Goal: Transaction & Acquisition: Book appointment/travel/reservation

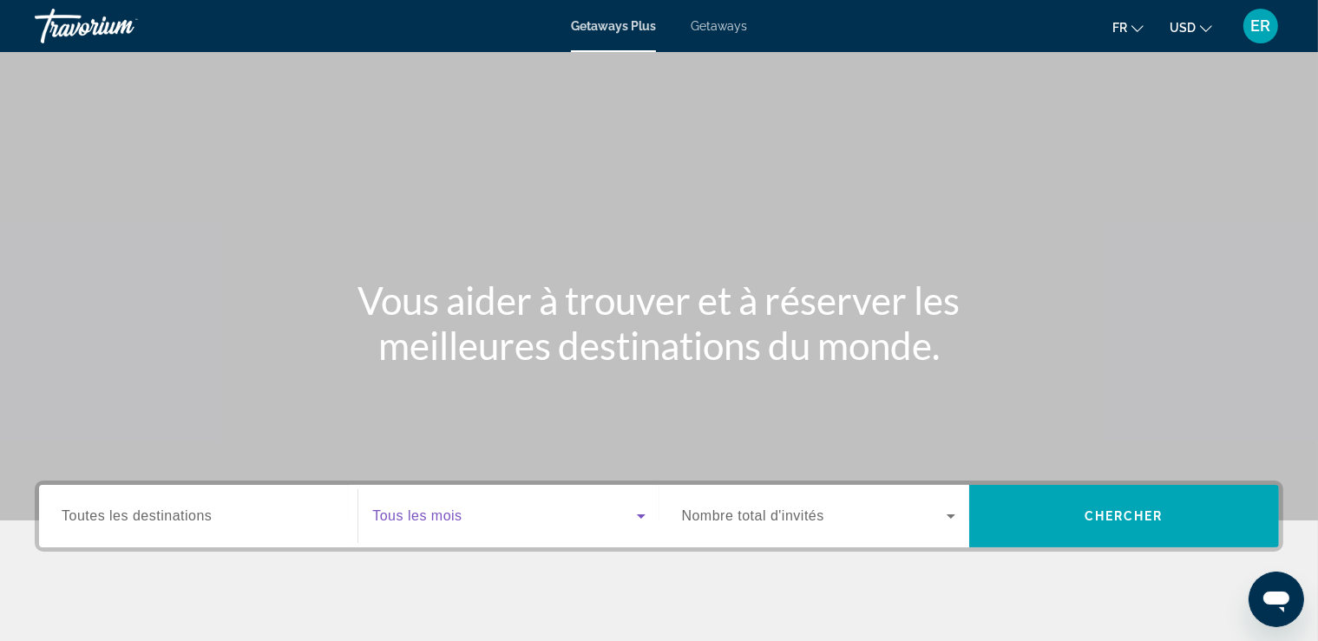
click at [626, 522] on span "Search widget" at bounding box center [504, 516] width 264 height 21
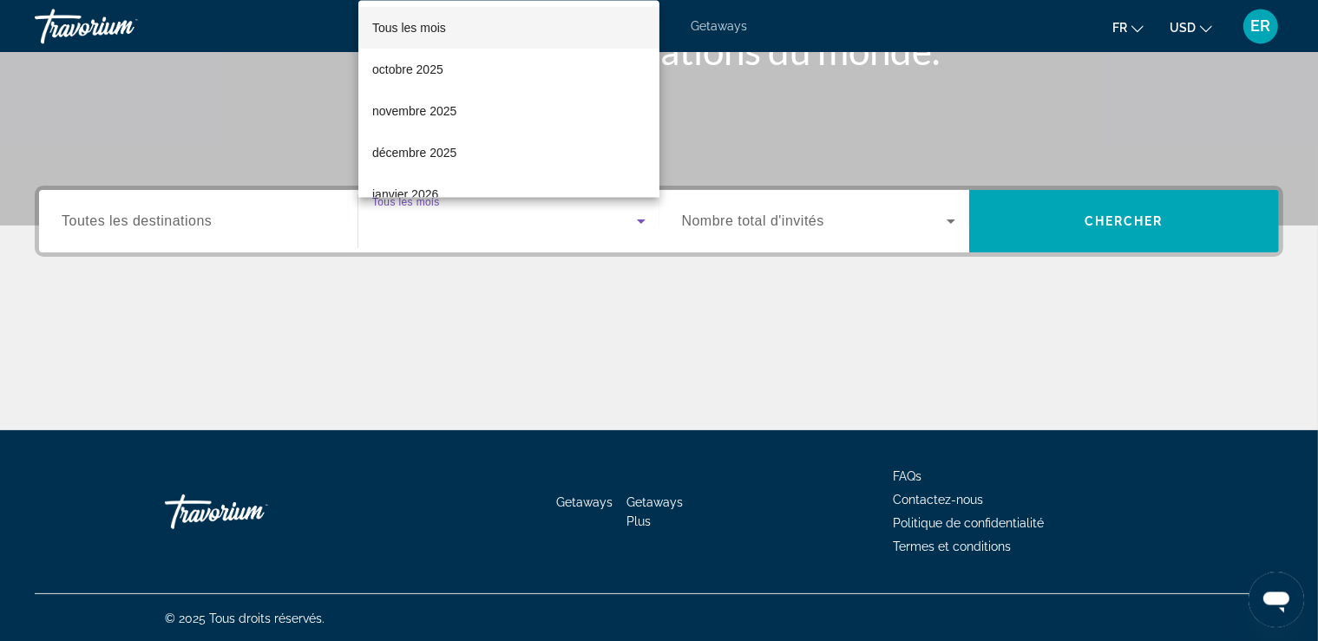
scroll to position [296, 0]
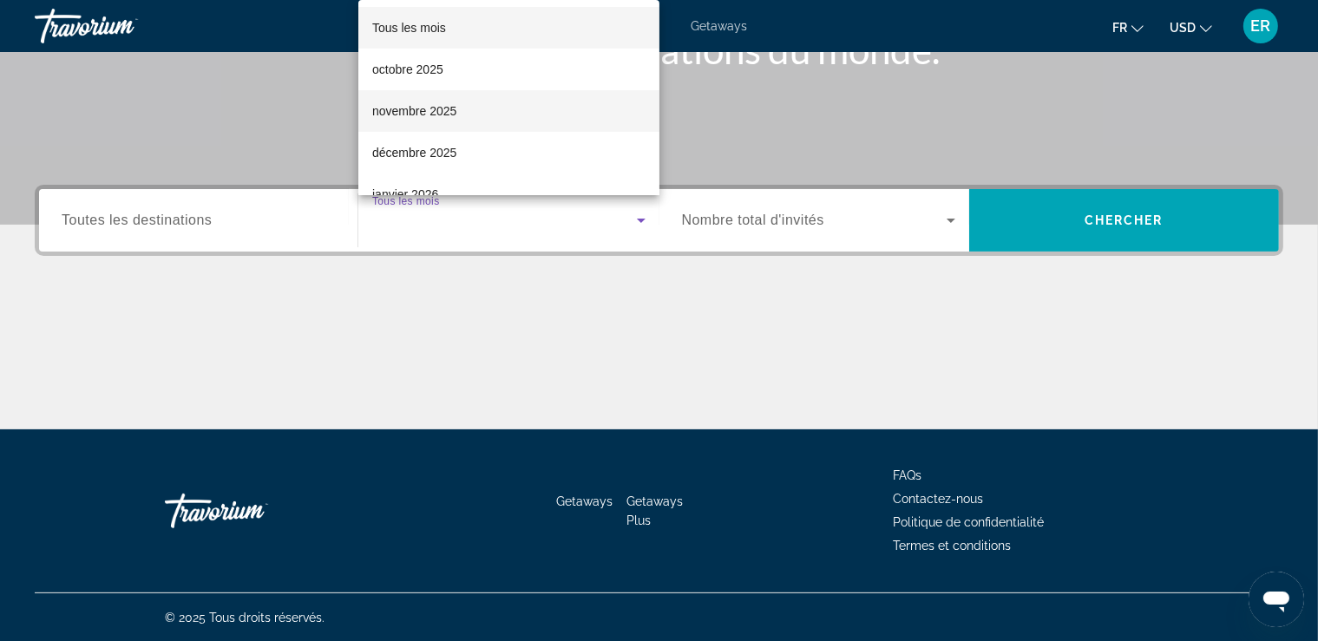
click at [434, 107] on span "novembre 2025" at bounding box center [414, 111] width 84 height 21
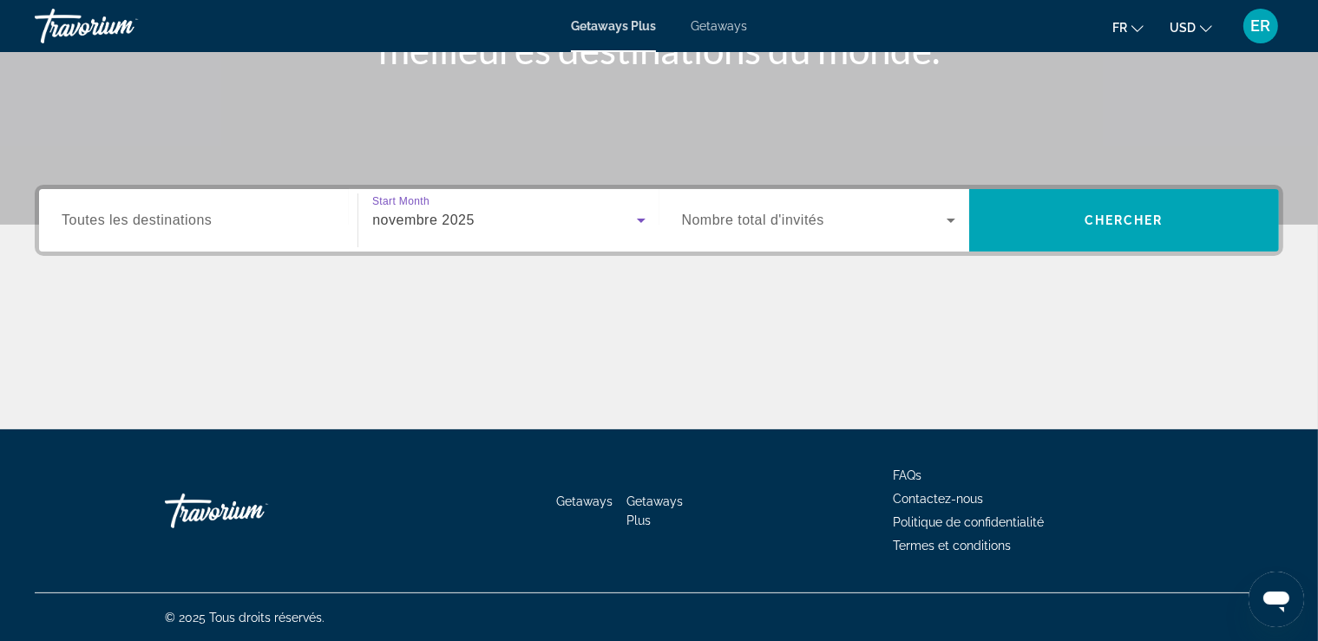
click at [750, 220] on span "Nombre total d'invités" at bounding box center [753, 220] width 142 height 15
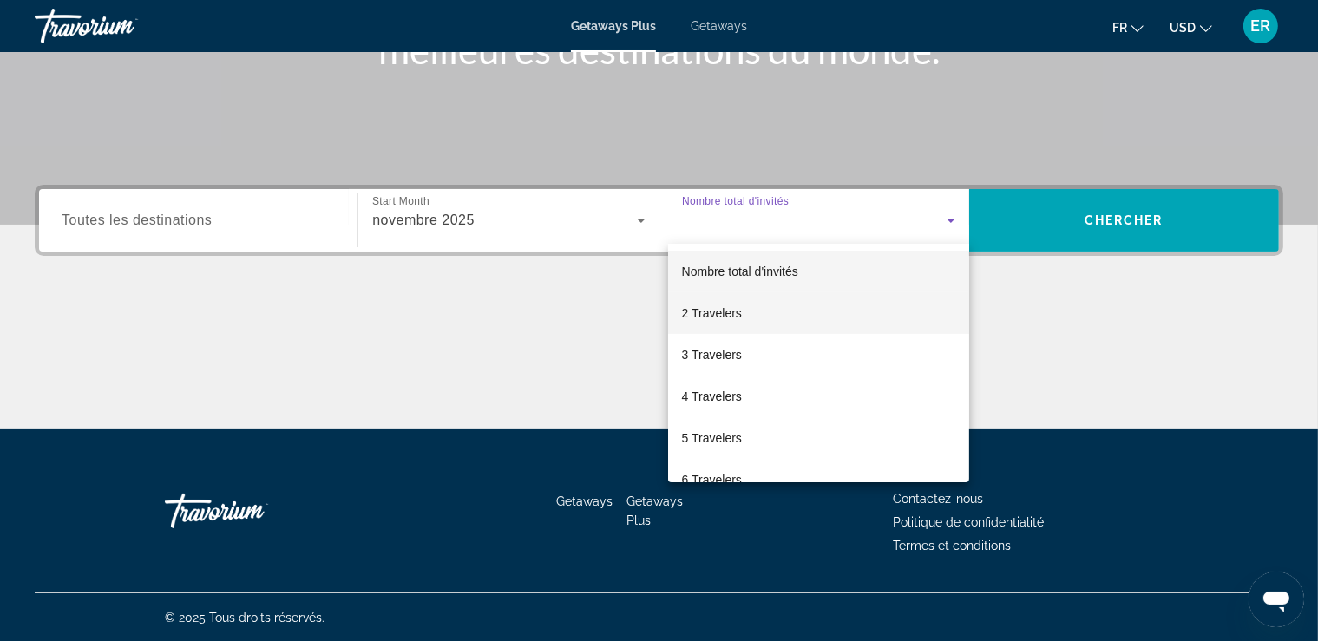
click at [718, 319] on span "2 Travelers" at bounding box center [712, 313] width 60 height 21
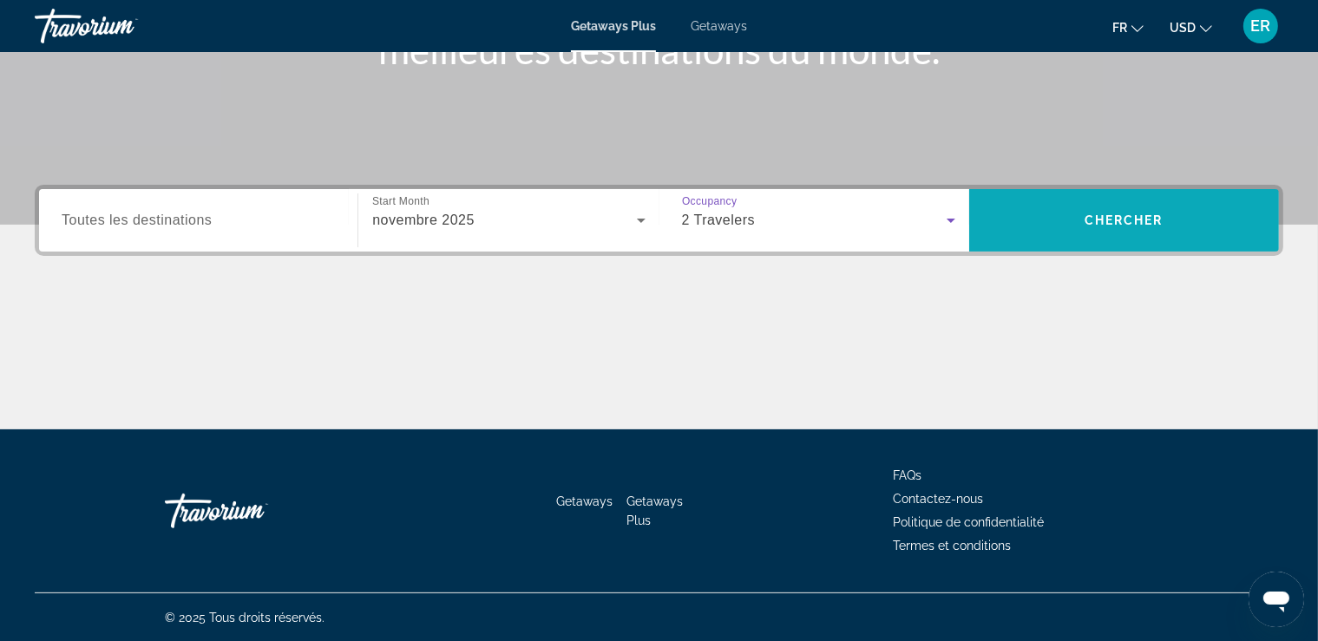
click at [1051, 206] on span "Search" at bounding box center [1124, 221] width 310 height 42
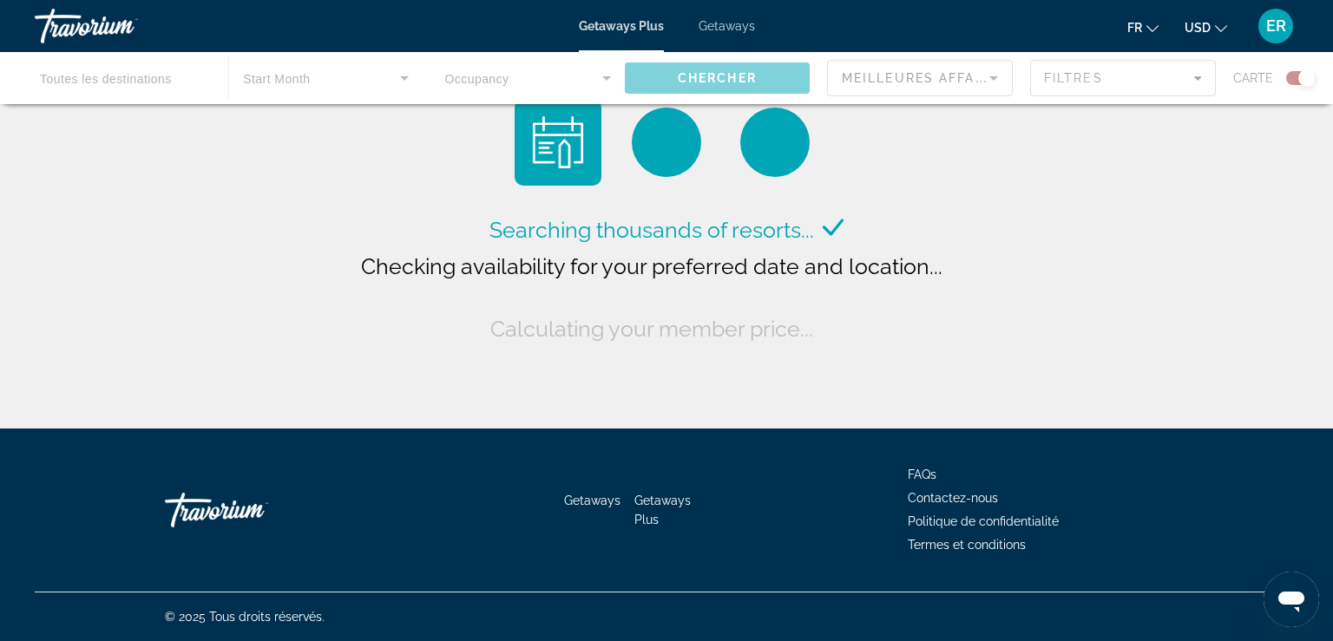
click at [1222, 29] on icon "Change currency" at bounding box center [1221, 28] width 12 height 7
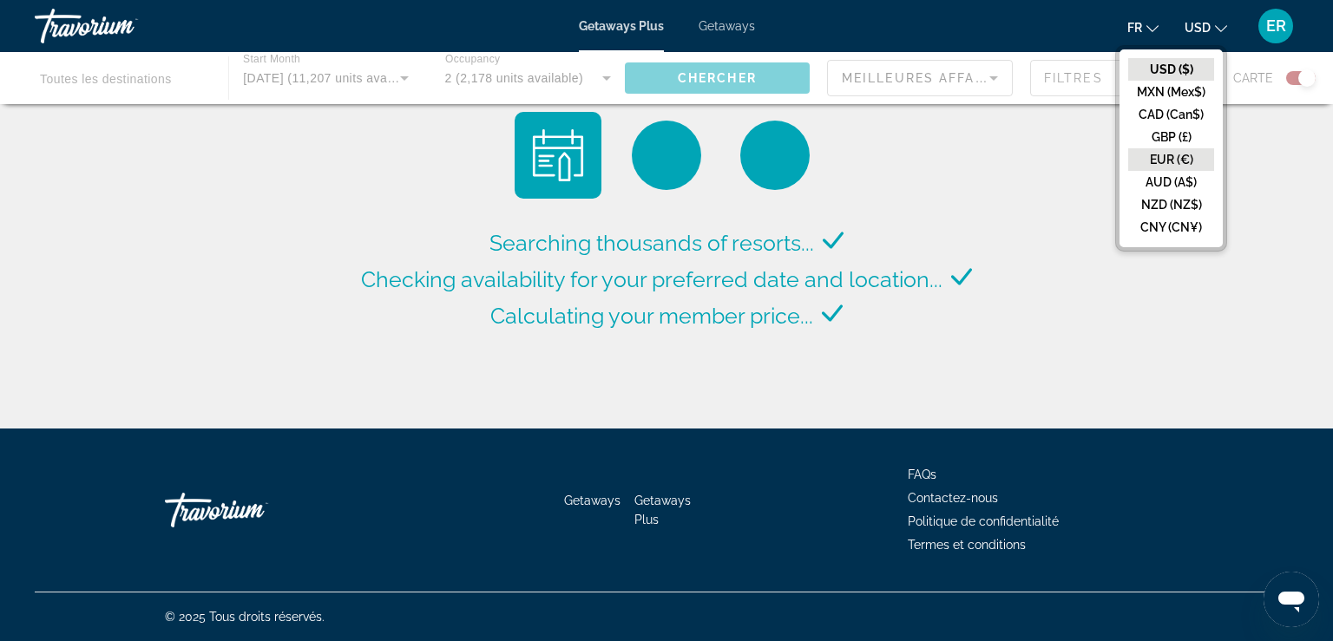
click at [1172, 152] on button "EUR (€)" at bounding box center [1171, 159] width 86 height 23
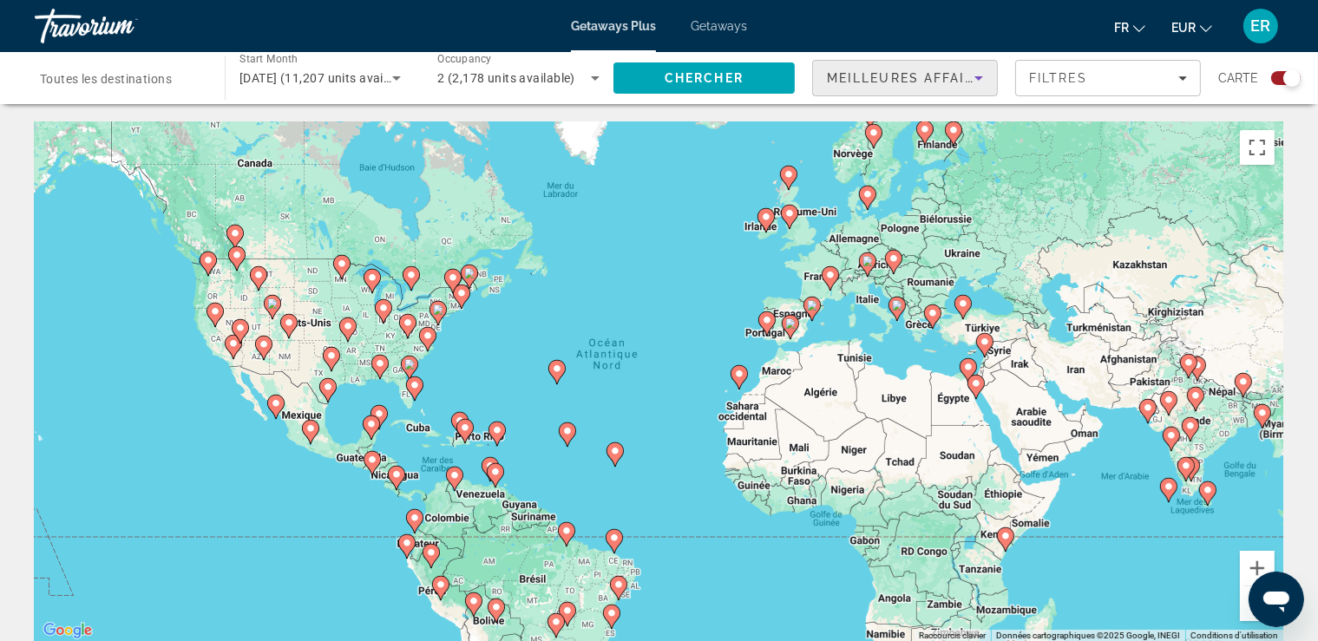
click at [983, 69] on icon "Sort by" at bounding box center [978, 78] width 21 height 21
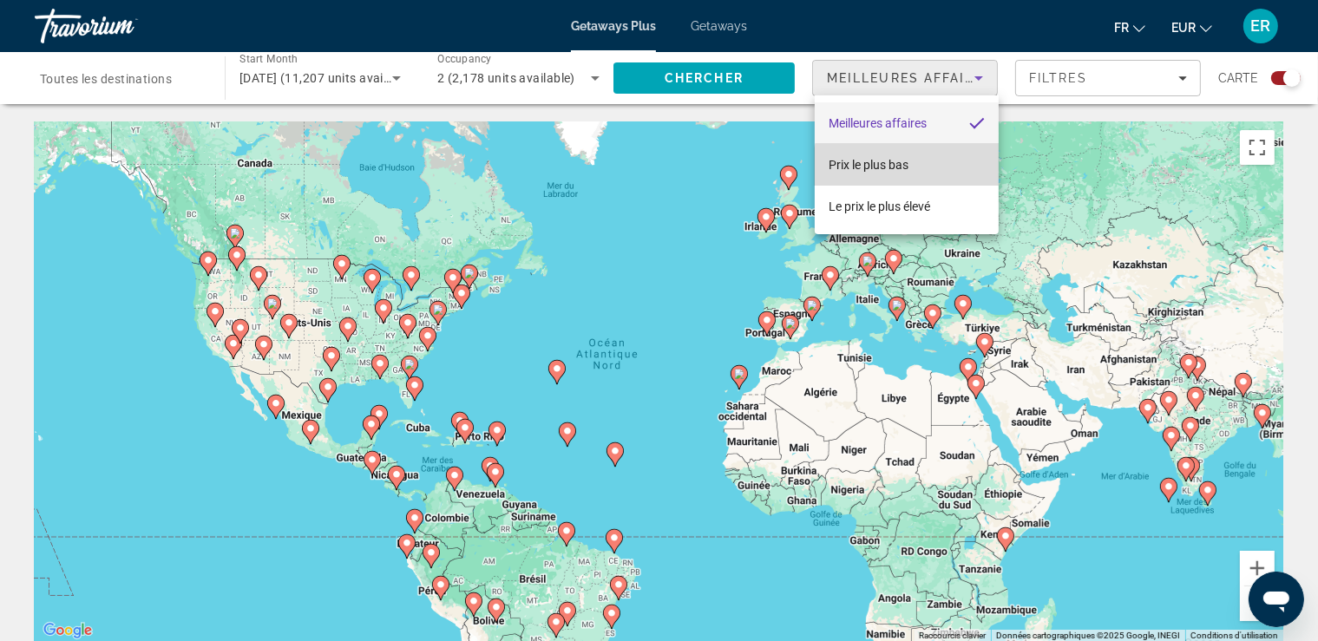
click at [921, 175] on mat-option "Prix ​​le plus bas" at bounding box center [907, 165] width 184 height 42
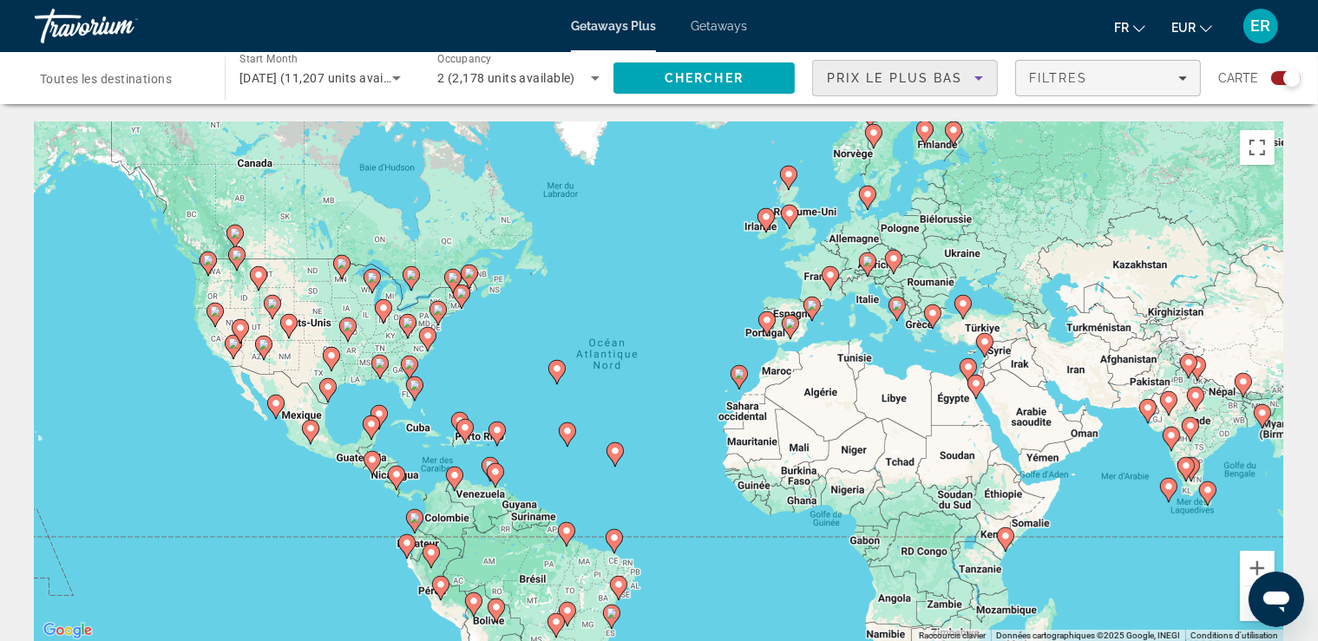
click at [1165, 68] on span "Filters" at bounding box center [1108, 78] width 184 height 42
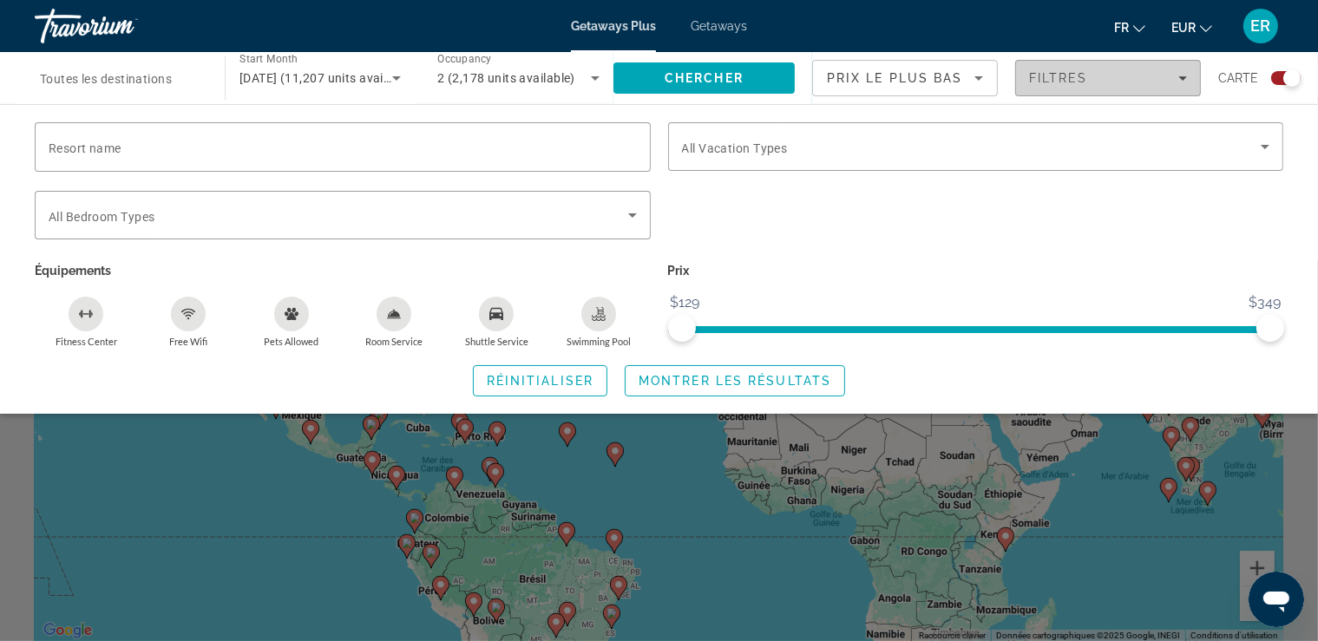
click at [1165, 68] on span "Filters" at bounding box center [1108, 78] width 184 height 42
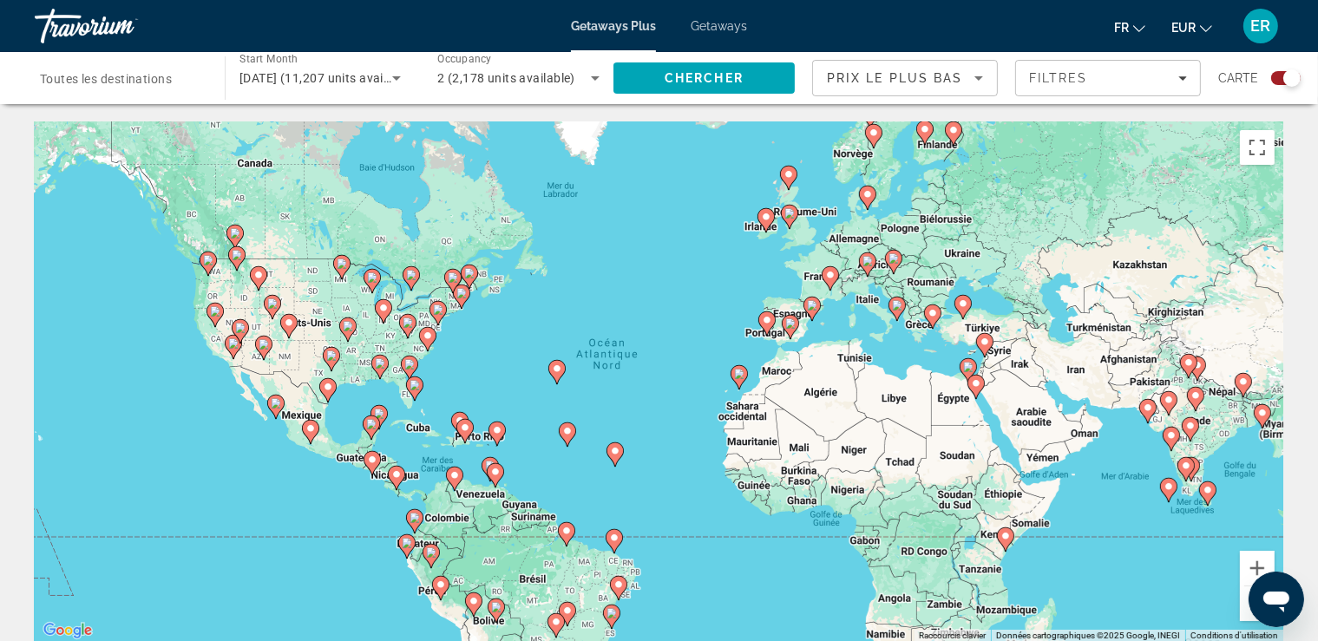
click at [132, 75] on span "Toutes les destinations" at bounding box center [106, 79] width 132 height 14
click at [132, 75] on input "Destination Toutes les destinations" at bounding box center [121, 79] width 162 height 21
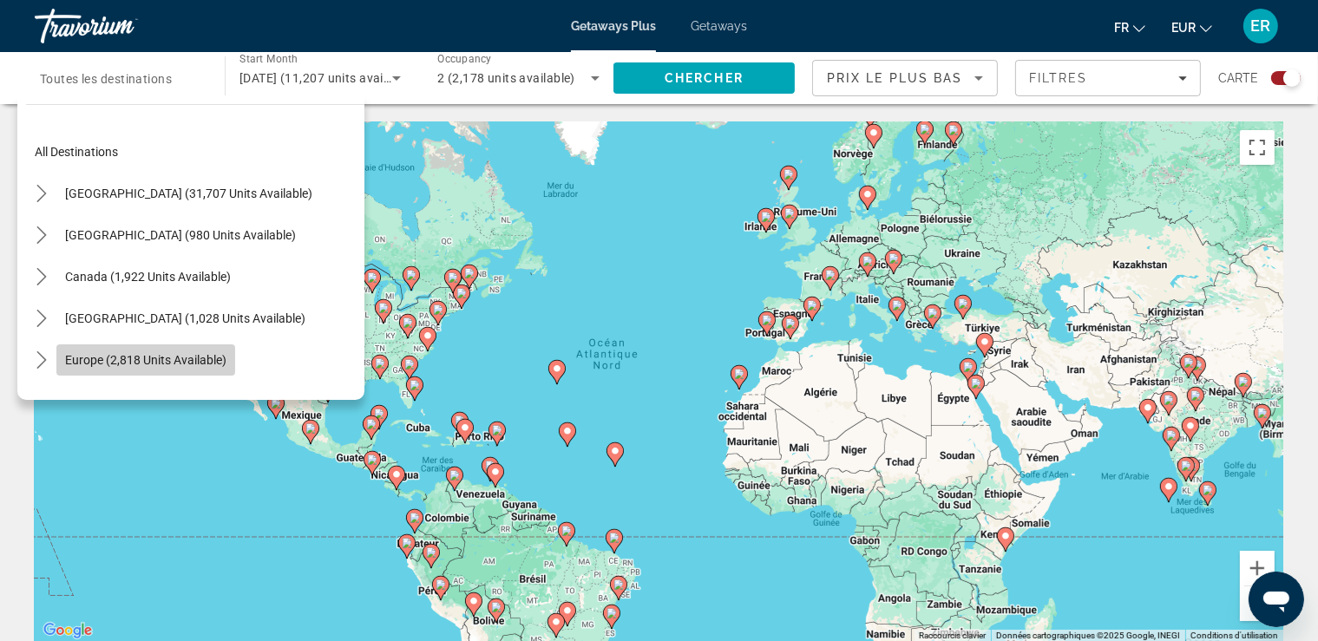
click at [147, 366] on span "Europe (2,818 units available)" at bounding box center [145, 360] width 161 height 14
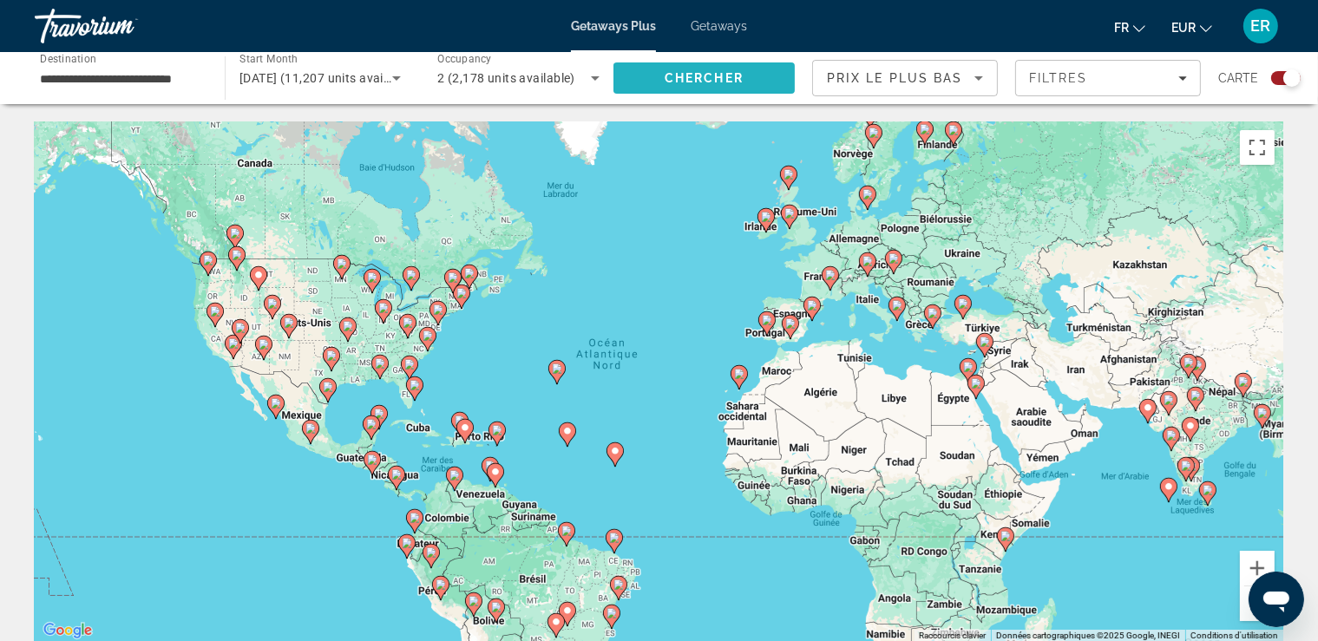
click at [763, 75] on span "Search" at bounding box center [703, 78] width 181 height 42
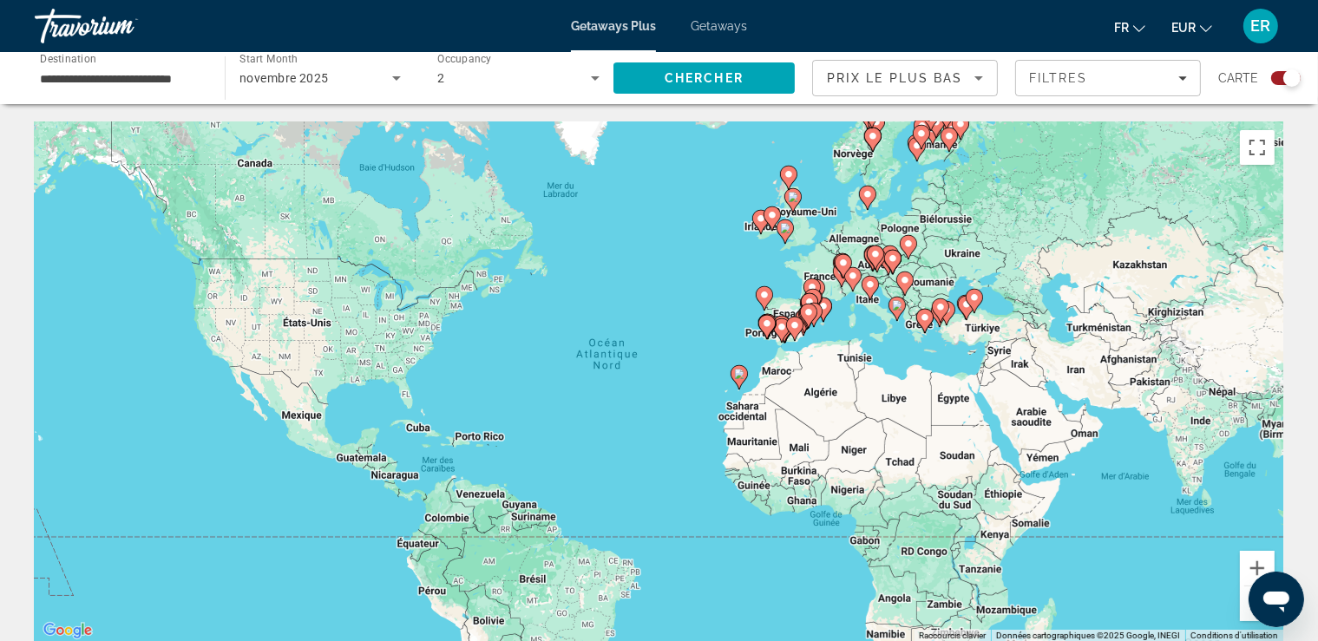
click at [872, 287] on image "Main content" at bounding box center [870, 284] width 10 height 10
type input "**********"
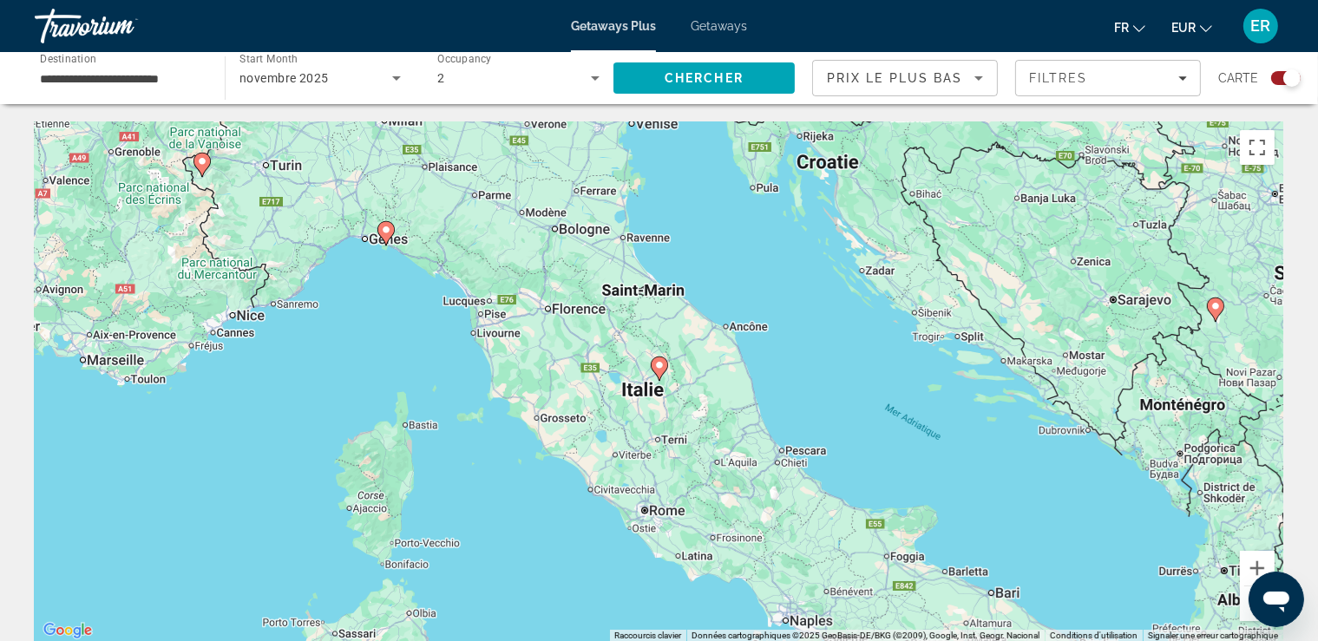
click at [659, 370] on image "Main content" at bounding box center [659, 365] width 10 height 10
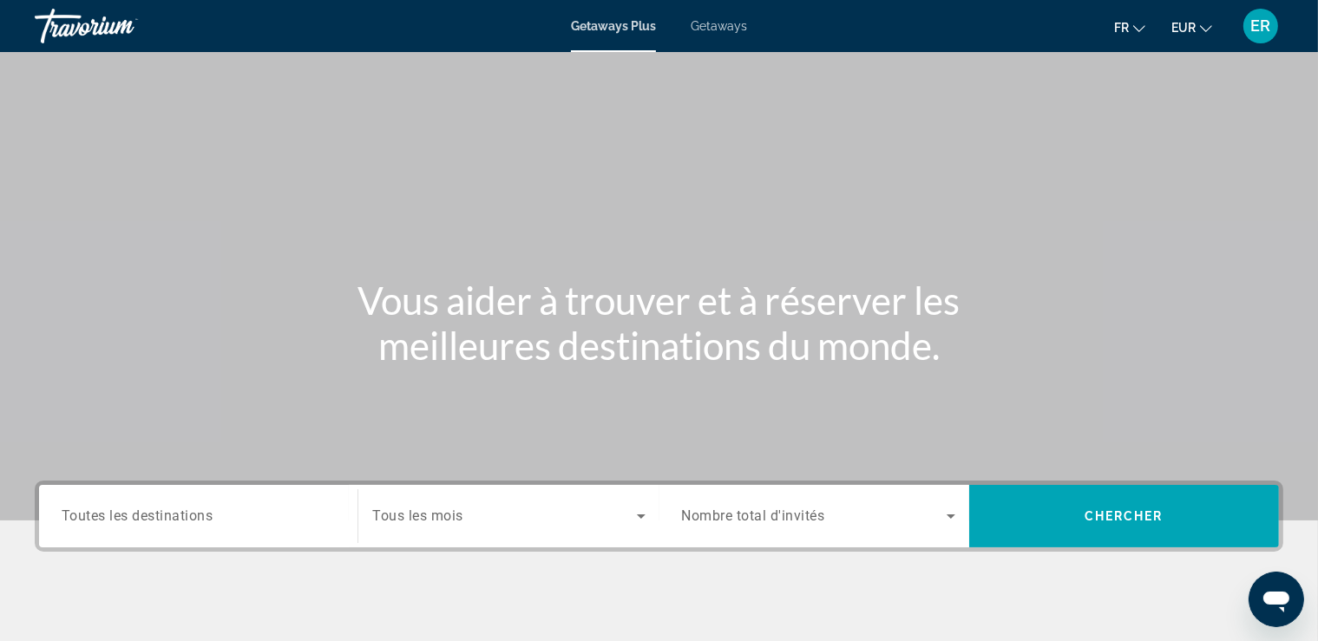
click at [210, 516] on span "Toutes les destinations" at bounding box center [138, 516] width 152 height 16
click at [210, 516] on input "Destination Toutes les destinations" at bounding box center [198, 517] width 273 height 21
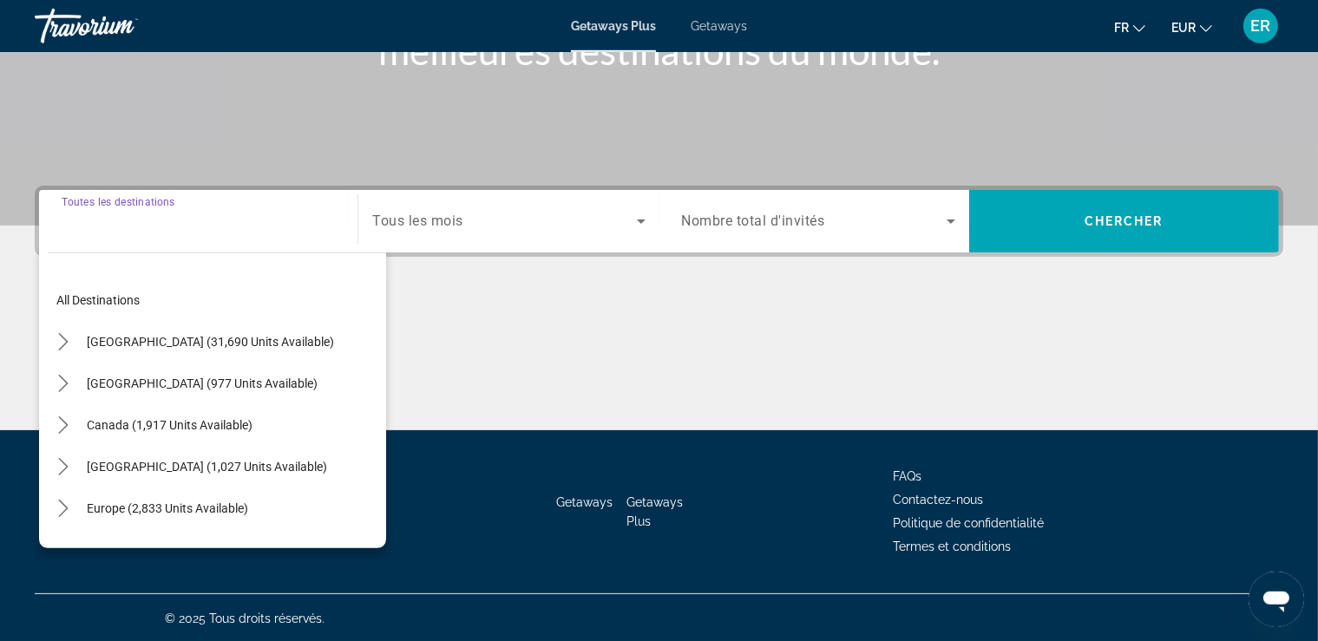
scroll to position [296, 0]
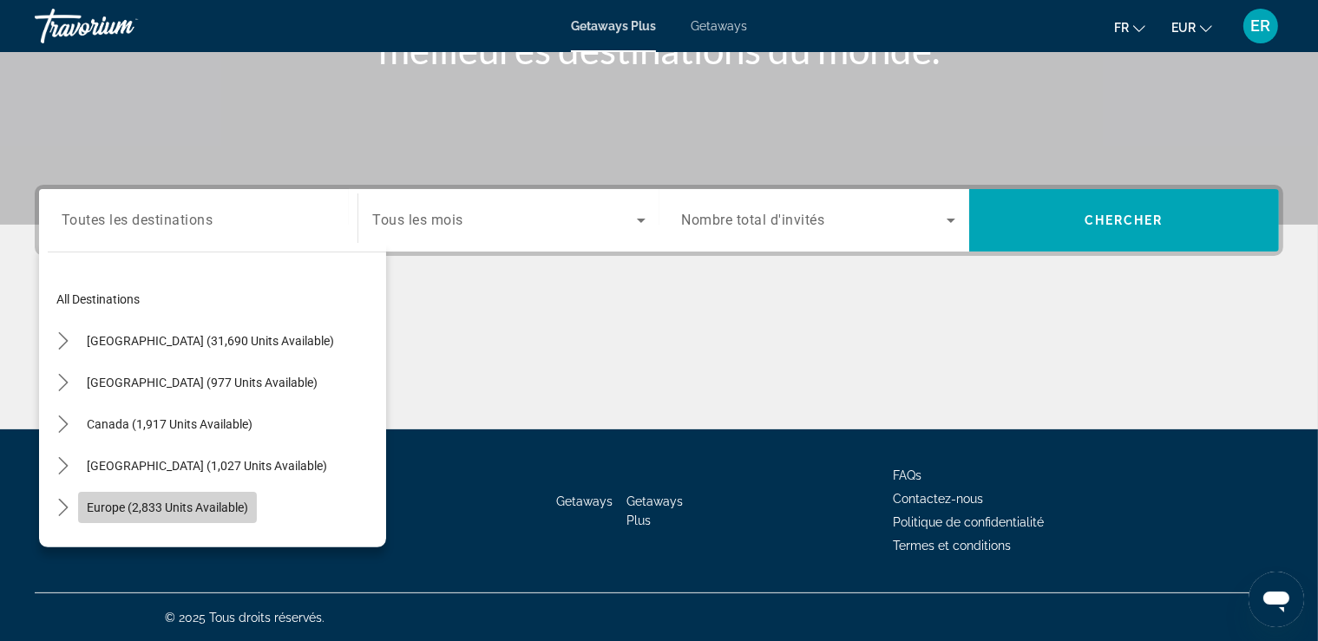
click at [206, 511] on span "Europe (2,833 units available)" at bounding box center [167, 508] width 161 height 14
type input "**********"
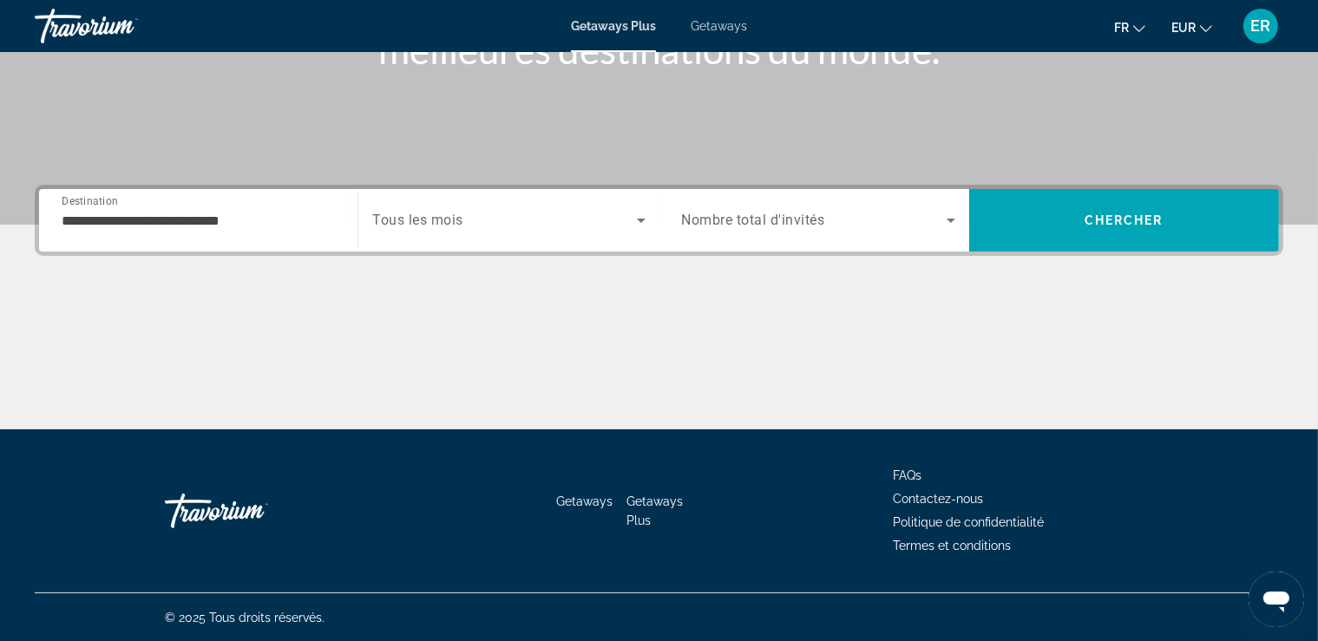
click at [497, 208] on div "Search widget" at bounding box center [508, 220] width 272 height 49
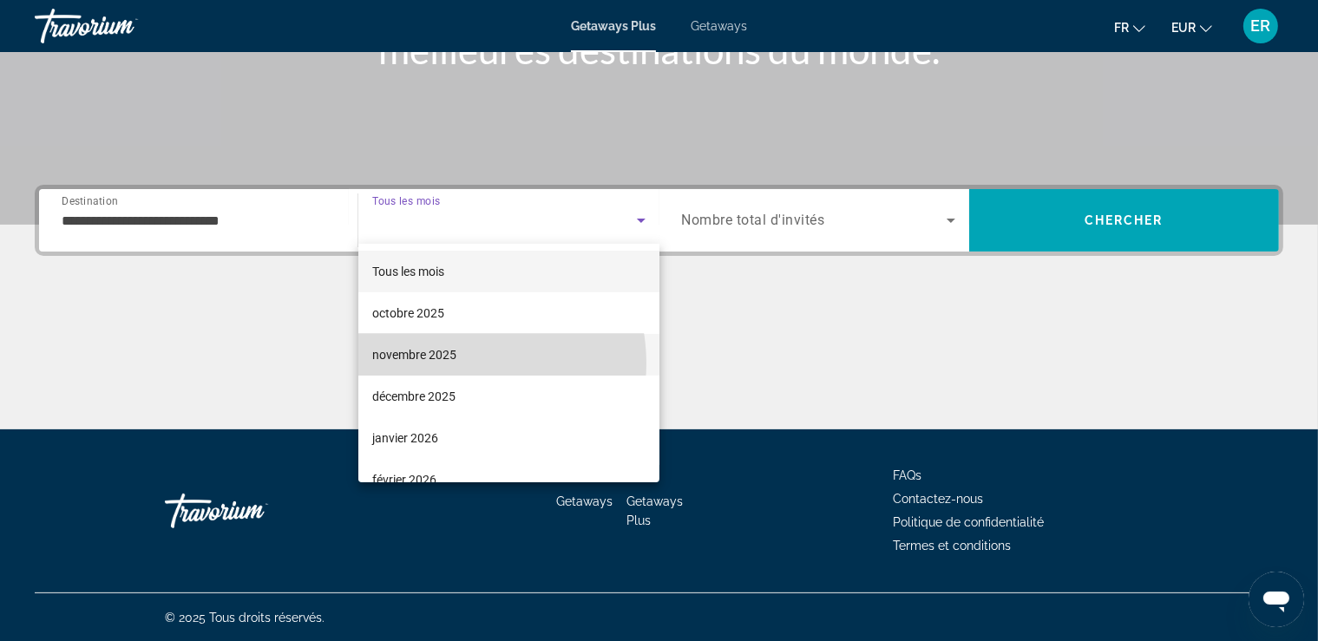
click at [455, 364] on span "novembre 2025" at bounding box center [414, 354] width 84 height 21
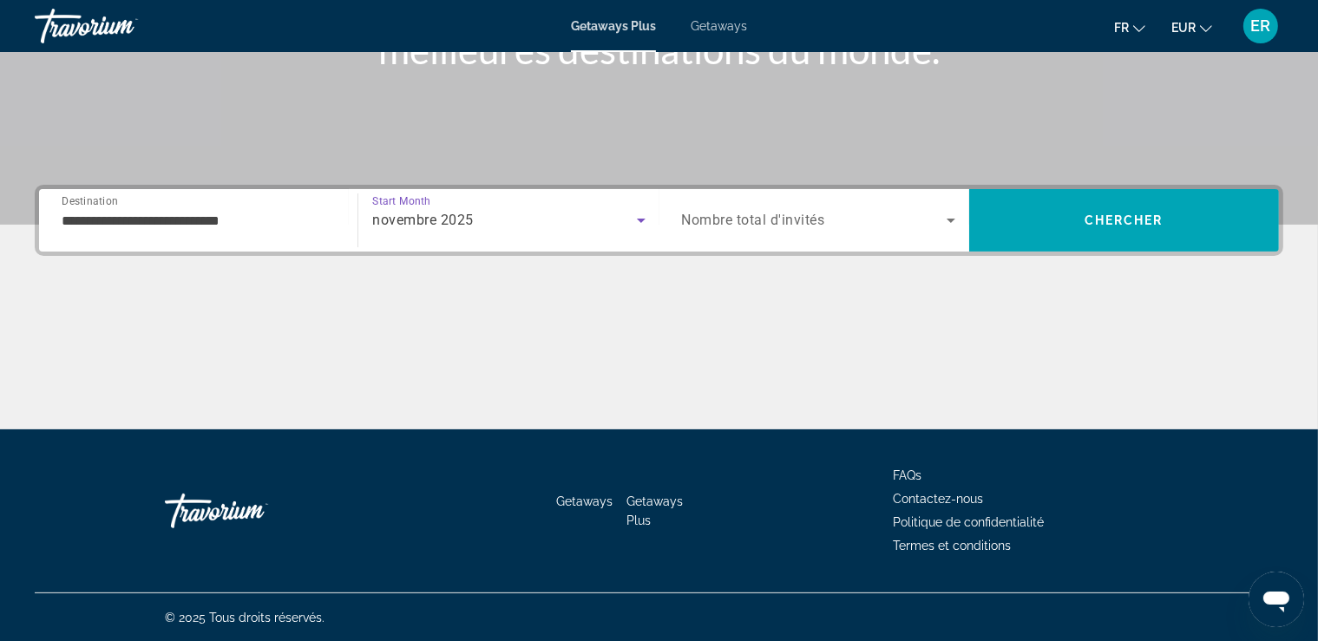
click at [909, 221] on span "Search widget" at bounding box center [814, 220] width 265 height 21
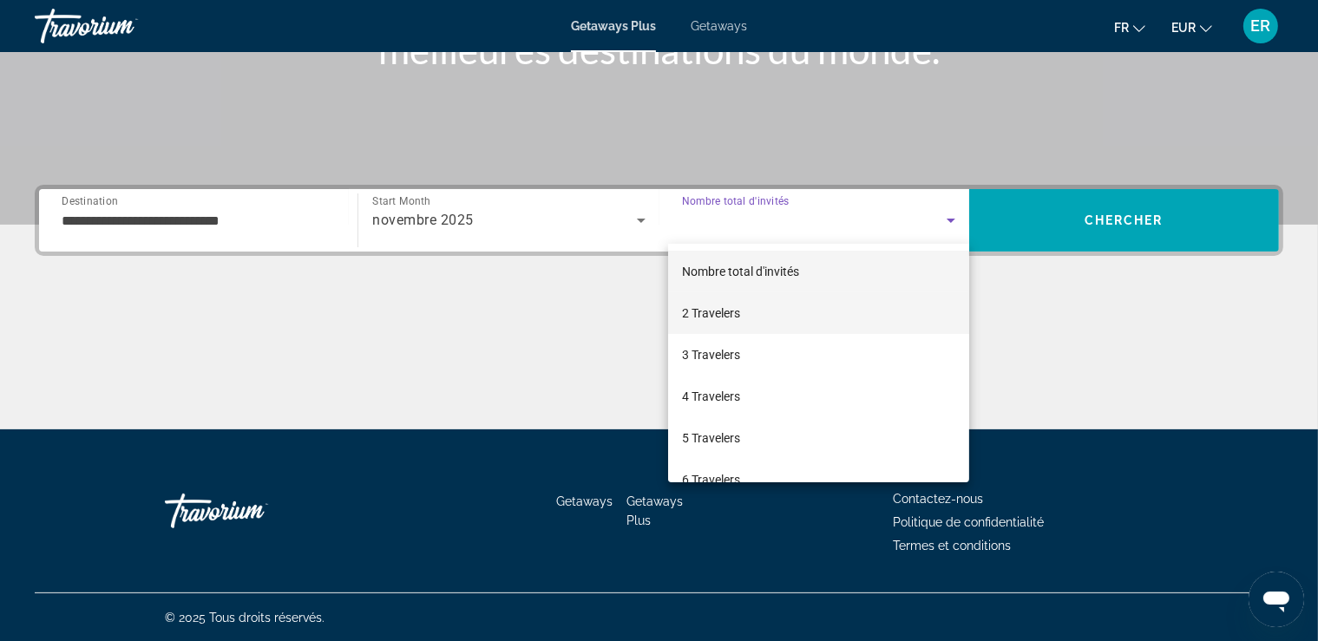
click at [811, 324] on mat-option "2 Travelers" at bounding box center [818, 313] width 301 height 42
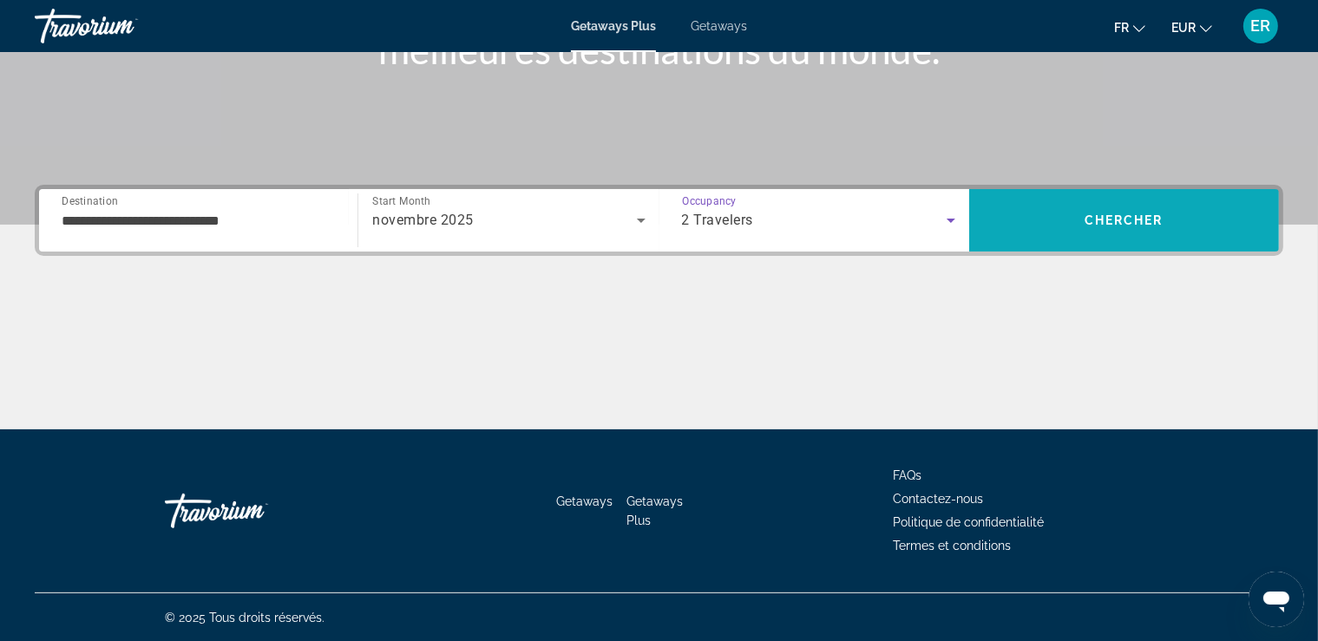
click at [1157, 203] on span "Search" at bounding box center [1124, 221] width 310 height 42
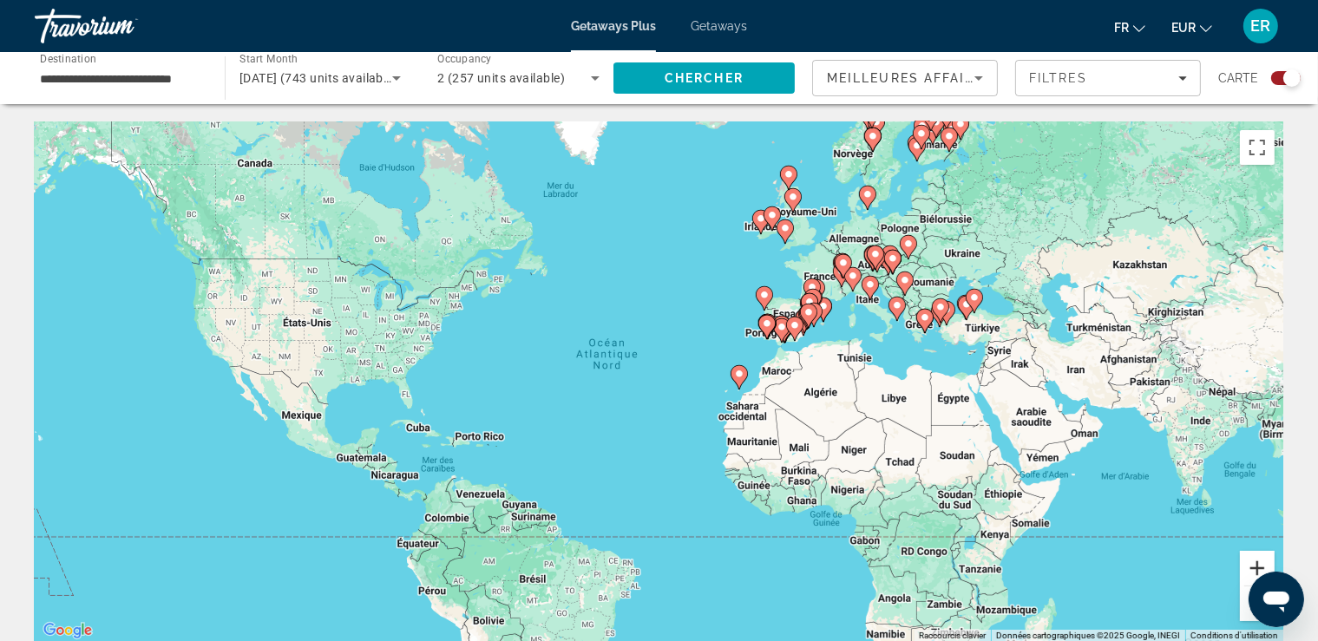
click at [1260, 564] on button "Zoom avant" at bounding box center [1257, 568] width 35 height 35
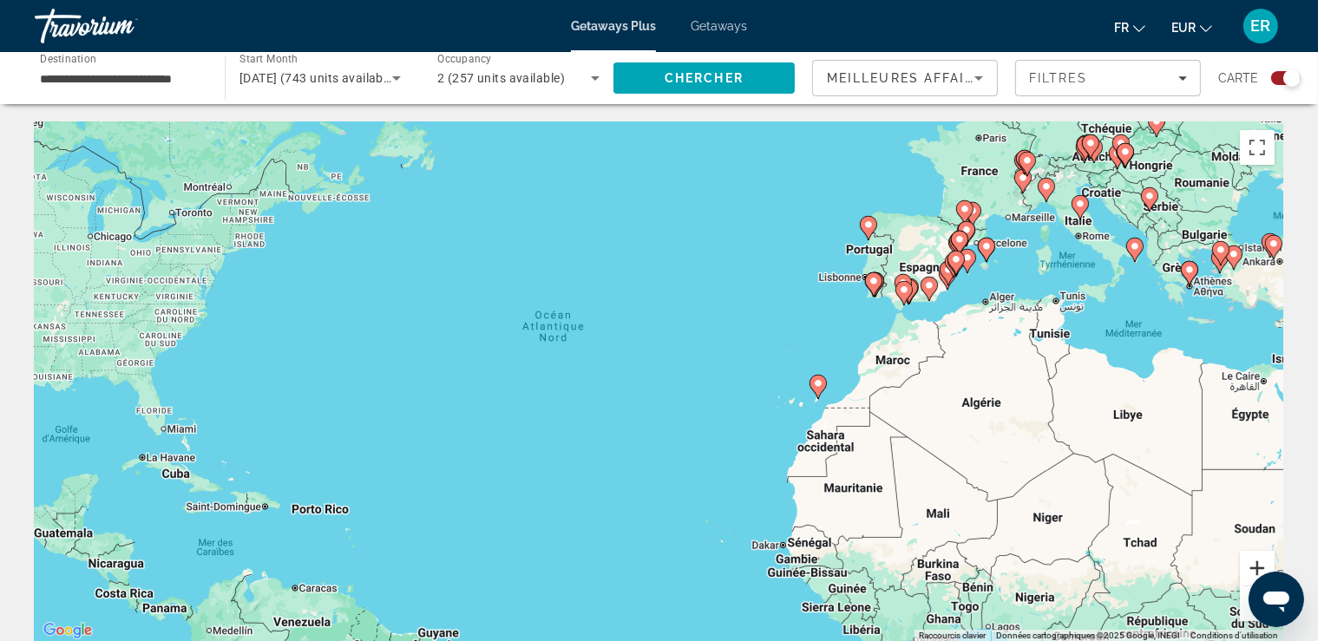
click at [1260, 564] on button "Zoom avant" at bounding box center [1257, 568] width 35 height 35
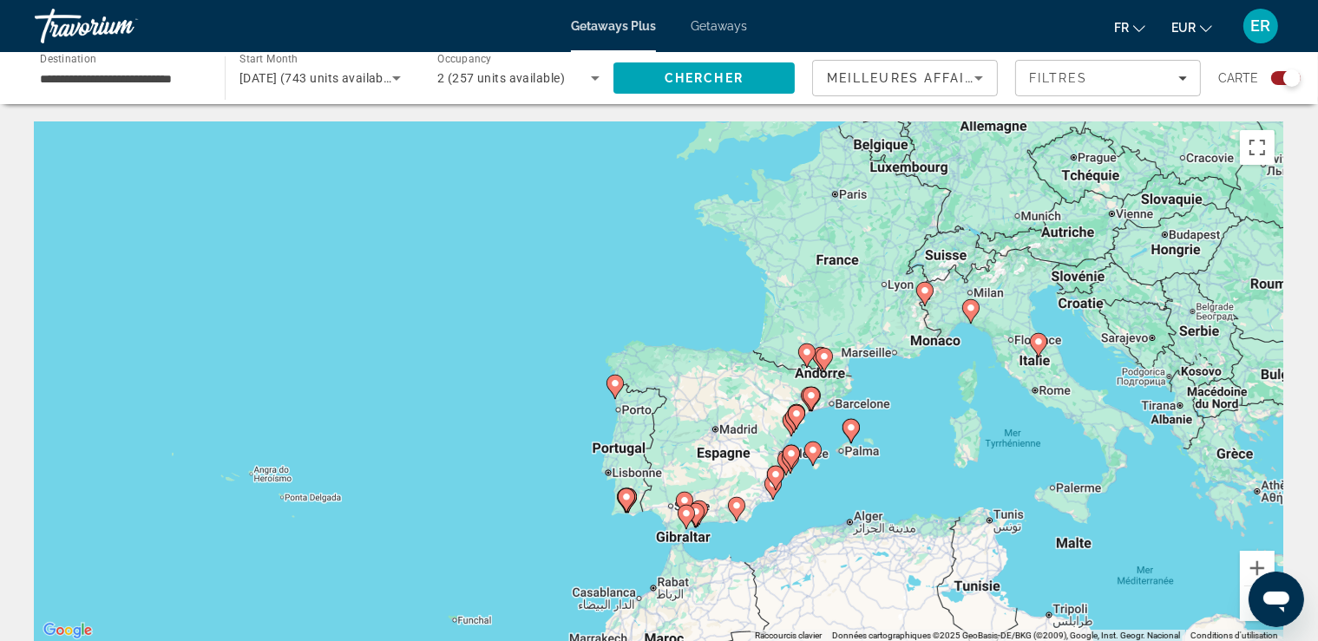
drag, startPoint x: 1254, startPoint y: 375, endPoint x: 783, endPoint y: 675, distance: 557.9
click at [972, 310] on image "Main content" at bounding box center [969, 308] width 10 height 10
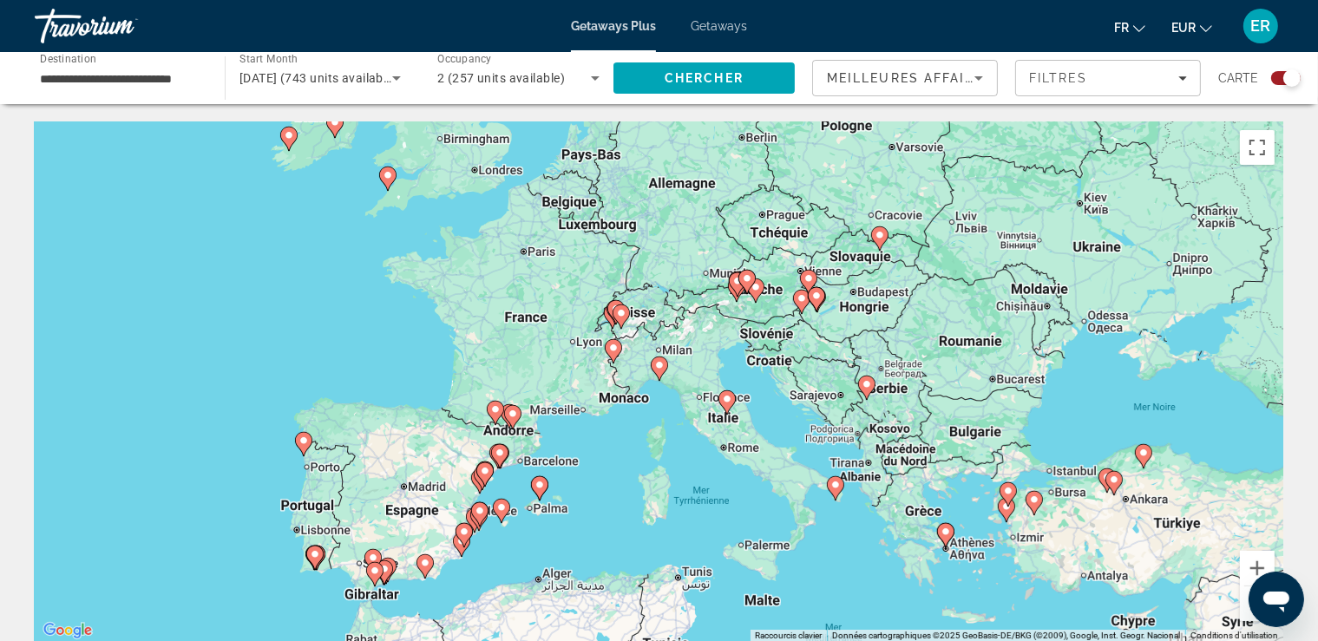
click at [663, 369] on image "Main content" at bounding box center [659, 365] width 10 height 10
type input "**********"
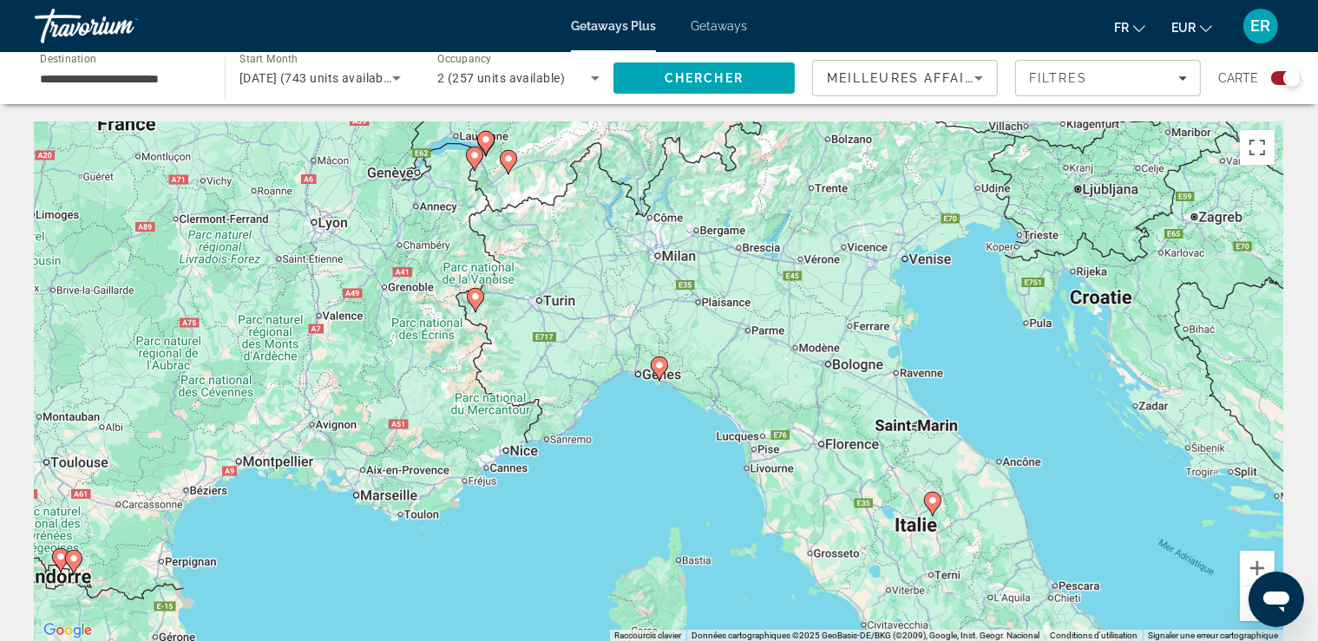
click at [658, 362] on image "Main content" at bounding box center [659, 365] width 10 height 10
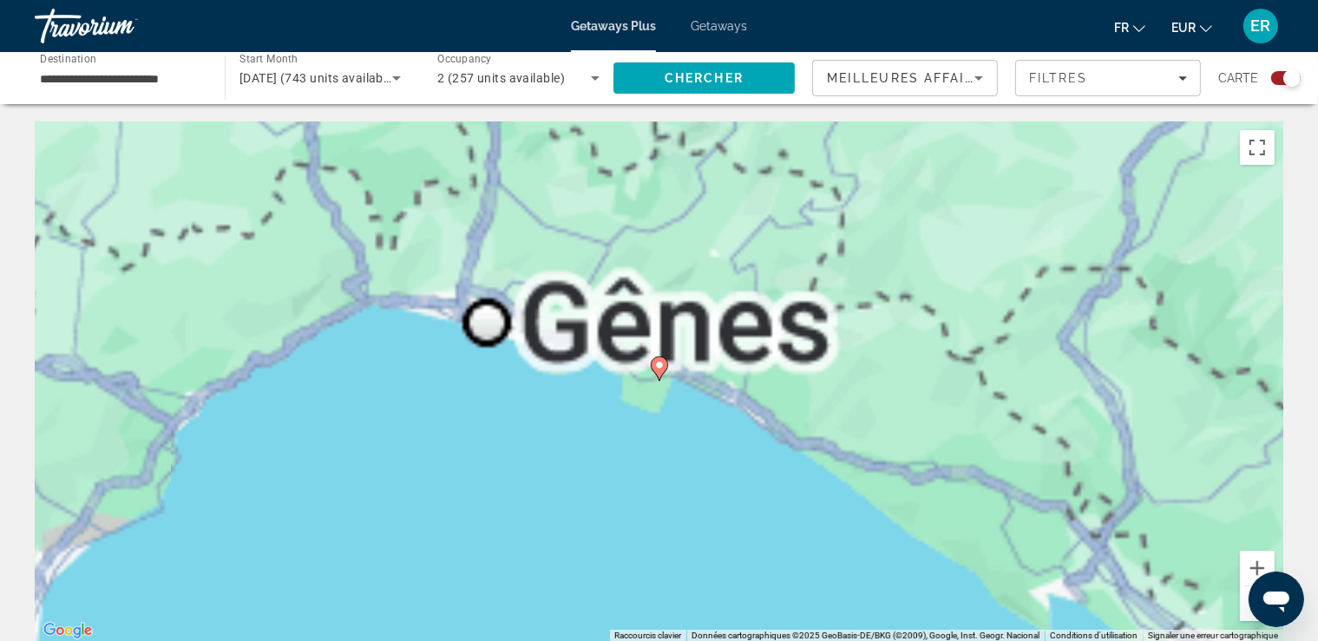
click at [660, 363] on image "Main content" at bounding box center [659, 365] width 10 height 10
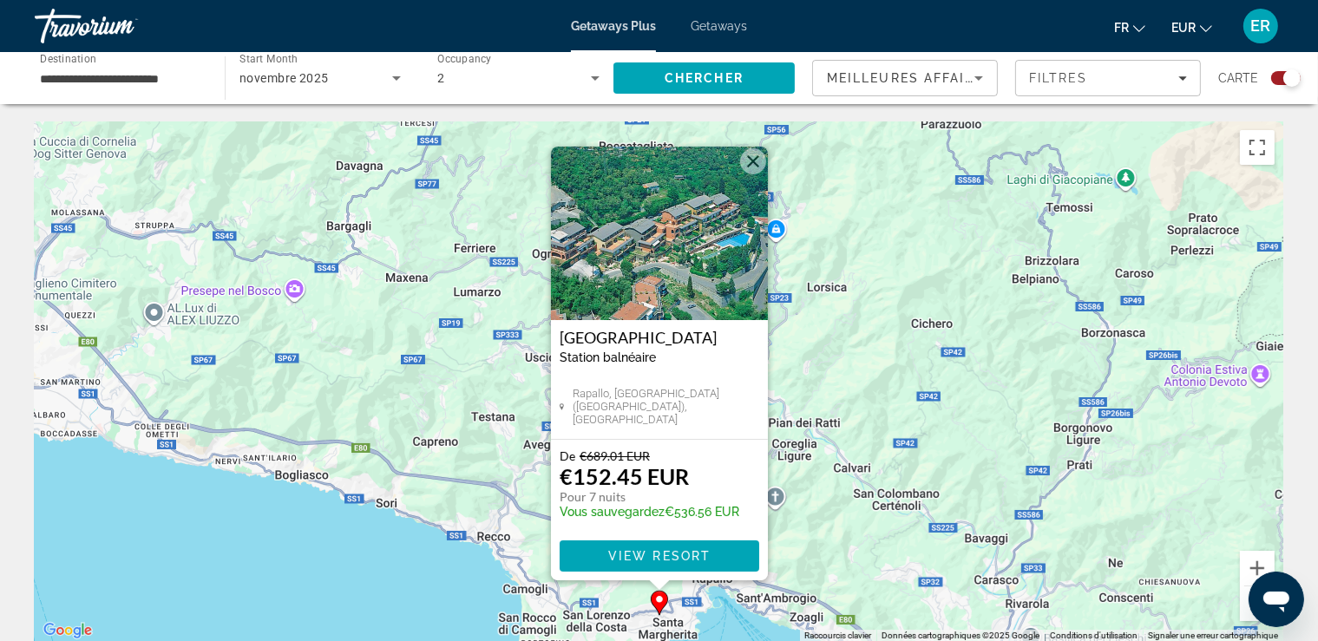
click at [752, 161] on button "Fermer" at bounding box center [753, 161] width 26 height 26
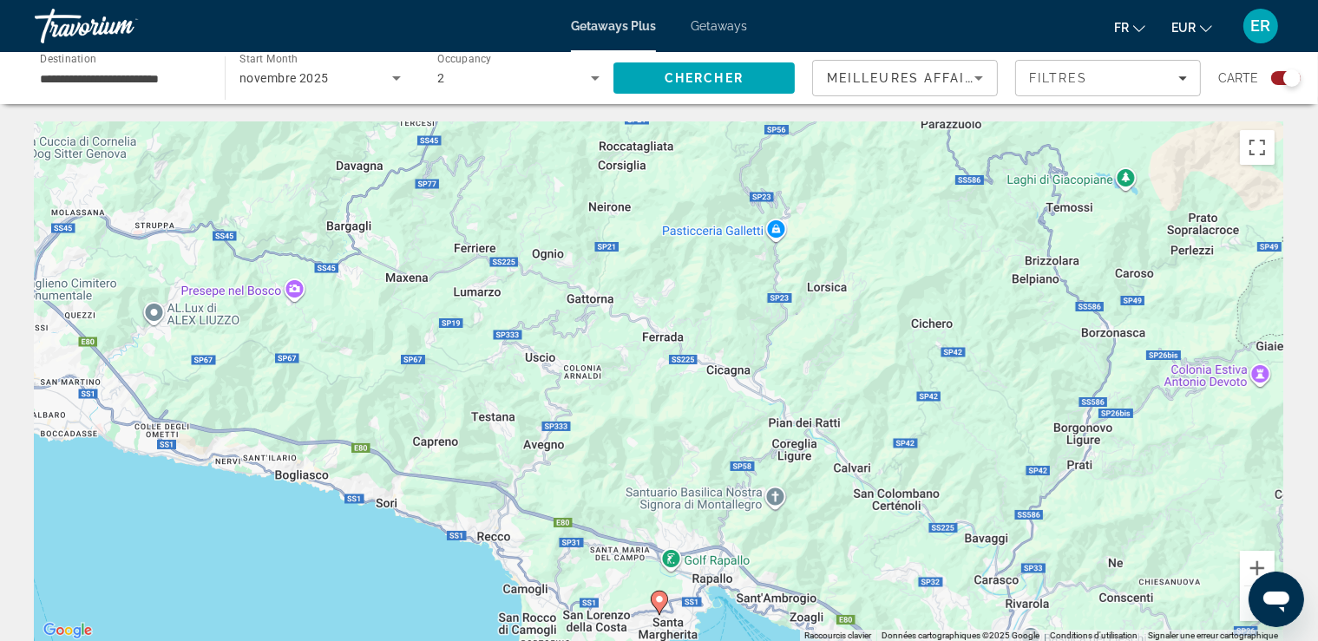
click at [1243, 613] on button "Zoom arrière" at bounding box center [1257, 604] width 35 height 35
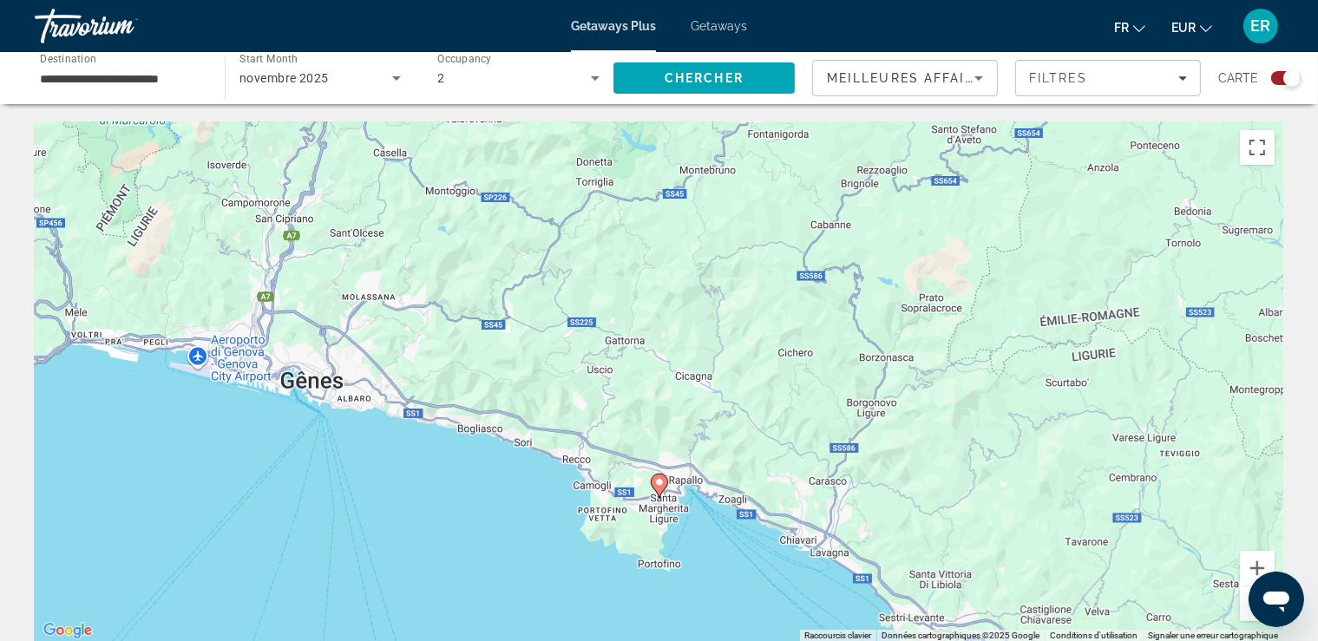
click at [1243, 613] on button "Zoom arrière" at bounding box center [1257, 604] width 35 height 35
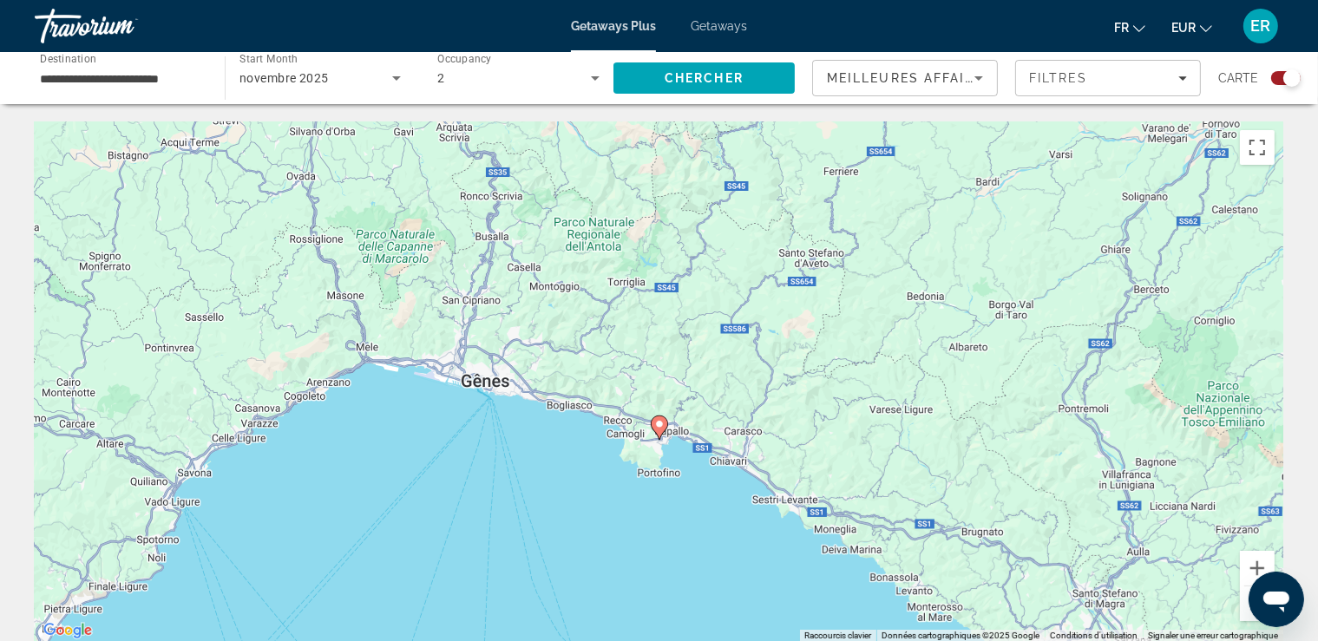
click at [1243, 613] on button "Zoom arrière" at bounding box center [1257, 604] width 35 height 35
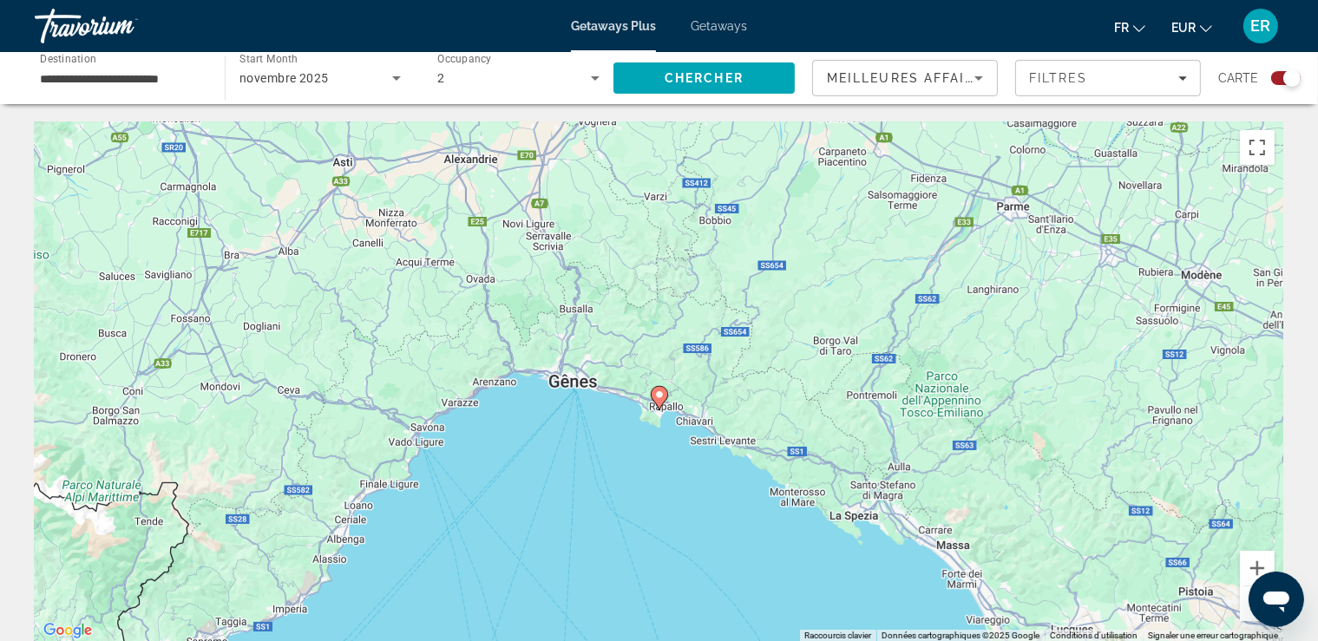
click at [1243, 613] on button "Zoom arrière" at bounding box center [1257, 604] width 35 height 35
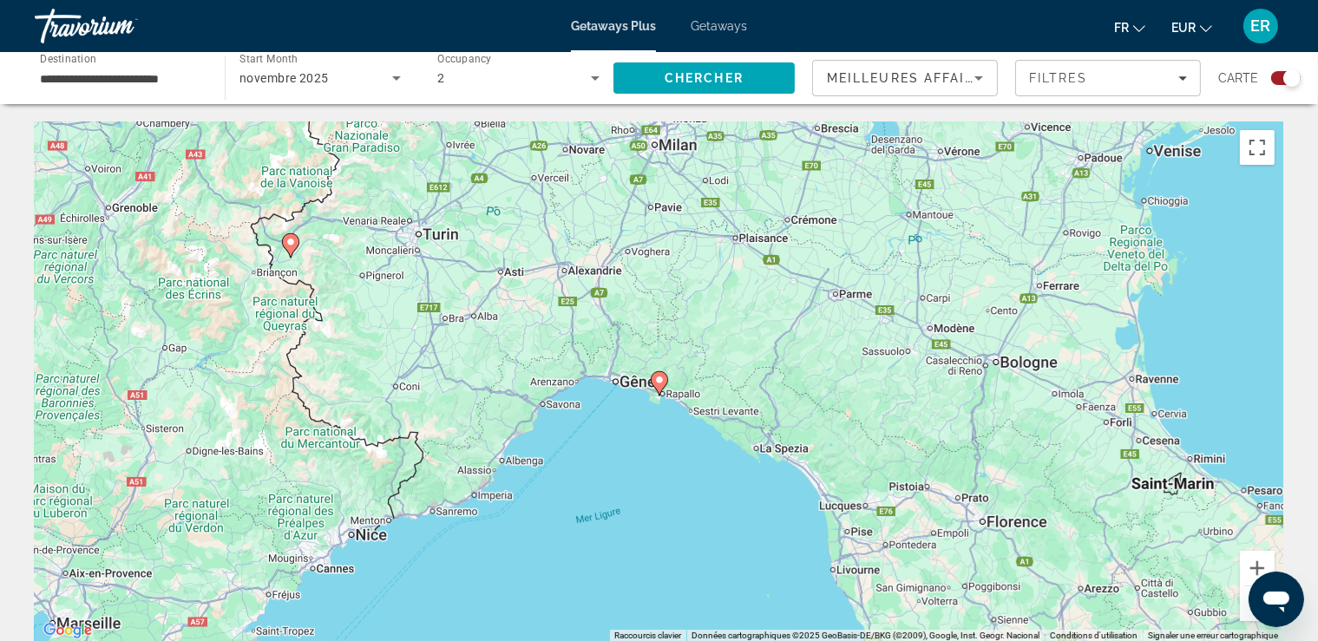
click at [292, 241] on image "Main content" at bounding box center [290, 242] width 10 height 10
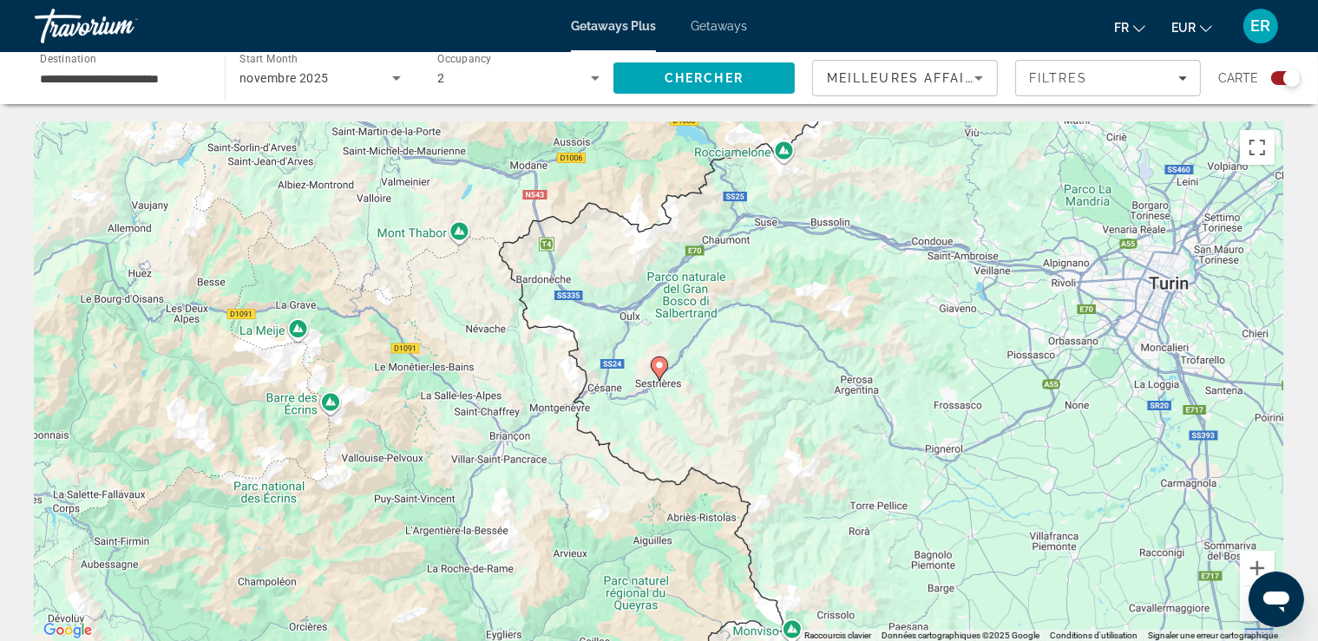
click at [659, 366] on image "Main content" at bounding box center [659, 365] width 10 height 10
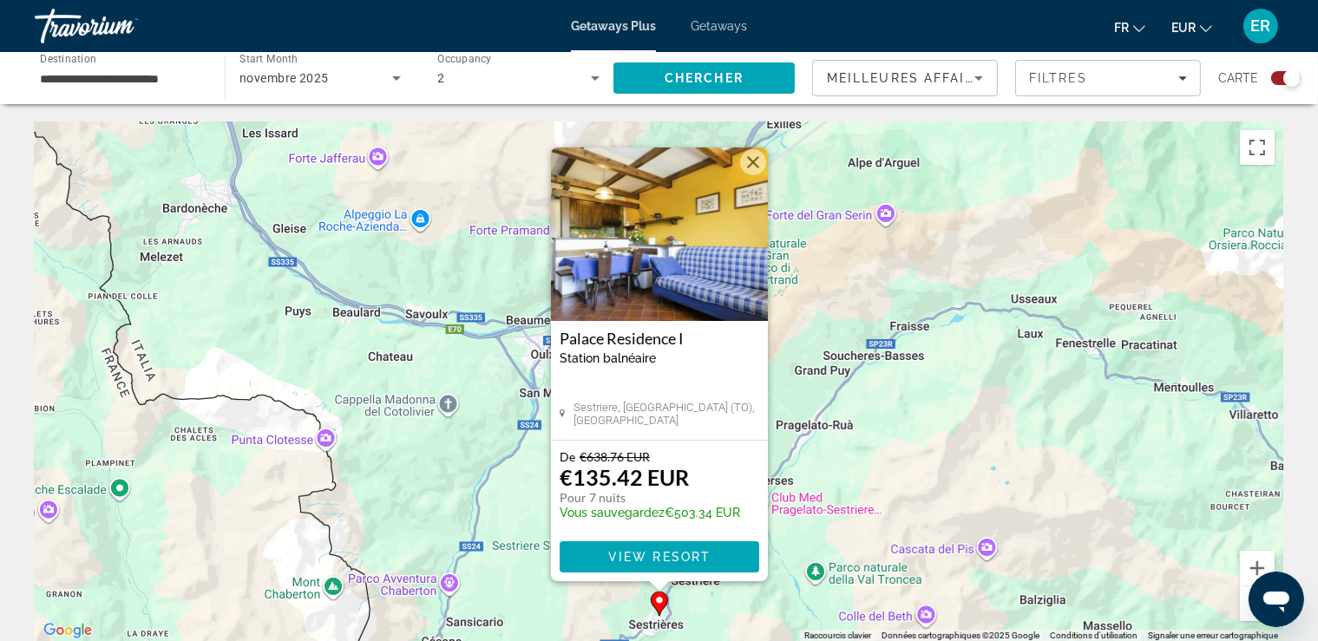
click at [1245, 613] on button "Zoom arrière" at bounding box center [1257, 604] width 35 height 35
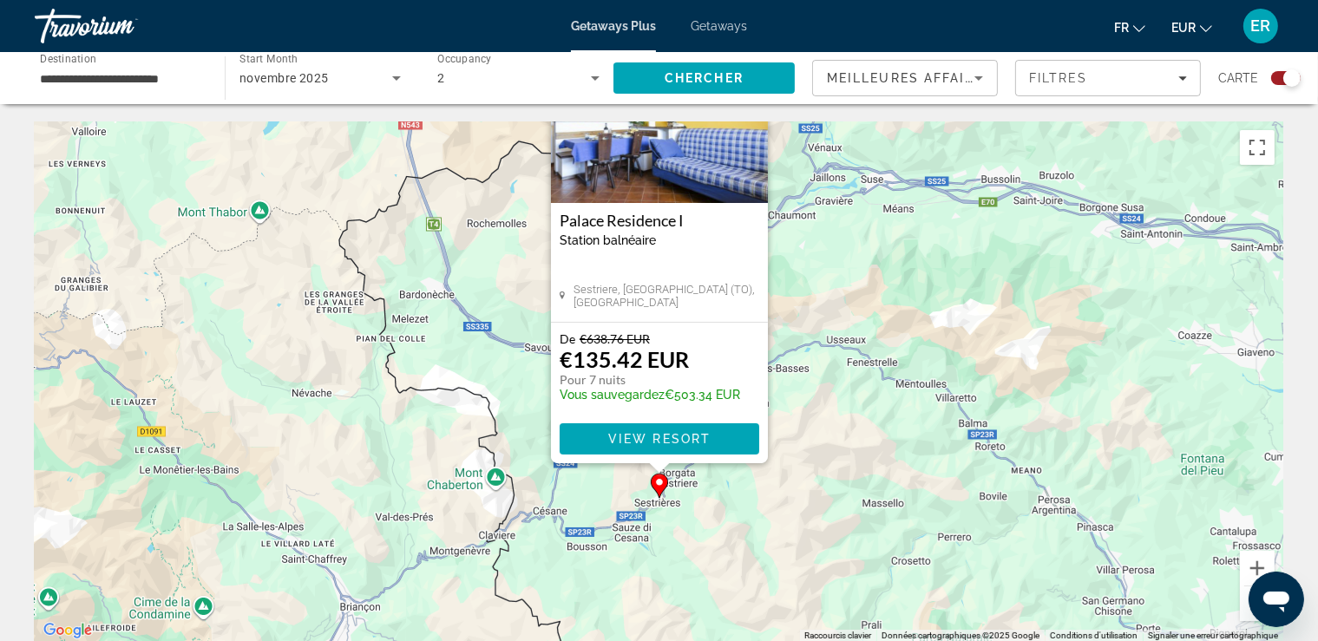
click at [1245, 613] on button "Zoom arrière" at bounding box center [1257, 604] width 35 height 35
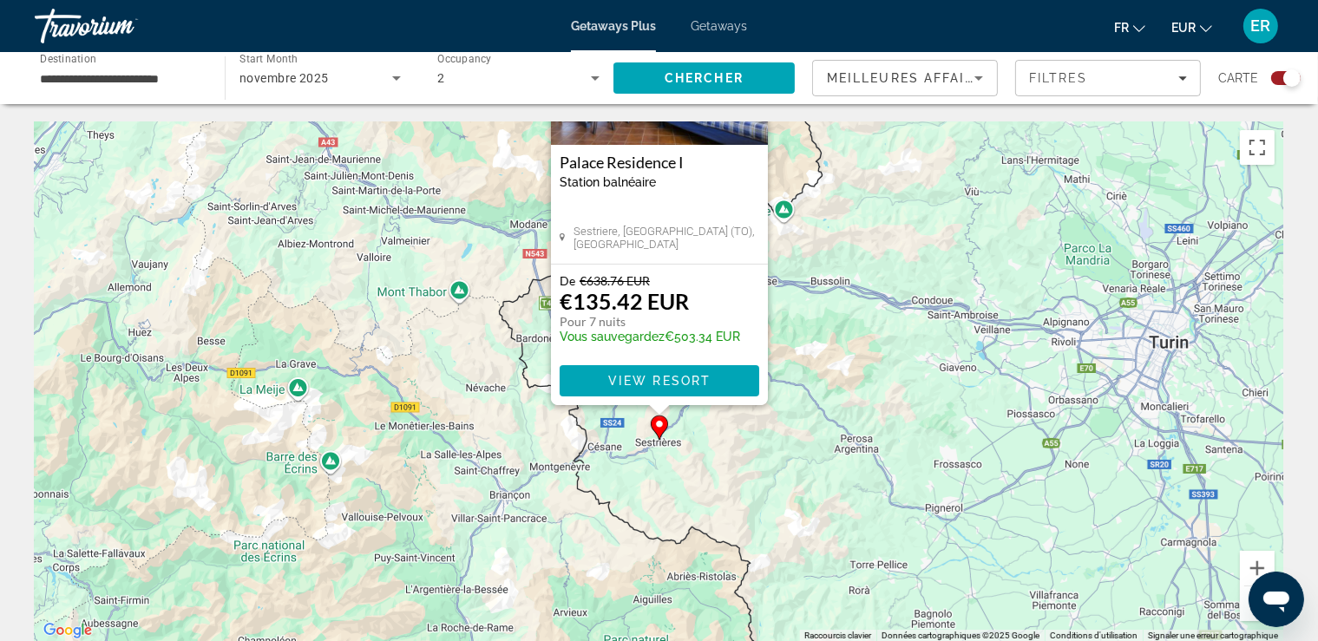
click at [1245, 613] on button "Zoom arrière" at bounding box center [1257, 604] width 35 height 35
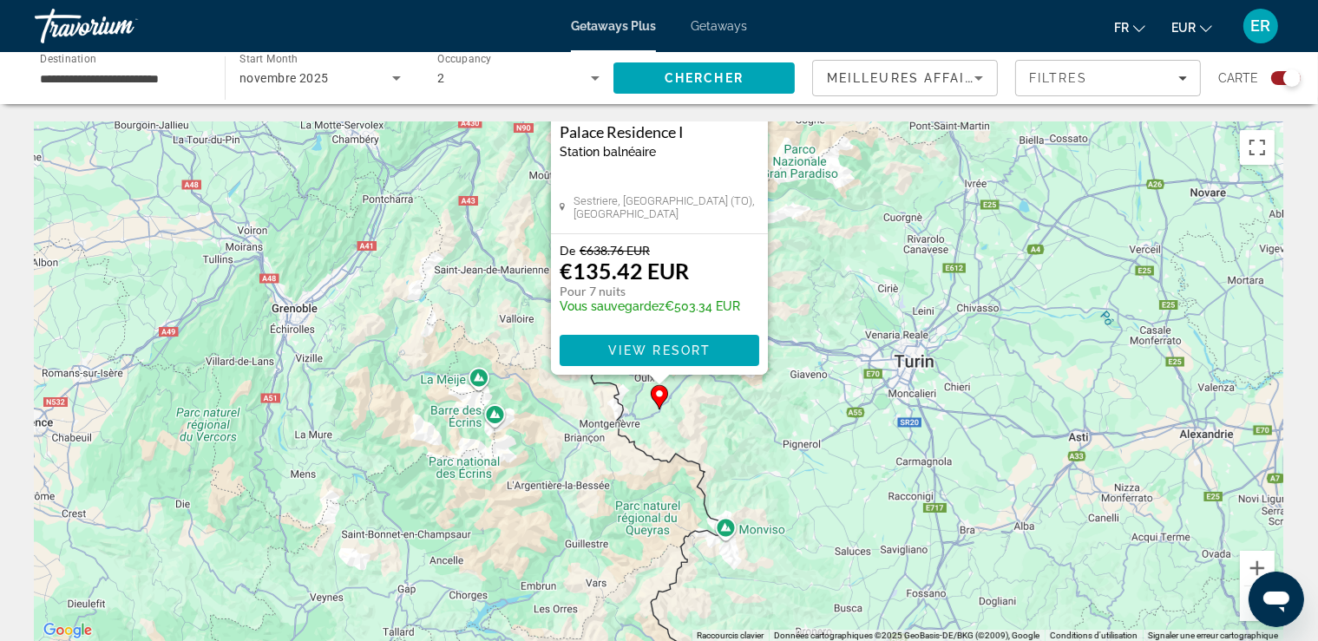
click at [1279, 82] on div "Search widget" at bounding box center [1285, 78] width 29 height 14
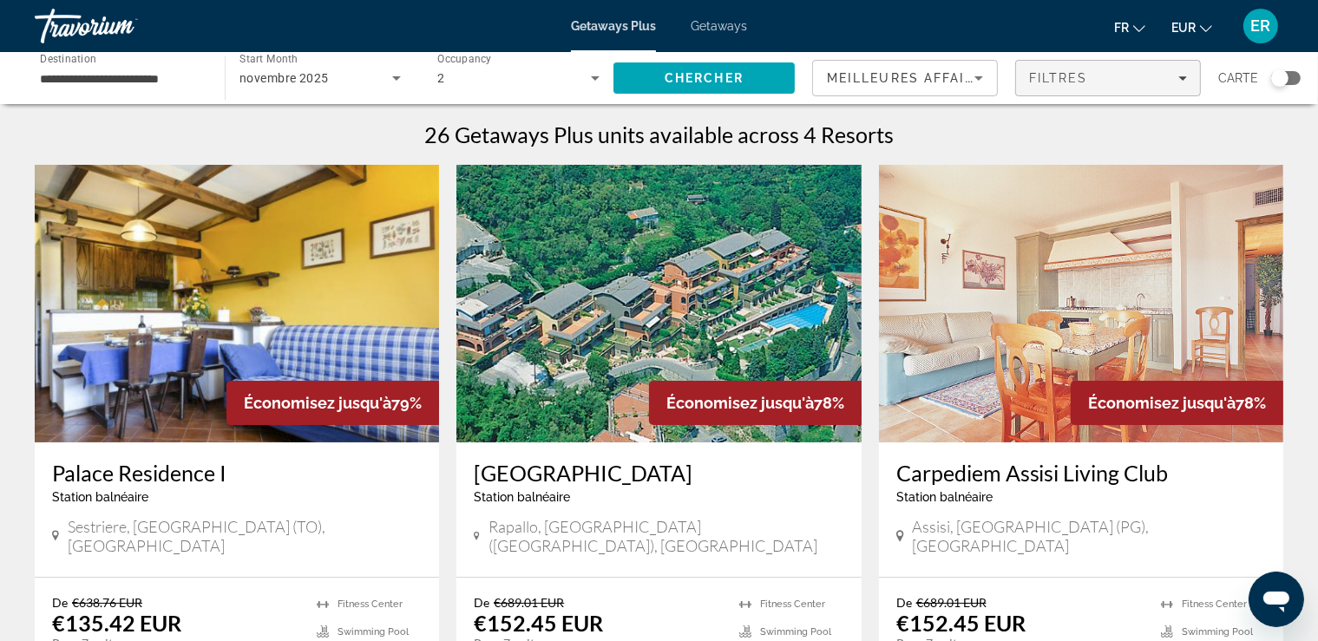
click at [1147, 78] on div "Filtres" at bounding box center [1108, 78] width 158 height 14
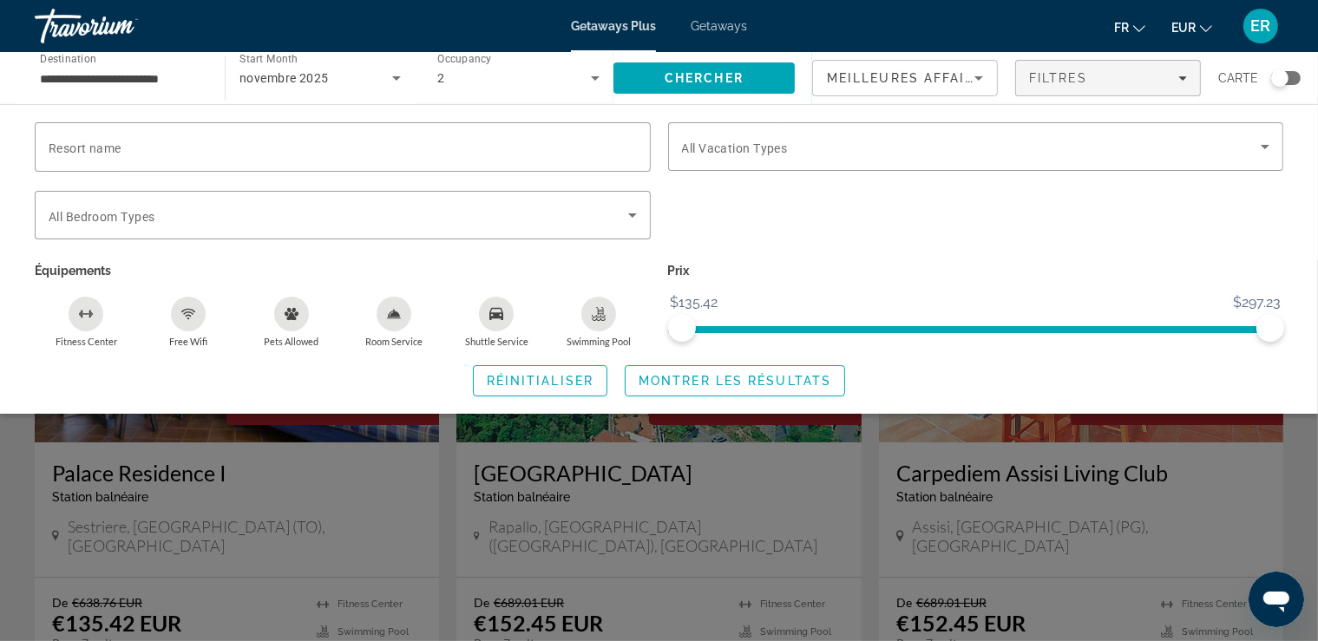
click at [293, 322] on div "Pets Allowed" at bounding box center [291, 314] width 35 height 35
click at [731, 370] on span "Search widget" at bounding box center [735, 381] width 219 height 42
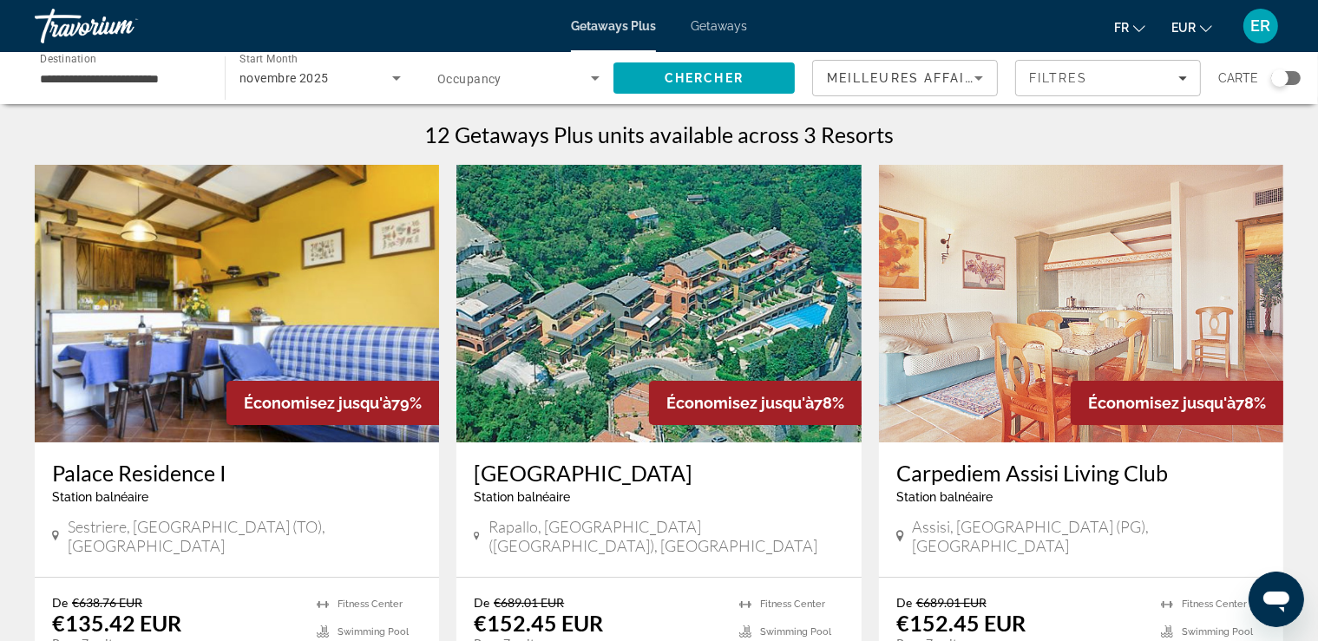
click at [727, 265] on img "Main content" at bounding box center [658, 304] width 404 height 278
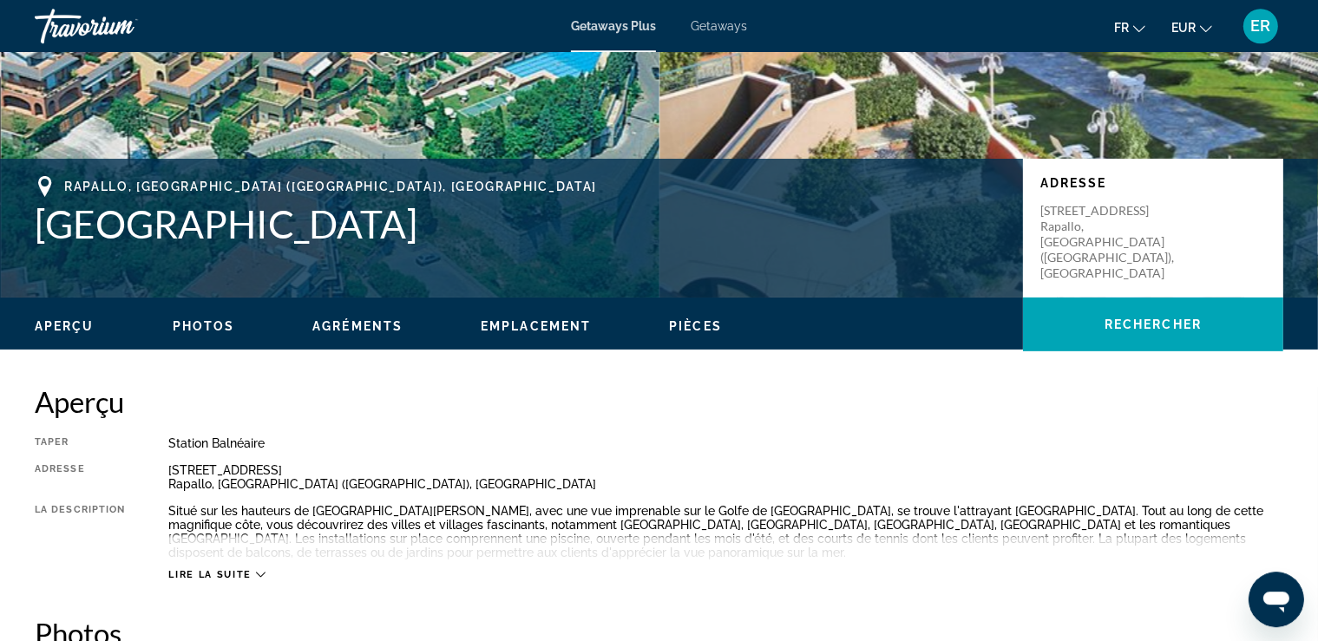
scroll to position [184, 0]
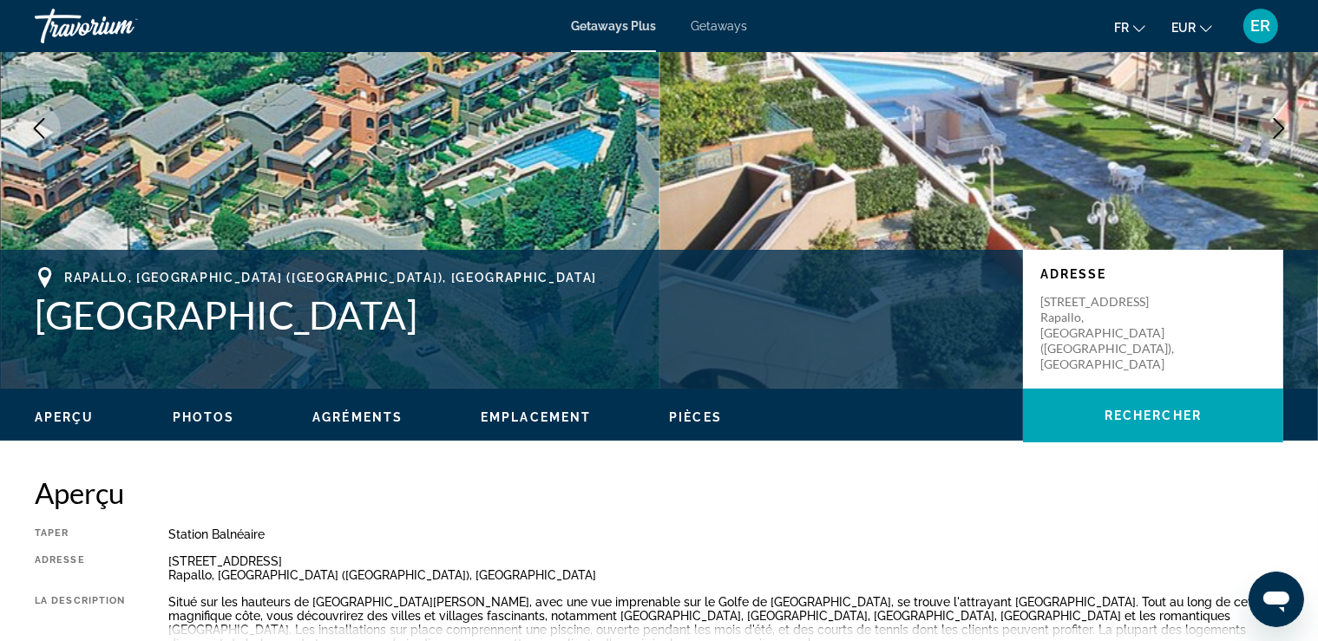
click at [548, 411] on span "Emplacement" at bounding box center [536, 417] width 110 height 14
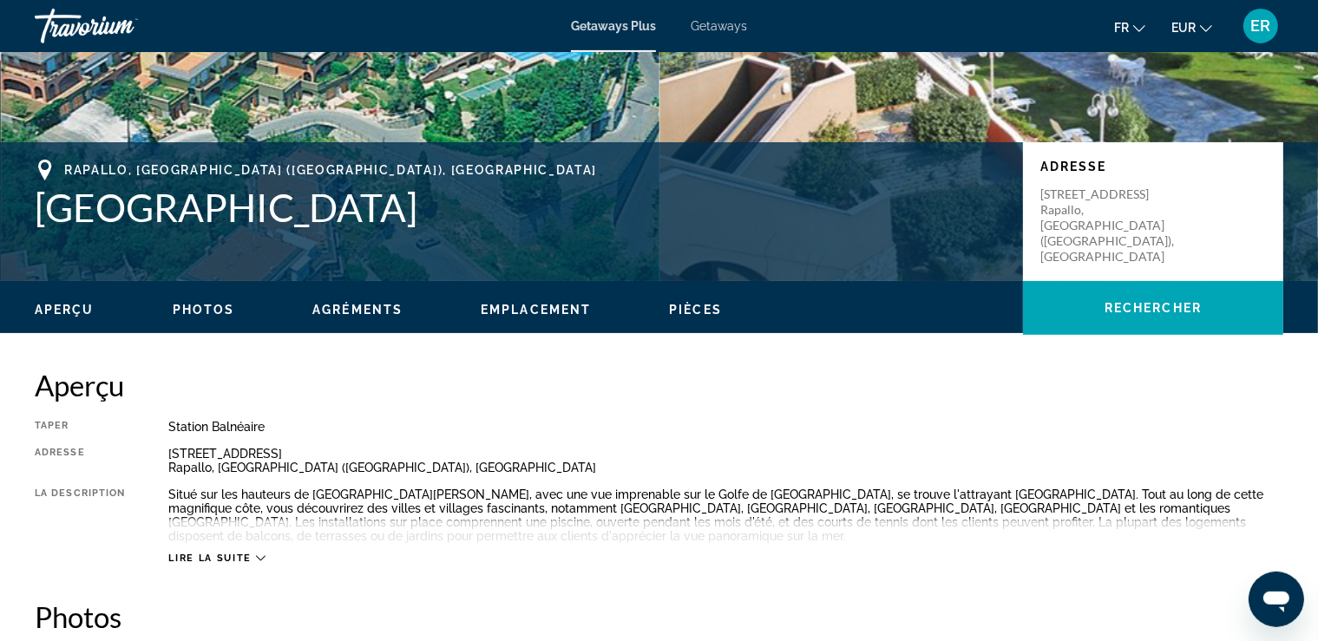
scroll to position [0, 0]
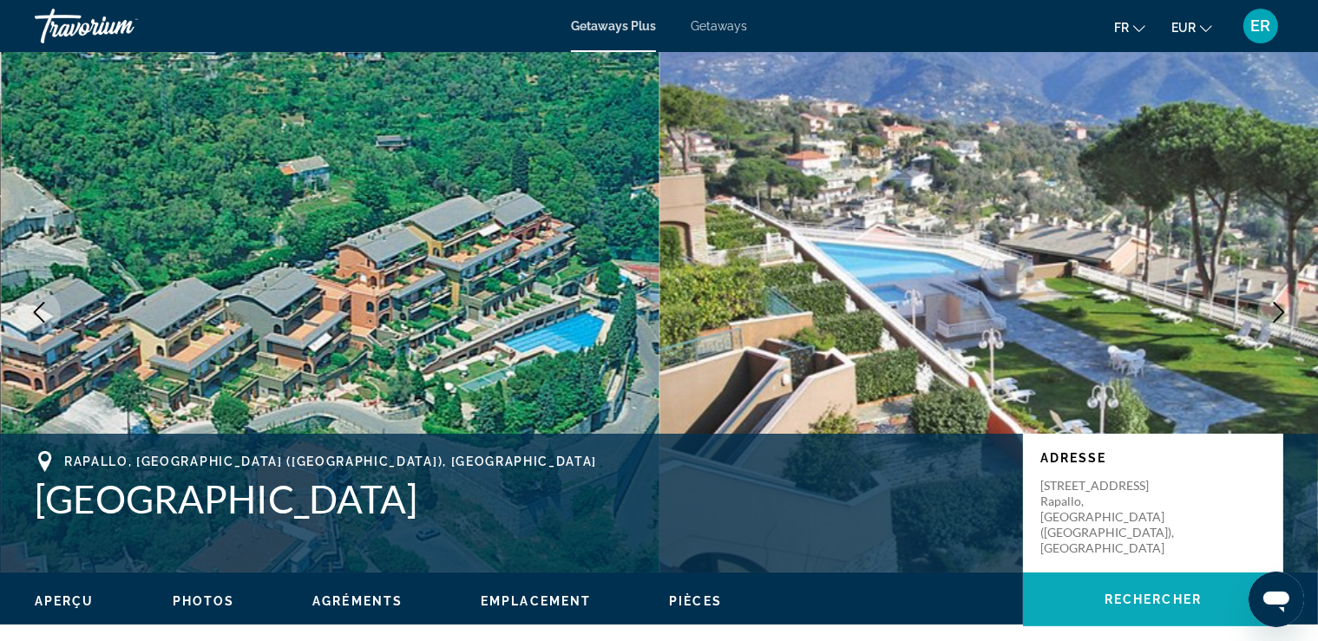
click at [1144, 605] on span "Rechercher" at bounding box center [1152, 600] width 97 height 14
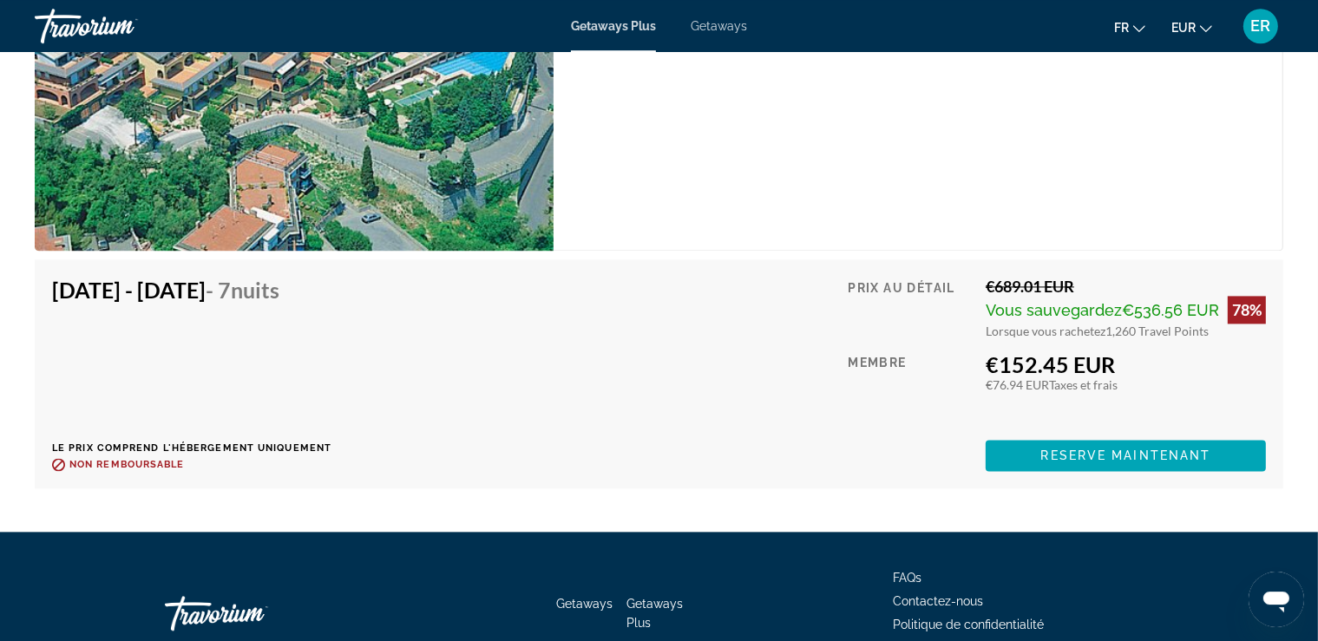
scroll to position [3602, 0]
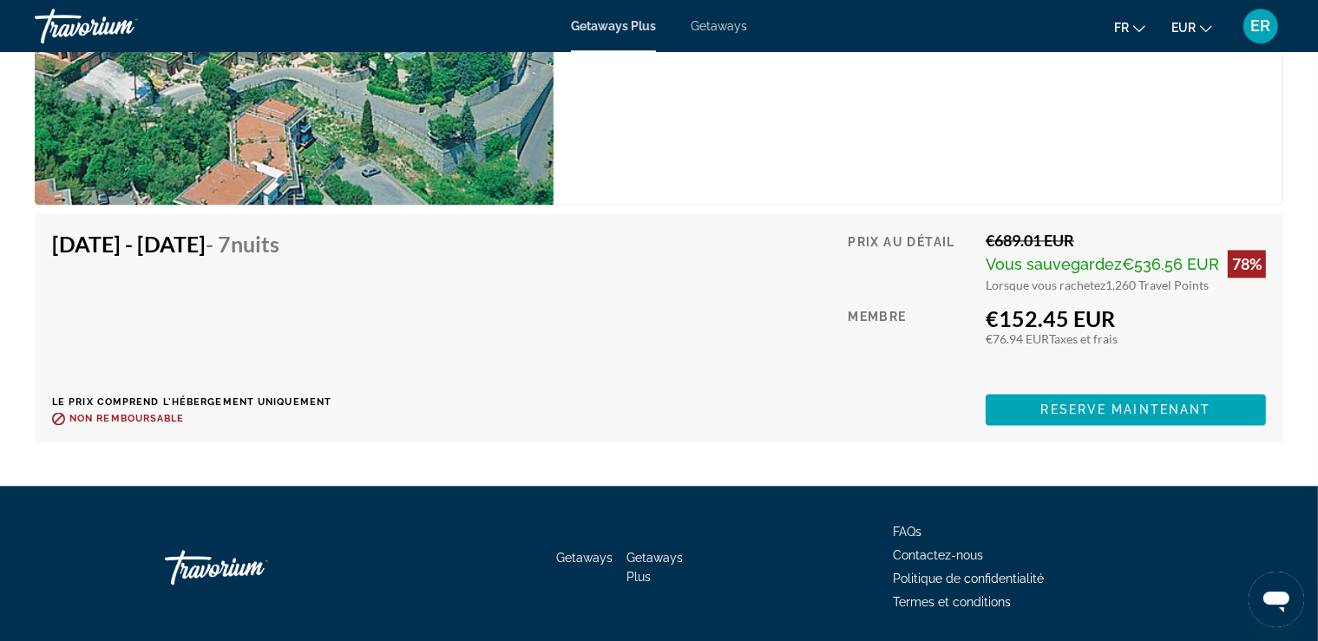
click at [713, 25] on span "Getaways" at bounding box center [719, 26] width 56 height 14
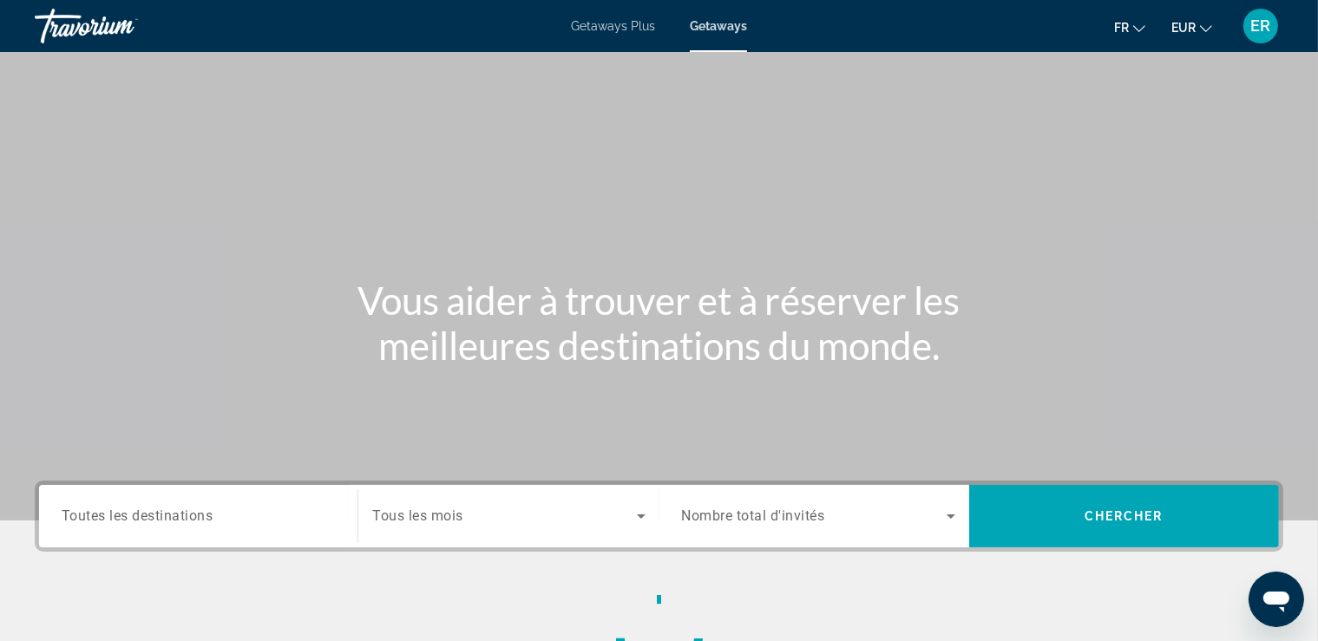
click at [713, 25] on span "Getaways" at bounding box center [718, 26] width 57 height 14
click at [186, 517] on span "Toutes les destinations" at bounding box center [138, 516] width 152 height 16
click at [186, 517] on input "Destination Toutes les destinations" at bounding box center [198, 517] width 273 height 21
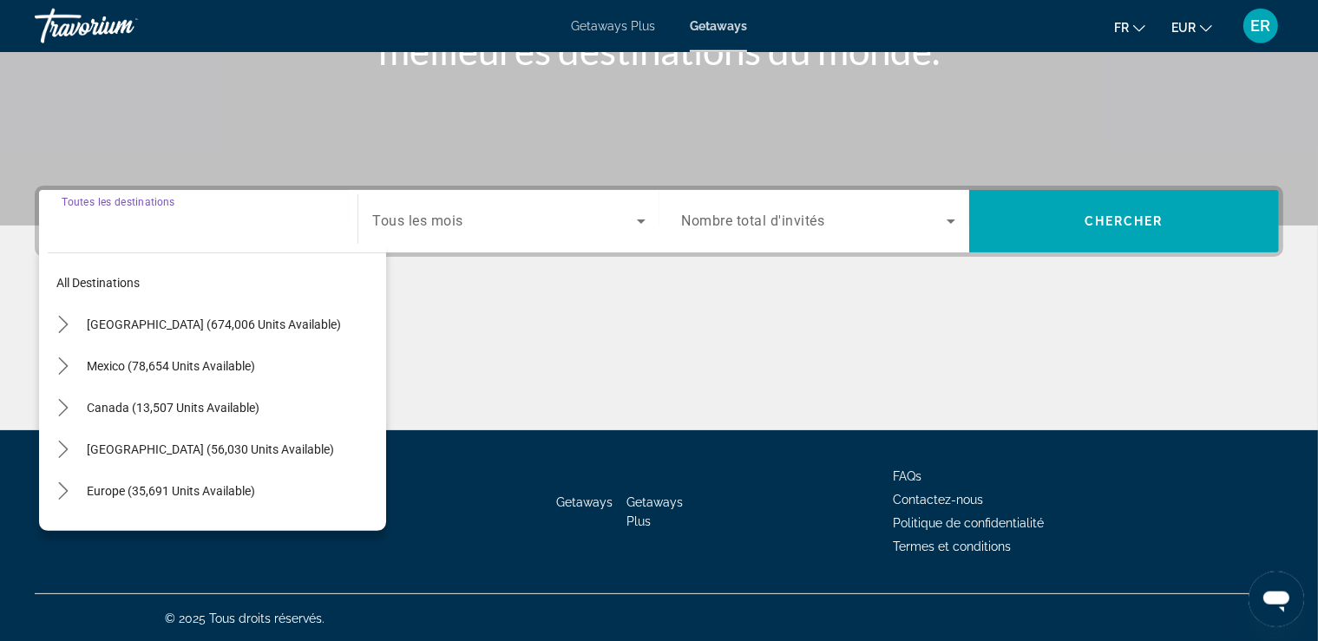
scroll to position [296, 0]
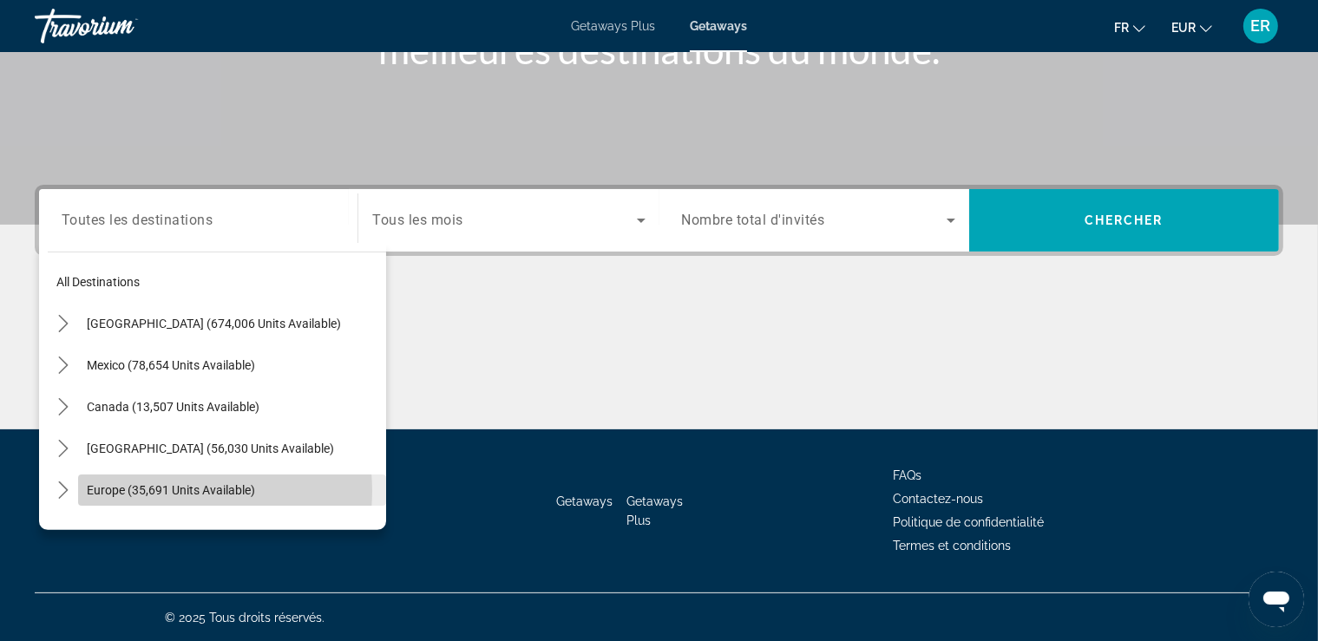
click at [182, 490] on span "Europe (35,691 units available)" at bounding box center [171, 490] width 168 height 14
type input "**********"
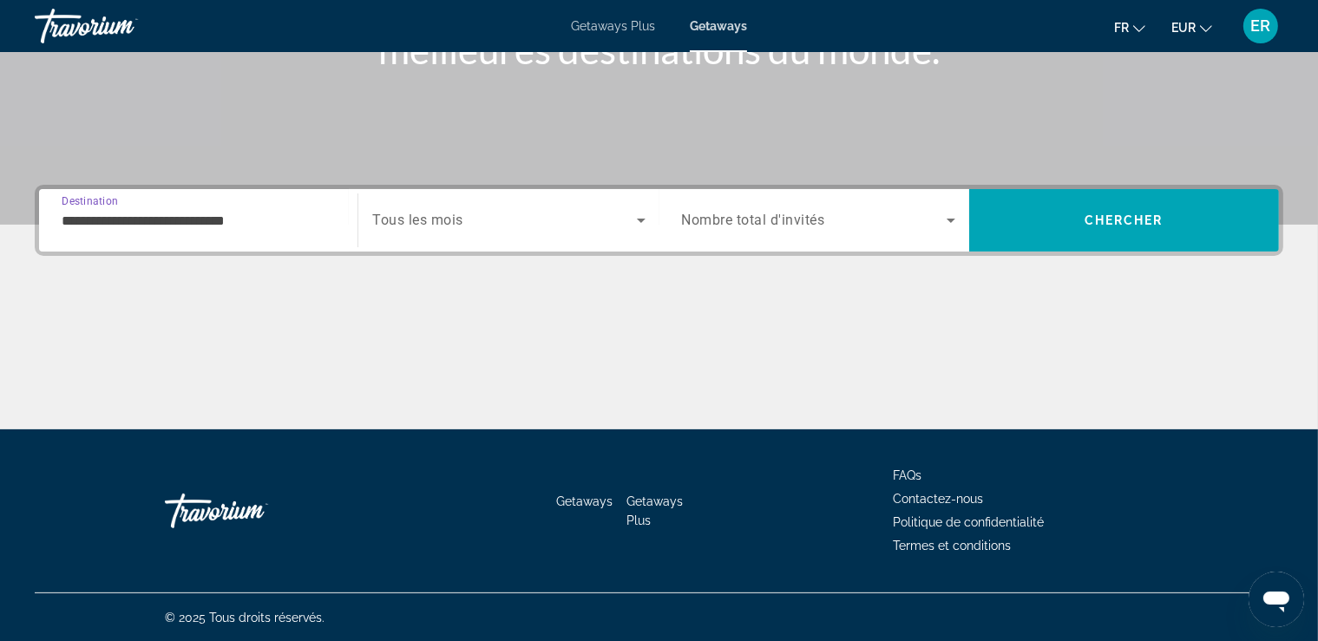
click at [523, 213] on span "Search widget" at bounding box center [504, 220] width 264 height 21
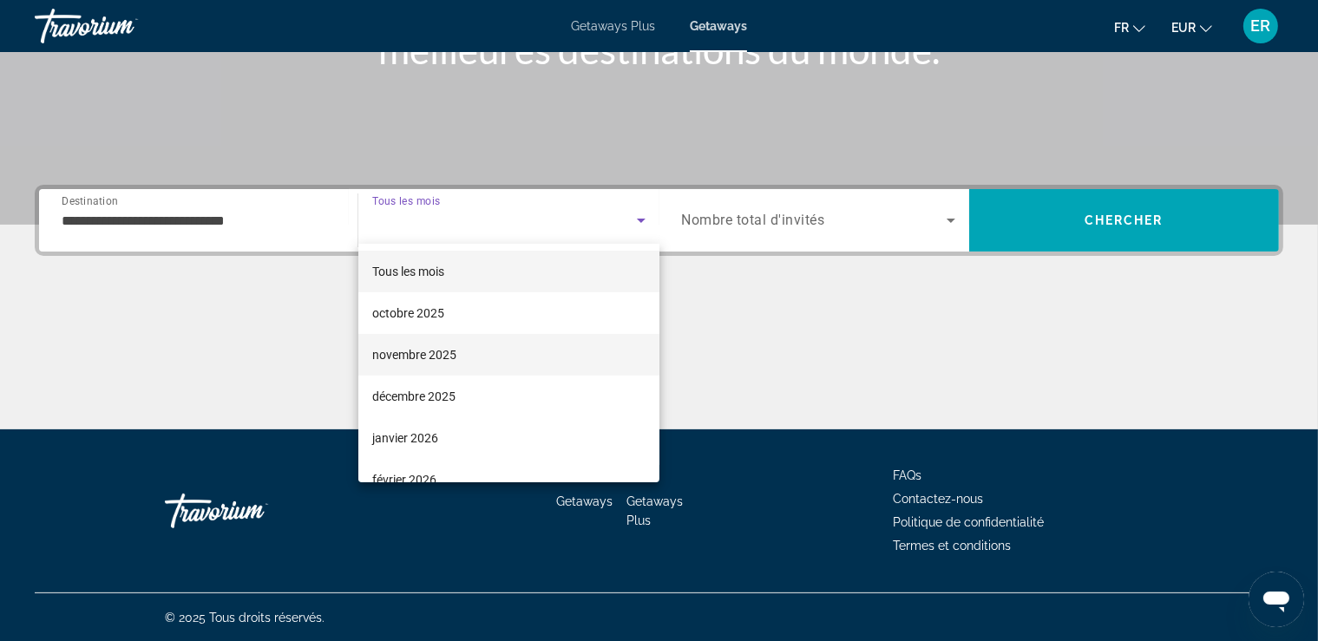
click at [488, 363] on mat-option "novembre 2025" at bounding box center [508, 355] width 301 height 42
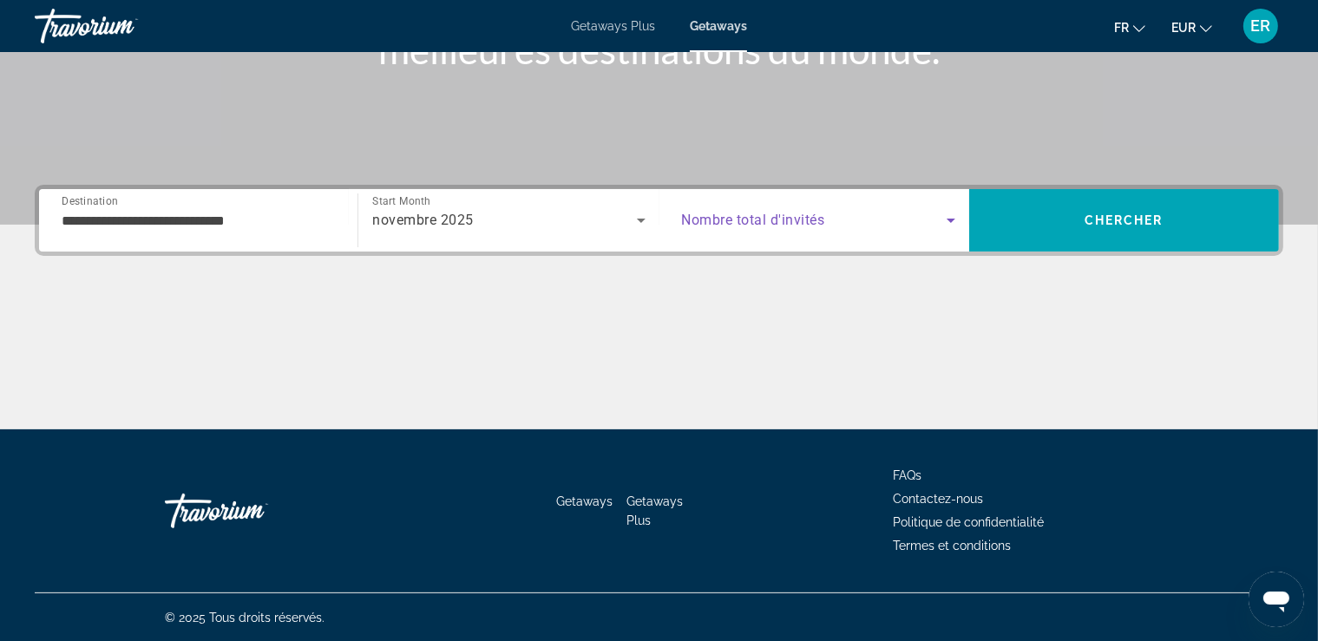
click at [920, 221] on span "Search widget" at bounding box center [814, 220] width 265 height 21
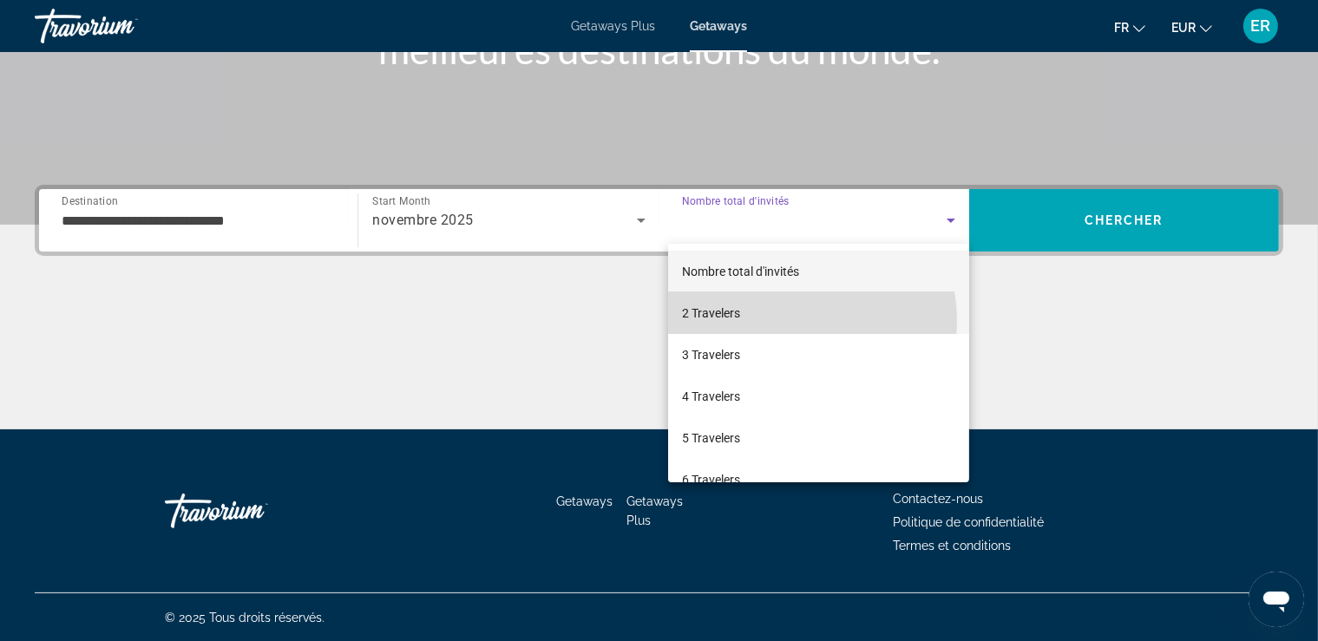
click at [790, 321] on mat-option "2 Travelers" at bounding box center [818, 313] width 301 height 42
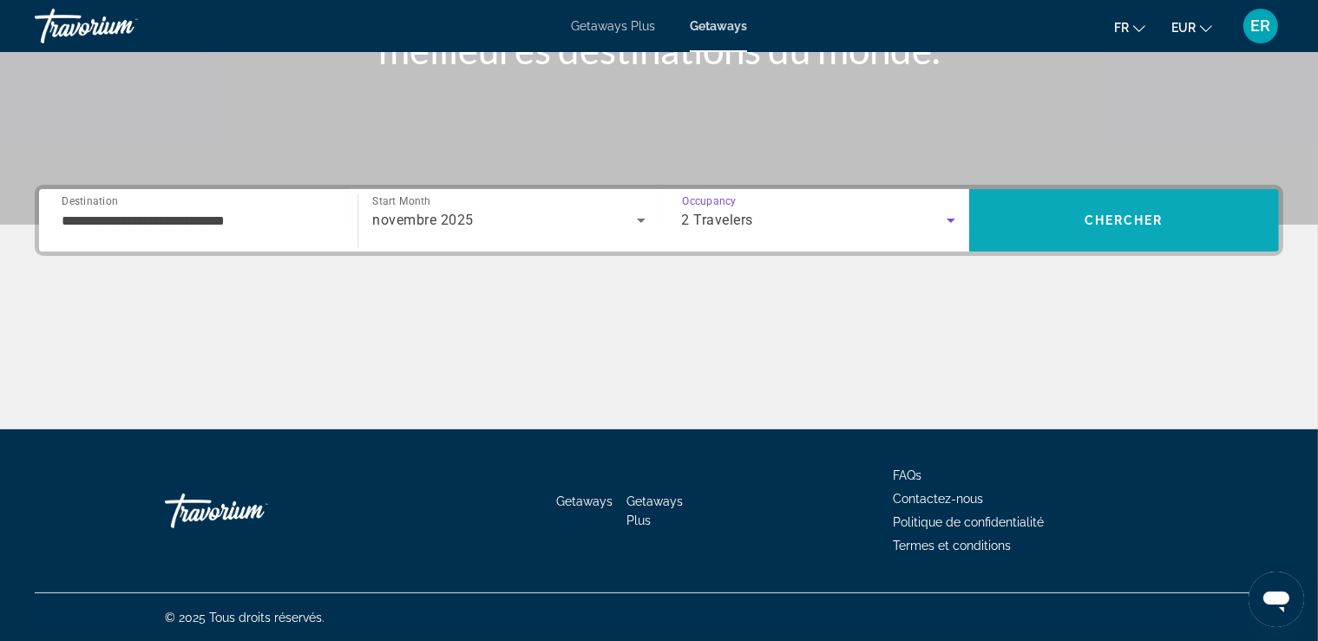
click at [1109, 222] on span "Chercher" at bounding box center [1124, 220] width 79 height 14
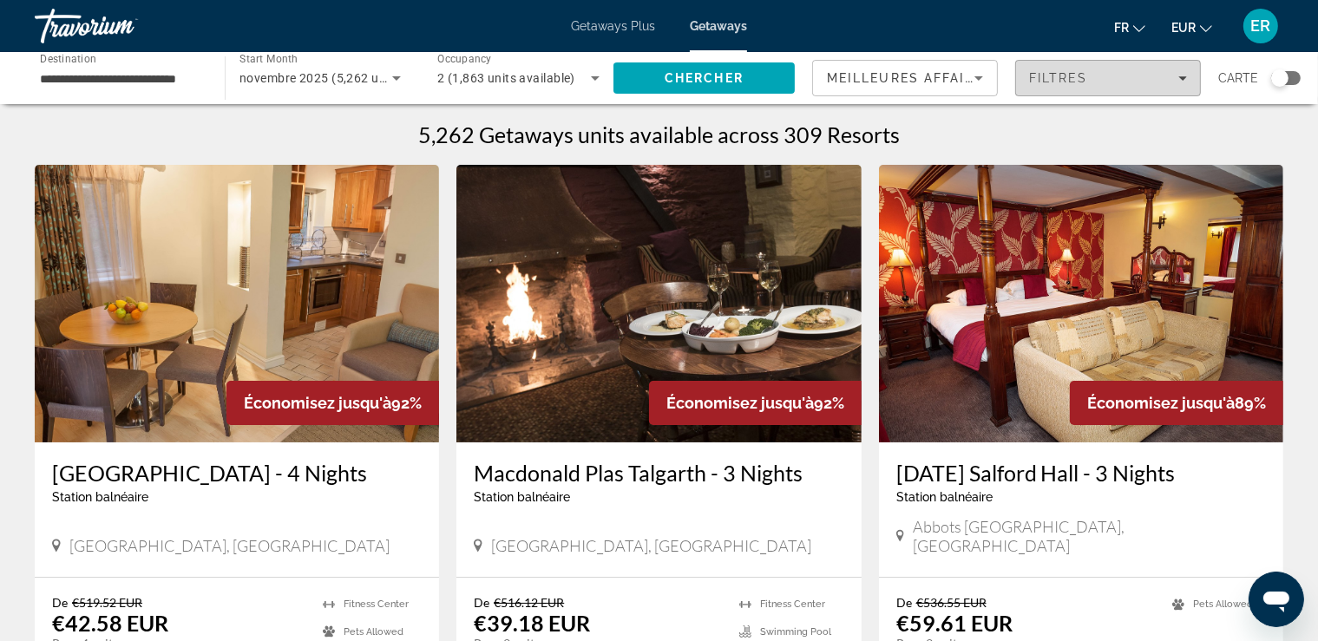
click at [1039, 77] on span "Filtres" at bounding box center [1058, 78] width 59 height 14
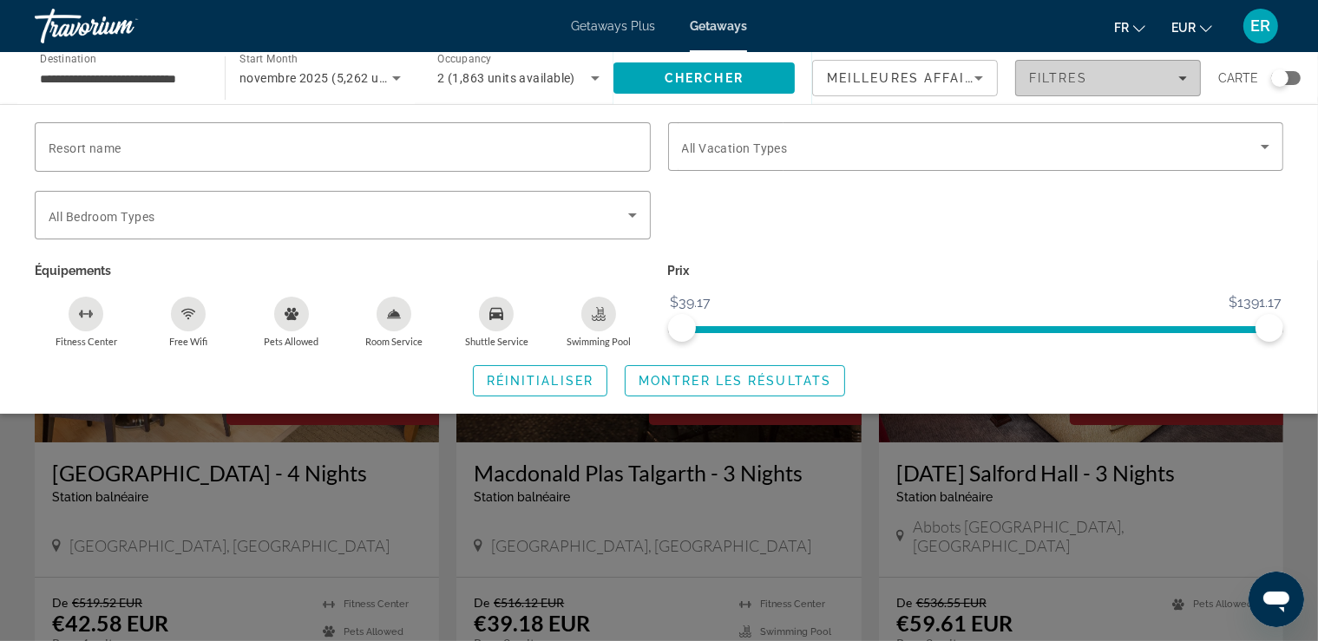
click at [1039, 77] on span "Filtres" at bounding box center [1058, 78] width 59 height 14
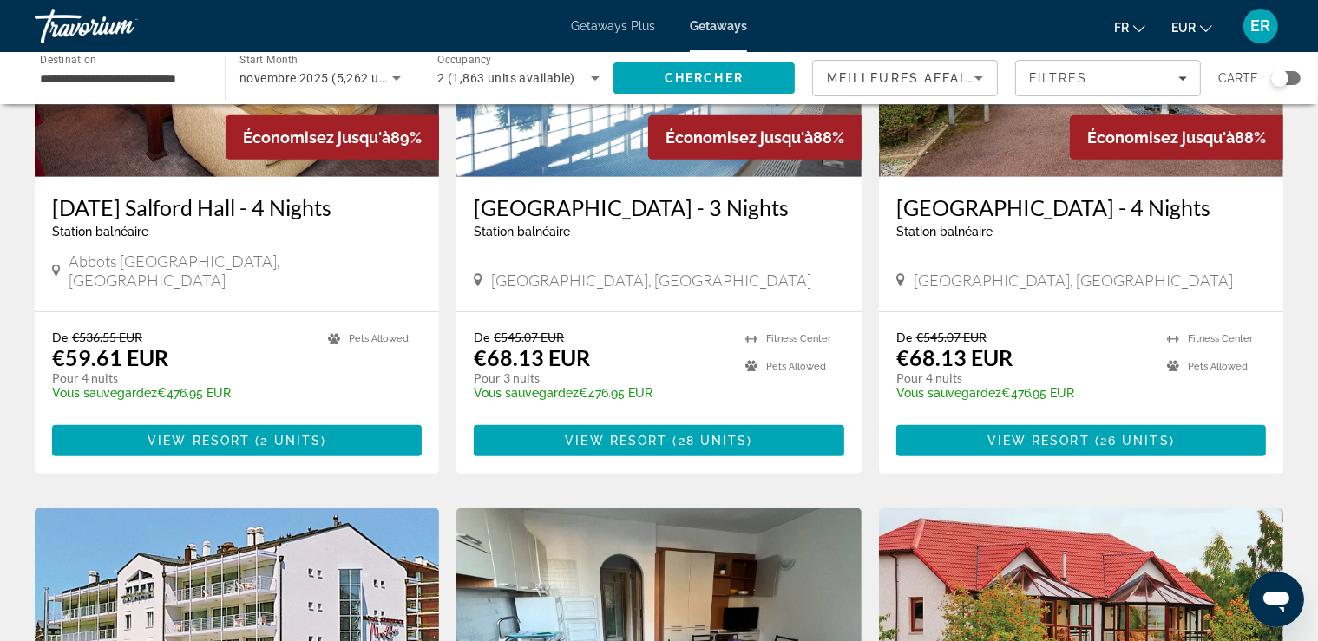
scroll to position [901, 0]
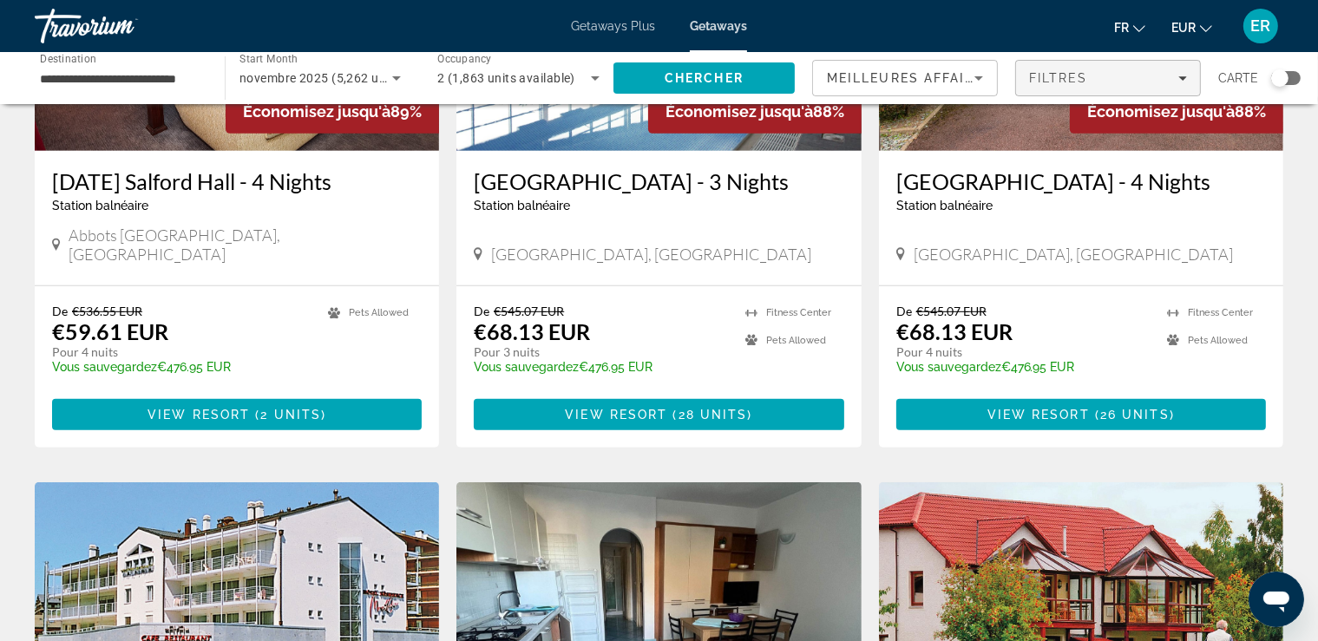
click at [1189, 69] on span "Filters" at bounding box center [1108, 78] width 184 height 42
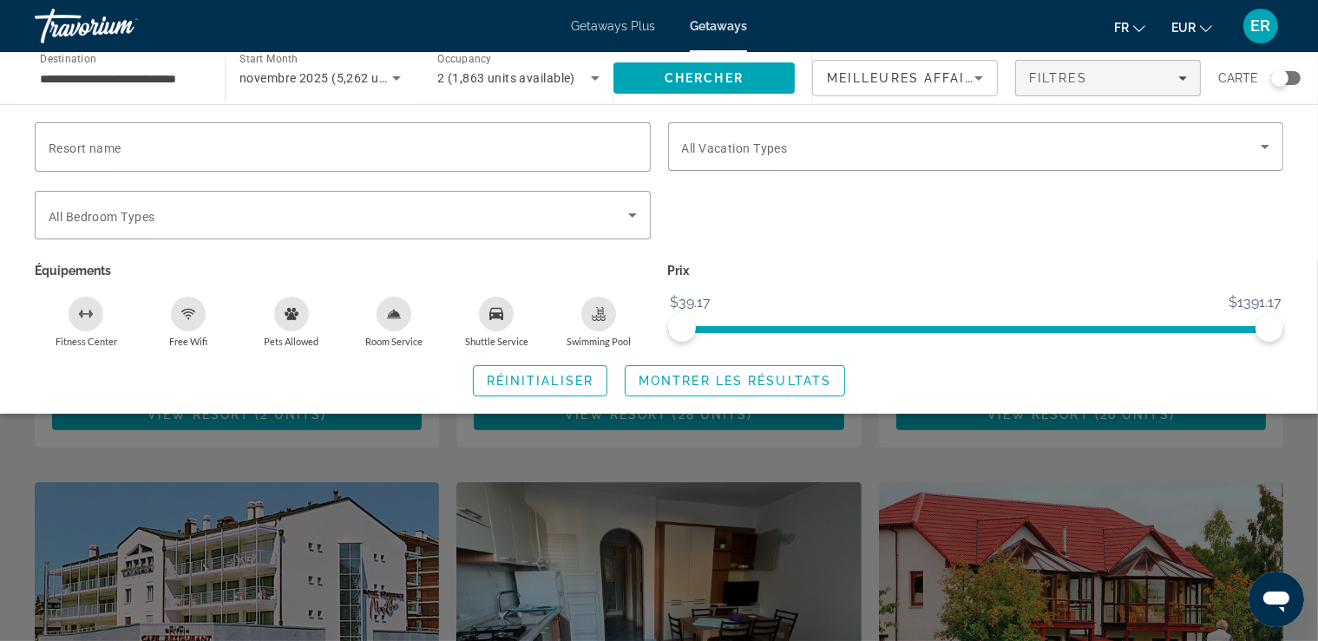
click at [290, 311] on icon "Pets Allowed" at bounding box center [292, 314] width 14 height 12
click at [719, 383] on span "Montrer les résultats" at bounding box center [735, 381] width 193 height 14
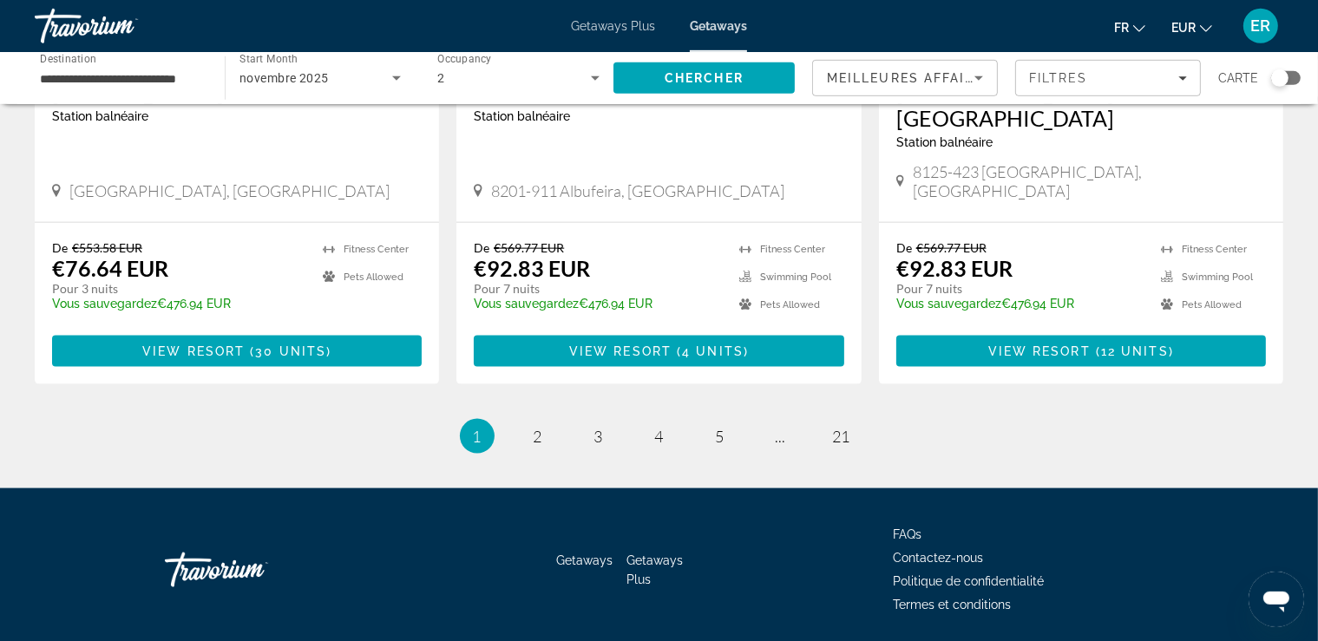
scroll to position [2217, 0]
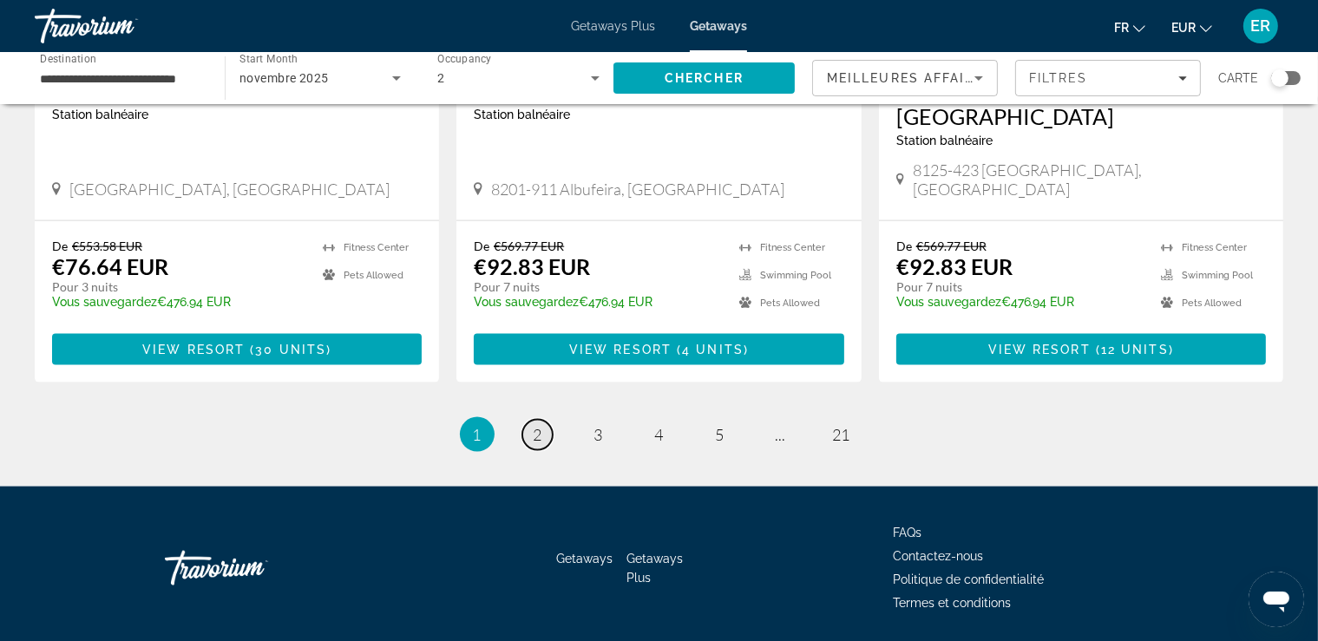
click at [546, 420] on link "page 2" at bounding box center [537, 435] width 30 height 30
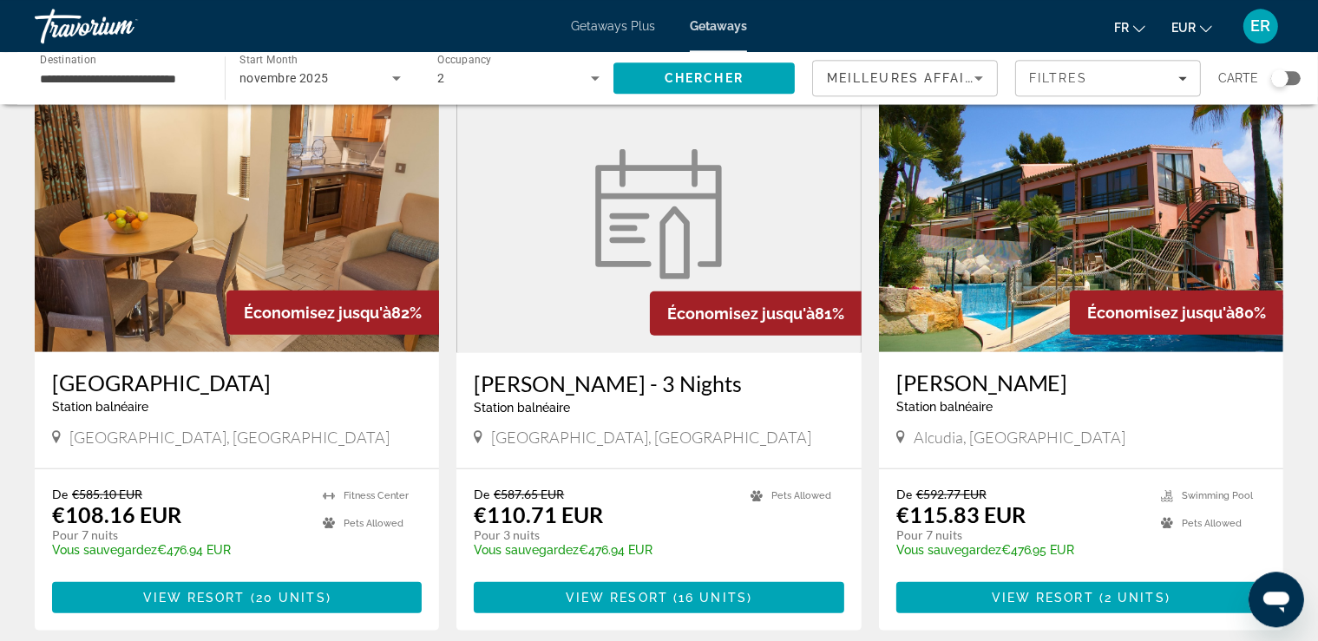
scroll to position [1380, 0]
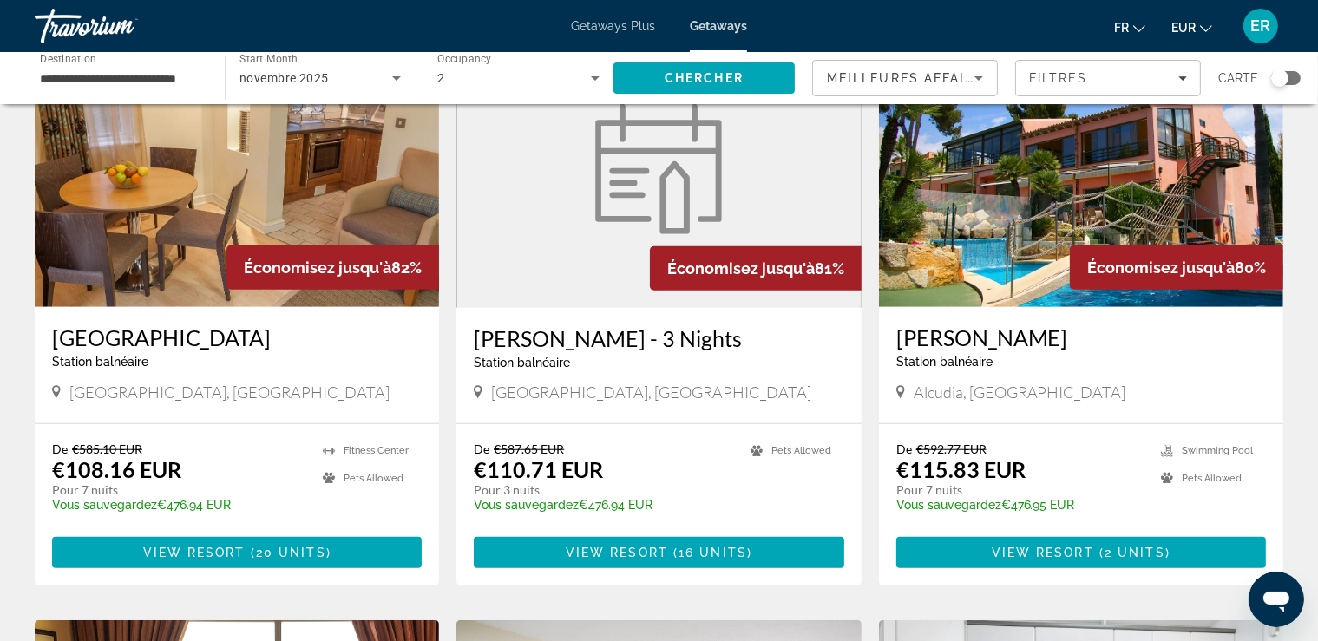
click at [1290, 75] on div "Search widget" at bounding box center [1285, 78] width 29 height 14
click at [769, 84] on span "Search" at bounding box center [703, 78] width 181 height 42
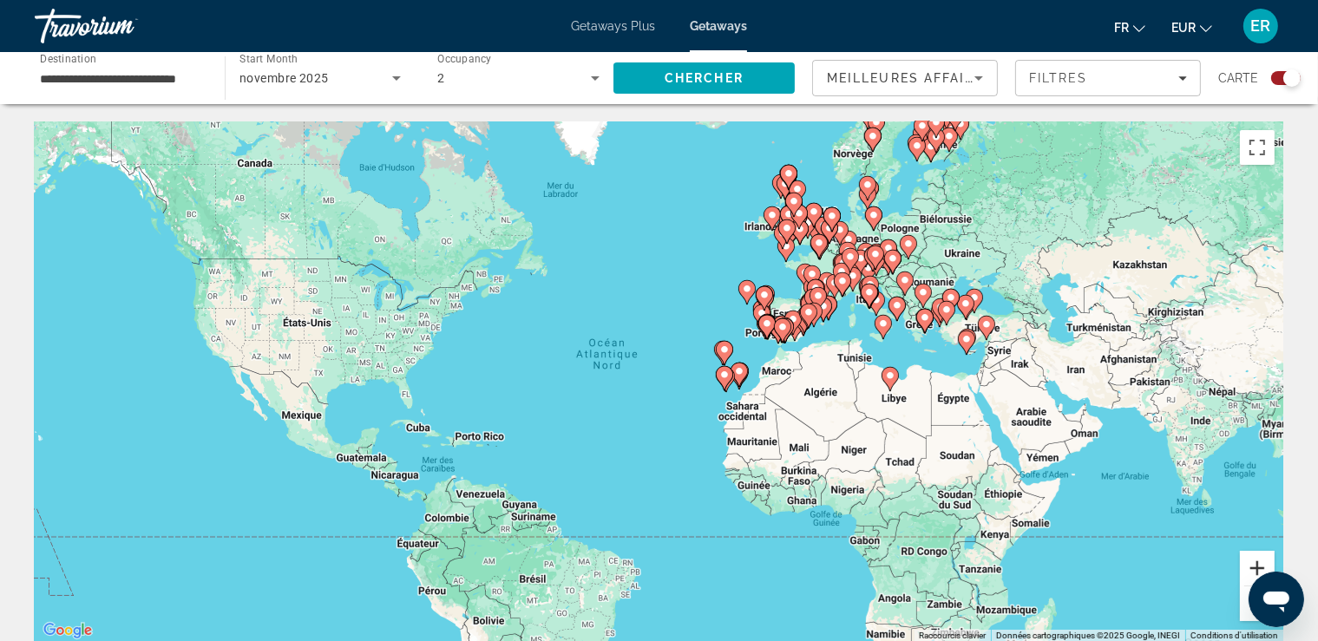
click at [1257, 559] on button "Zoom avant" at bounding box center [1257, 568] width 35 height 35
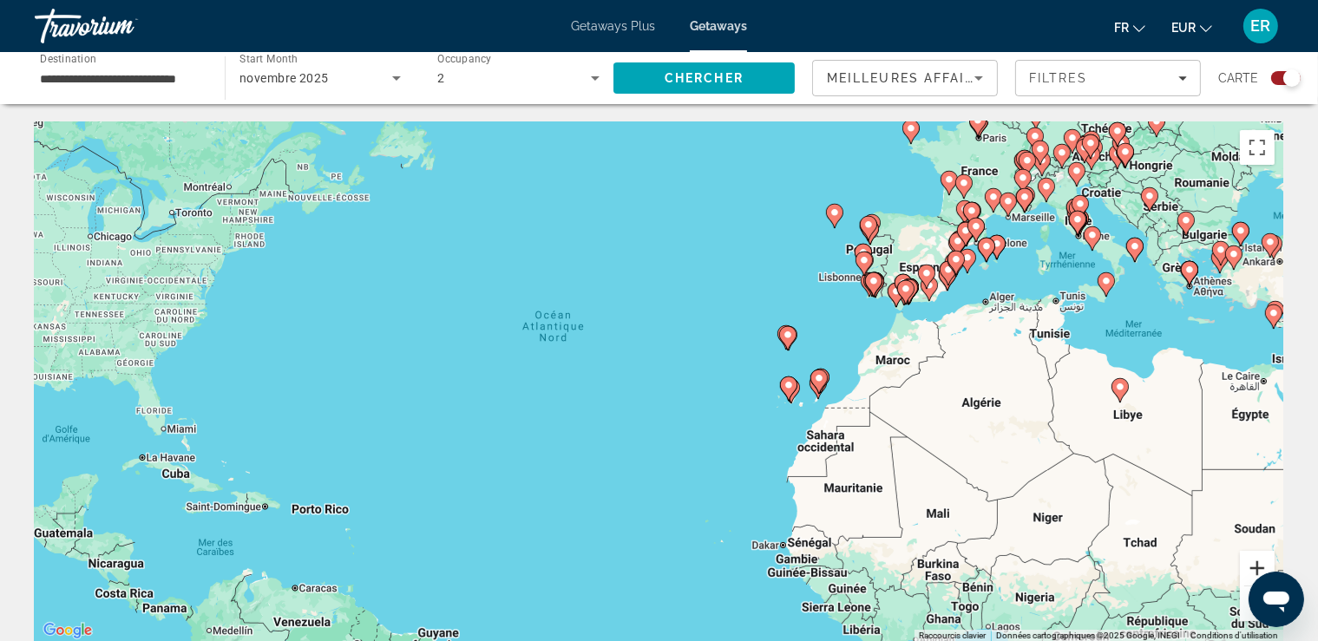
click at [1257, 559] on button "Zoom avant" at bounding box center [1257, 568] width 35 height 35
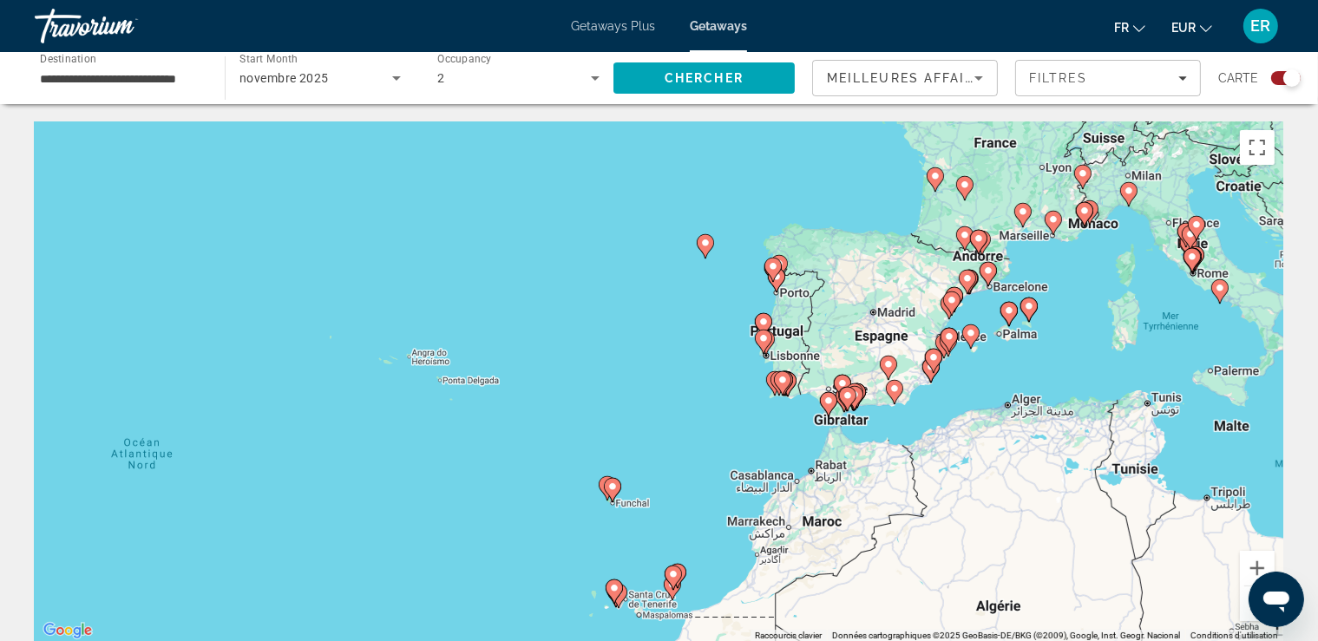
drag, startPoint x: 1242, startPoint y: 290, endPoint x: 930, endPoint y: 476, distance: 363.1
click at [930, 476] on div "Pour activer le glissement avec le clavier, appuyez sur Alt+Entrée. Une fois ce…" at bounding box center [659, 381] width 1249 height 521
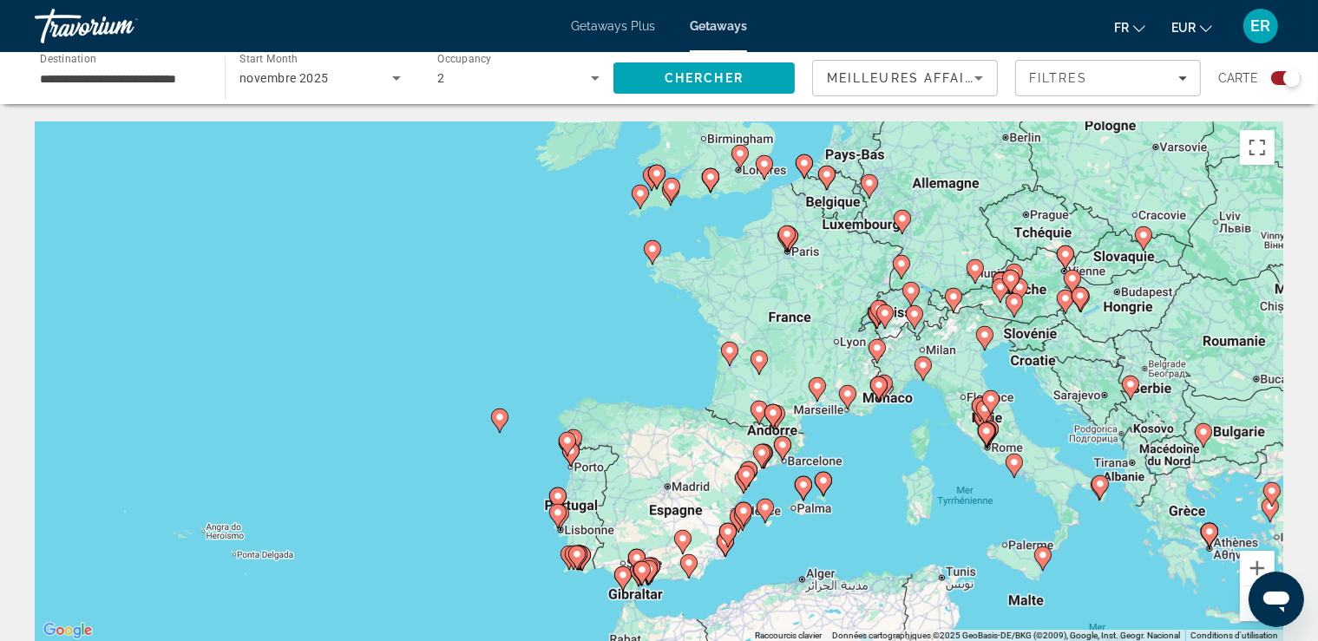
drag, startPoint x: 1098, startPoint y: 305, endPoint x: 893, endPoint y: 476, distance: 267.9
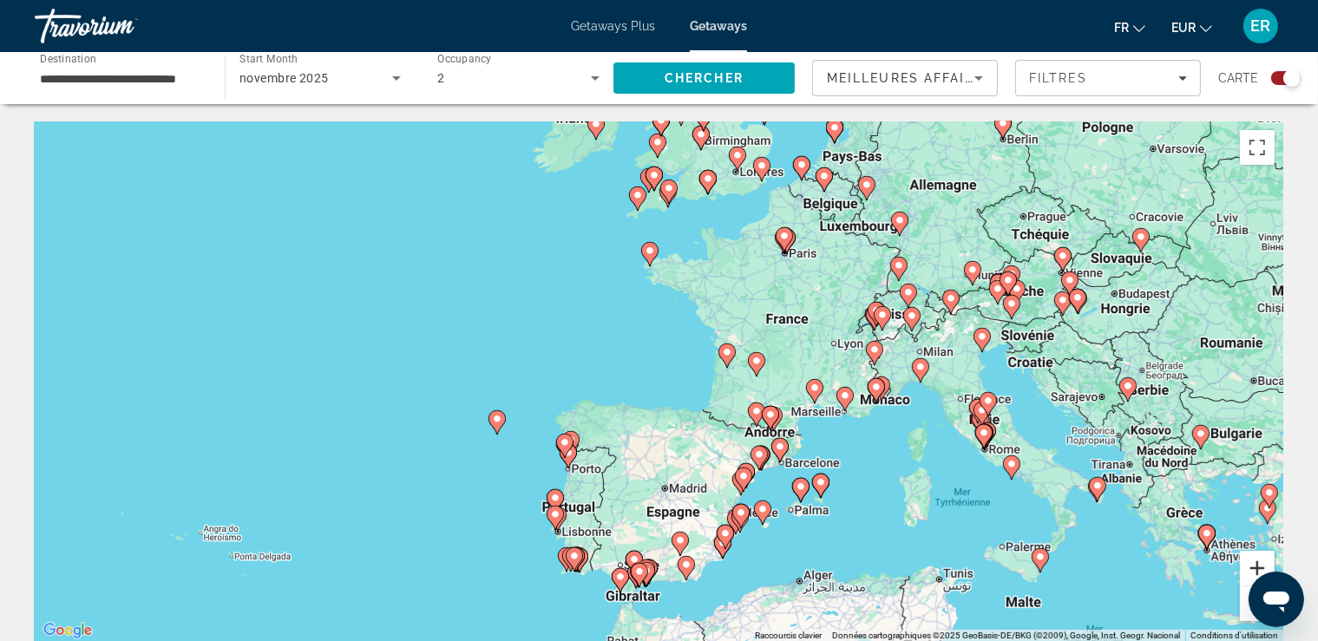
click at [1265, 563] on button "Zoom avant" at bounding box center [1257, 568] width 35 height 35
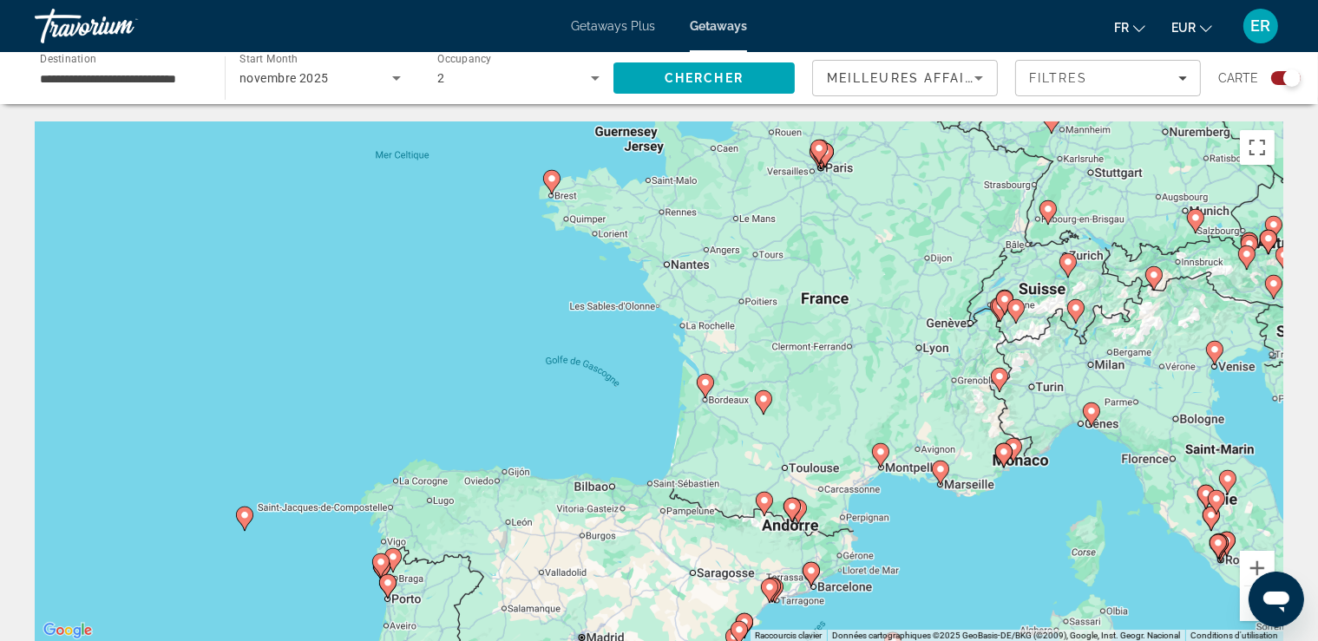
drag, startPoint x: 1157, startPoint y: 453, endPoint x: 1060, endPoint y: 498, distance: 107.1
click at [1060, 498] on div "Pour activer le glissement avec le clavier, appuyez sur Alt+Entrée. Une fois ce…" at bounding box center [659, 381] width 1249 height 521
click at [1001, 451] on image "Main content" at bounding box center [1003, 452] width 10 height 10
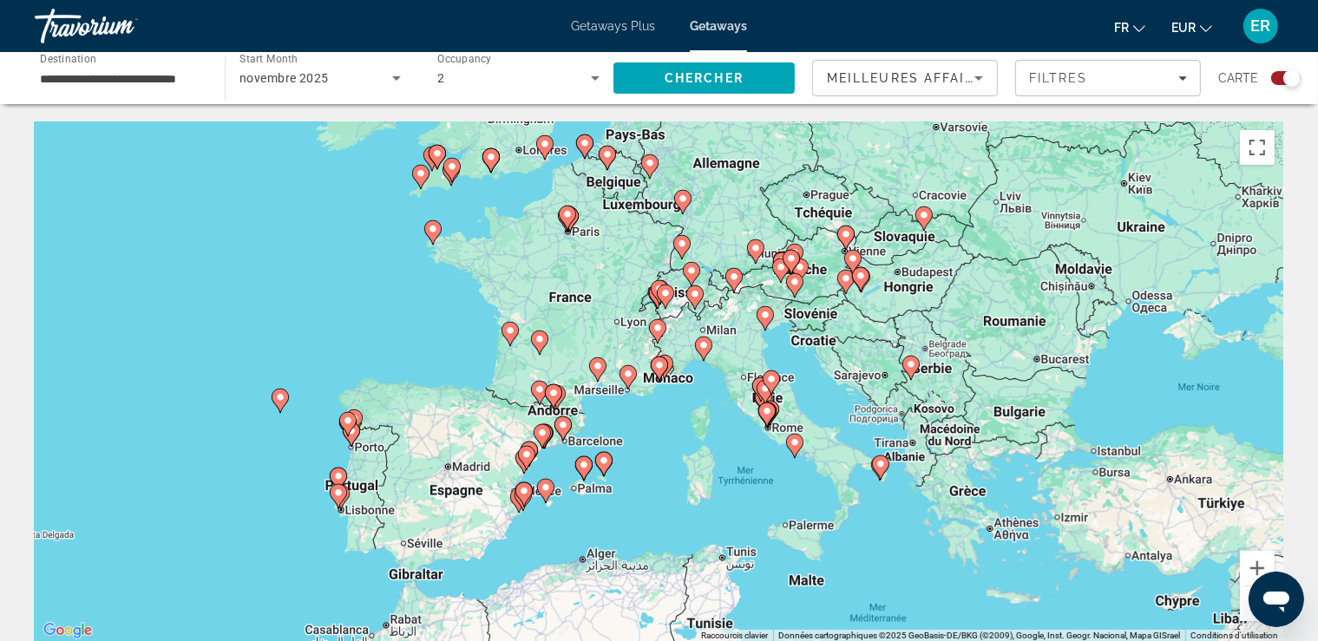
click at [660, 363] on image "Main content" at bounding box center [659, 365] width 10 height 10
type input "**********"
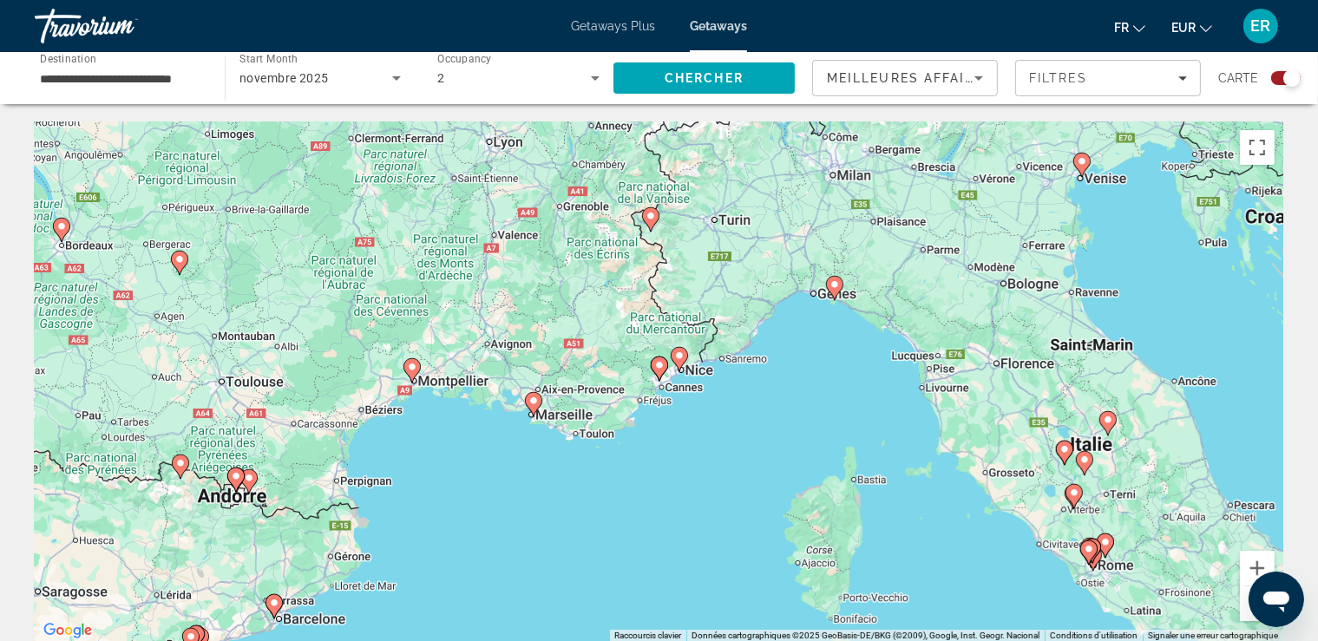
click at [661, 363] on image "Main content" at bounding box center [659, 365] width 10 height 10
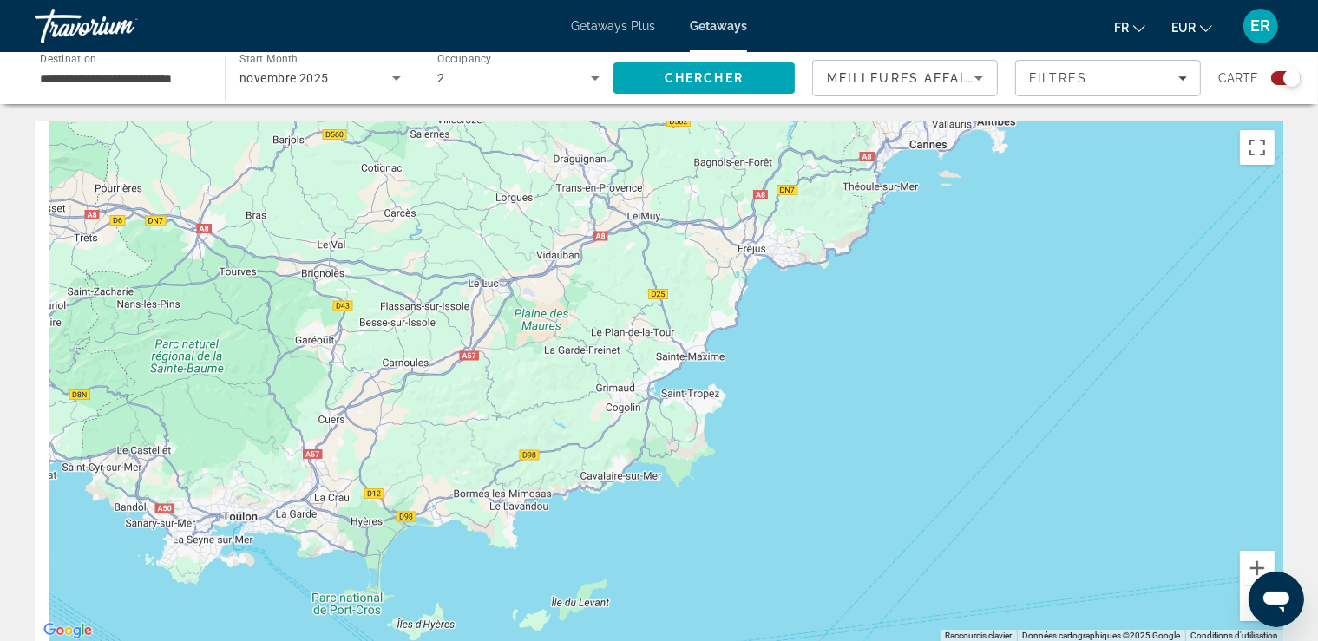
drag, startPoint x: 505, startPoint y: 416, endPoint x: 978, endPoint y: 16, distance: 619.9
click at [979, 121] on div "Pour activer le glissement avec le clavier, appuyez sur Alt+Entrée. Une fois ce…" at bounding box center [659, 381] width 1249 height 521
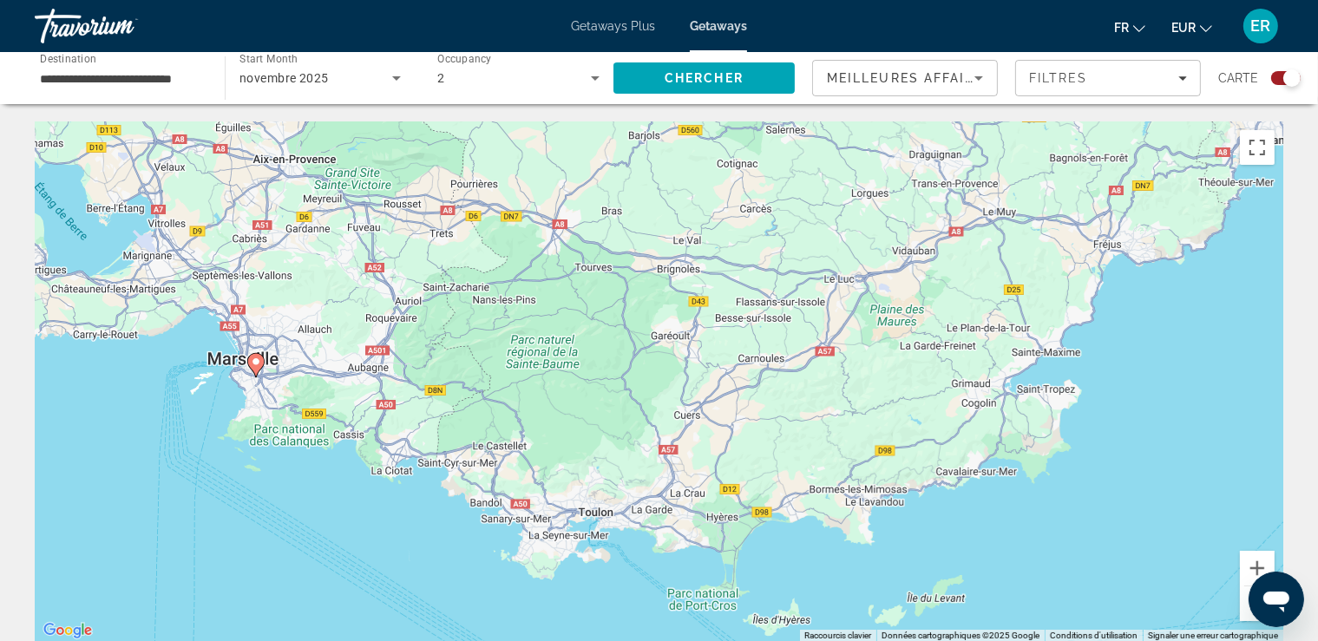
drag, startPoint x: 245, startPoint y: 308, endPoint x: 428, endPoint y: 342, distance: 186.2
click at [428, 342] on div "Pour activer le glissement avec le clavier, appuyez sur Alt+Entrée. Une fois ce…" at bounding box center [659, 381] width 1249 height 521
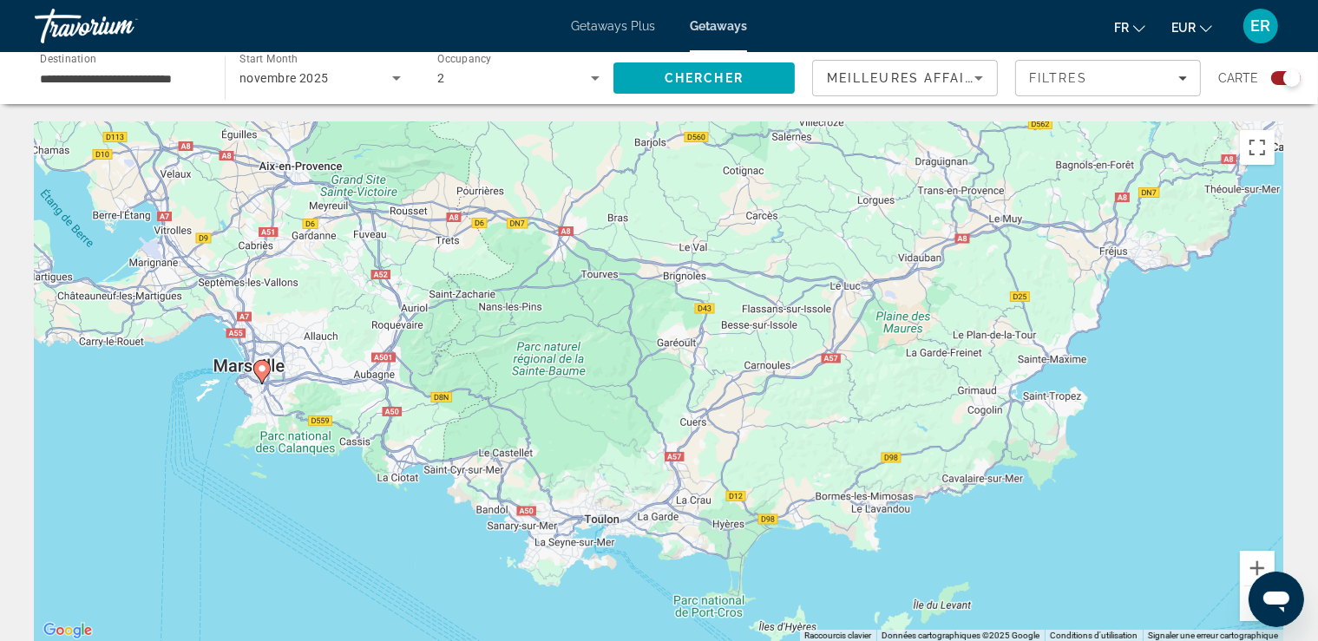
click at [260, 372] on image "Main content" at bounding box center [262, 369] width 10 height 10
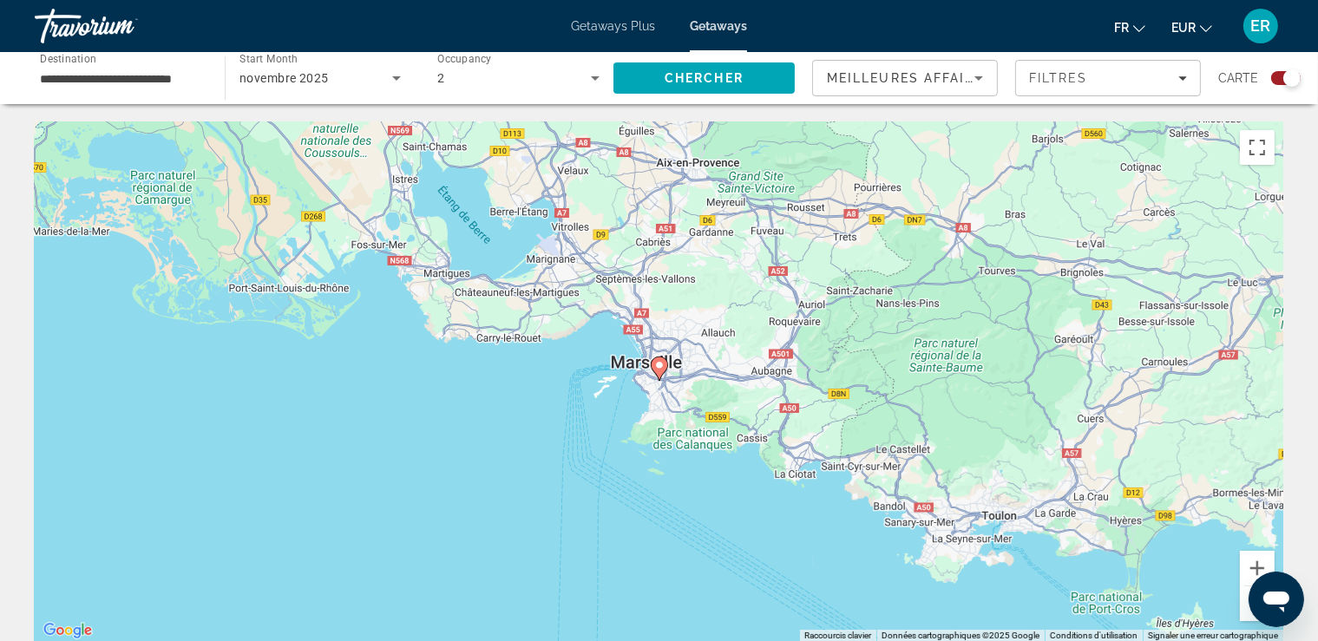
click at [660, 369] on image "Main content" at bounding box center [659, 365] width 10 height 10
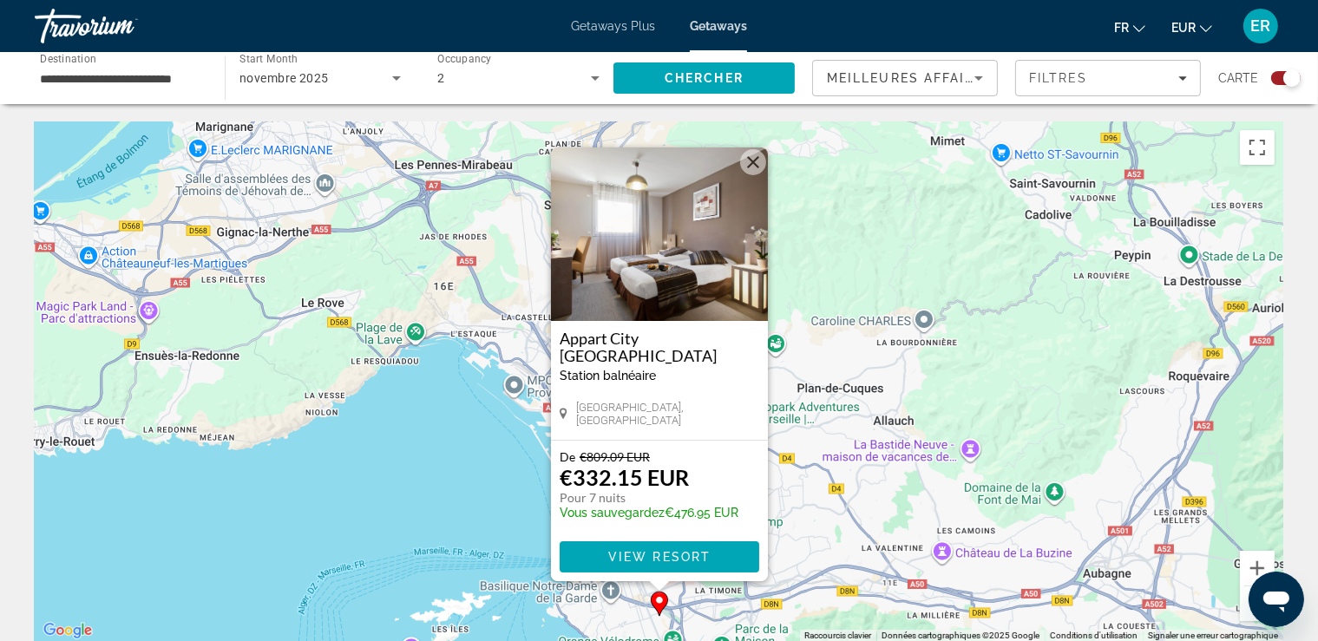
click at [750, 160] on button "Fermer" at bounding box center [753, 162] width 26 height 26
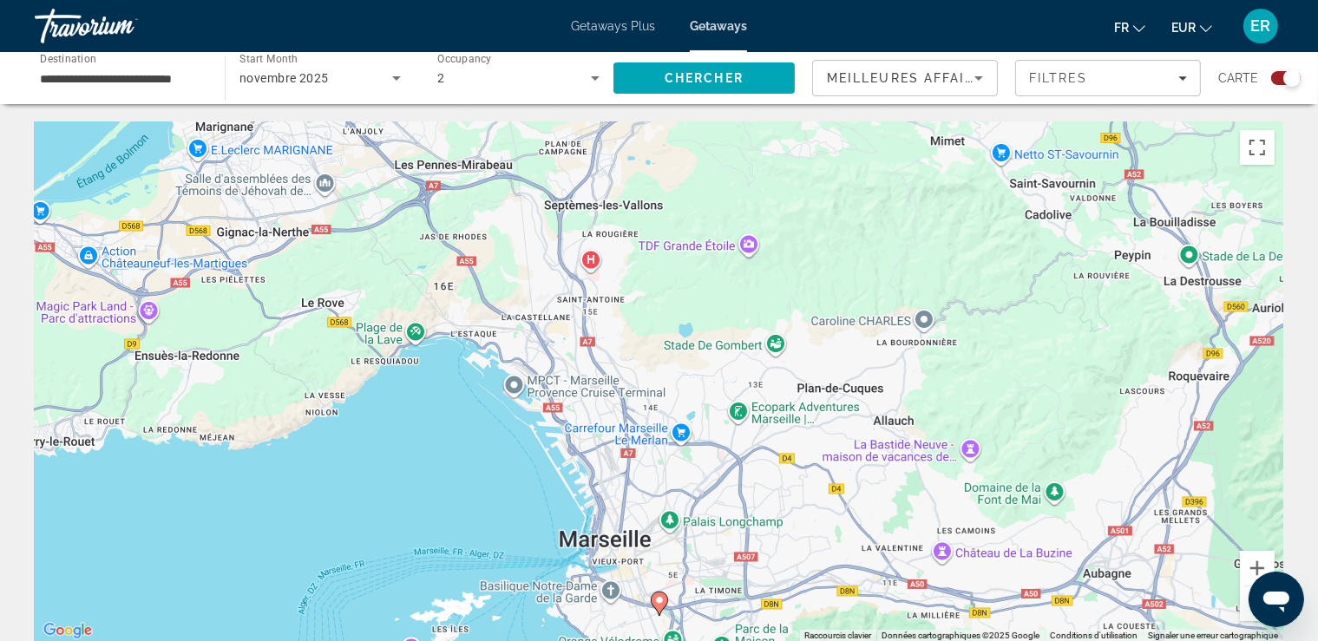
click at [1251, 613] on button "Zoom arrière" at bounding box center [1257, 604] width 35 height 35
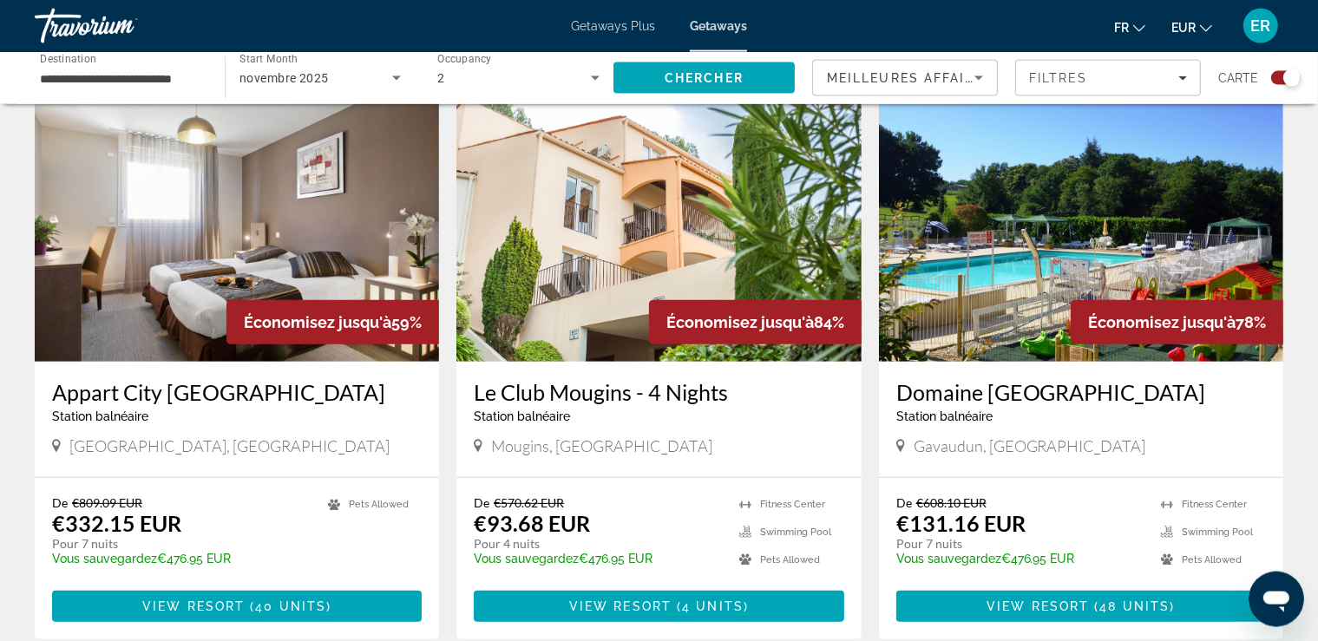
drag, startPoint x: 259, startPoint y: 304, endPoint x: 816, endPoint y: 673, distance: 668.5
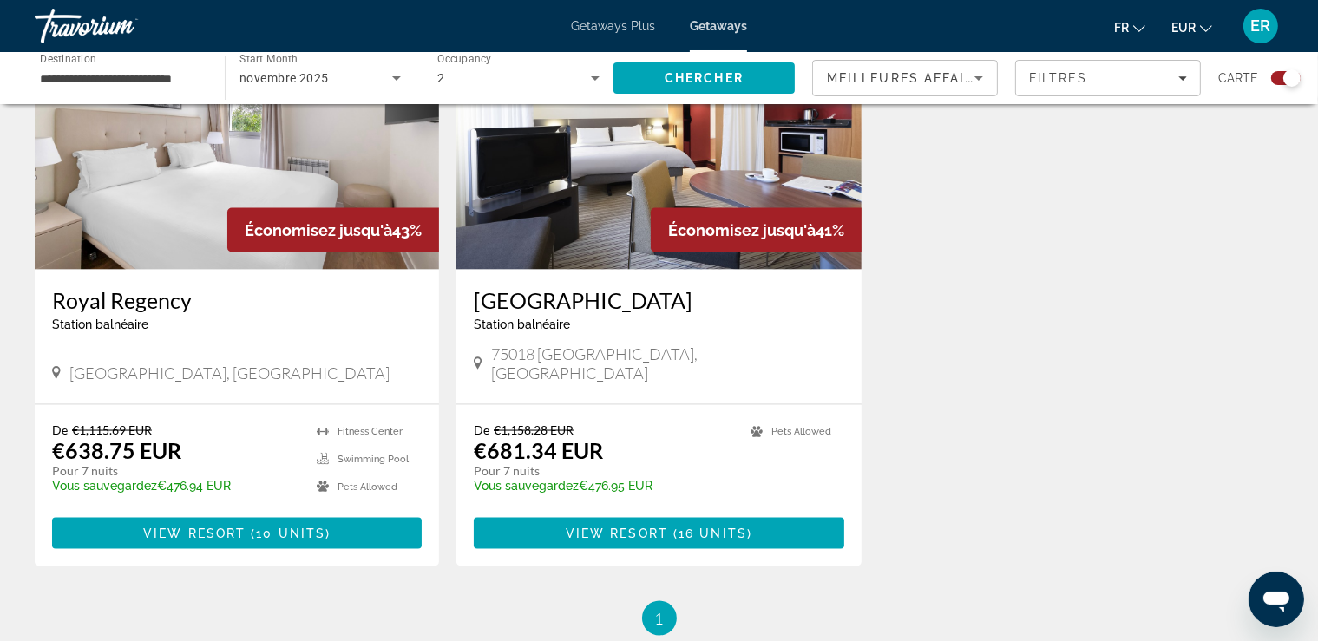
scroll to position [2560, 0]
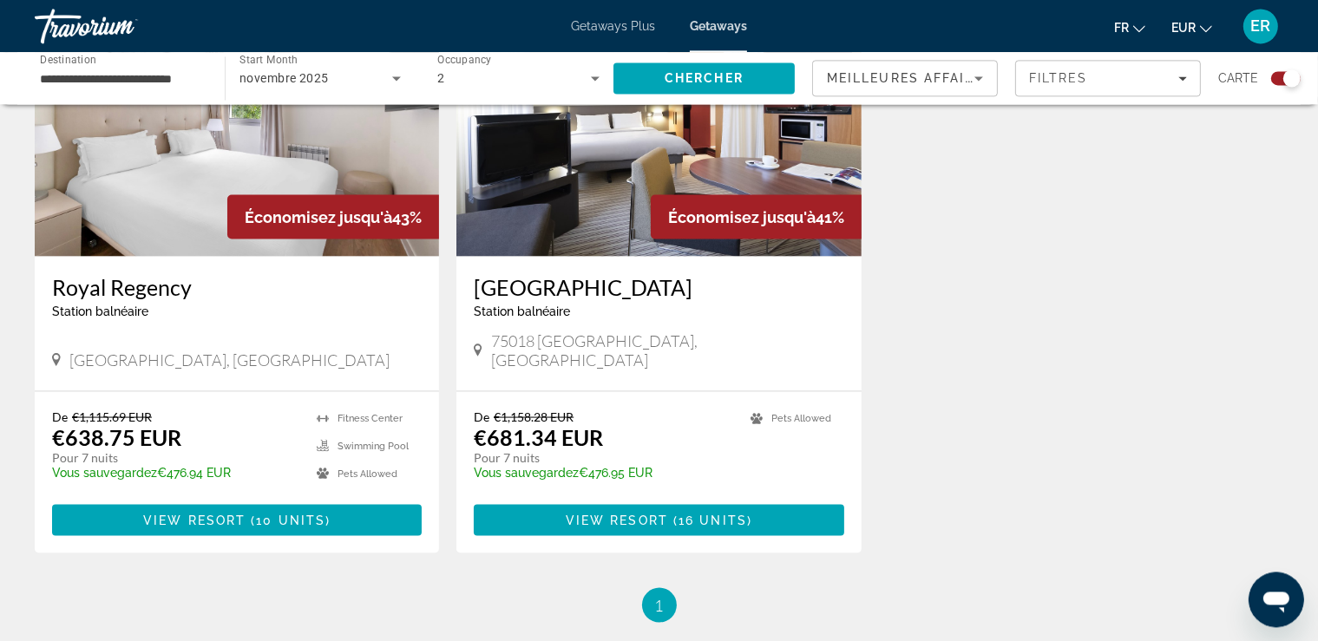
click at [394, 80] on icon "Search widget" at bounding box center [396, 78] width 21 height 21
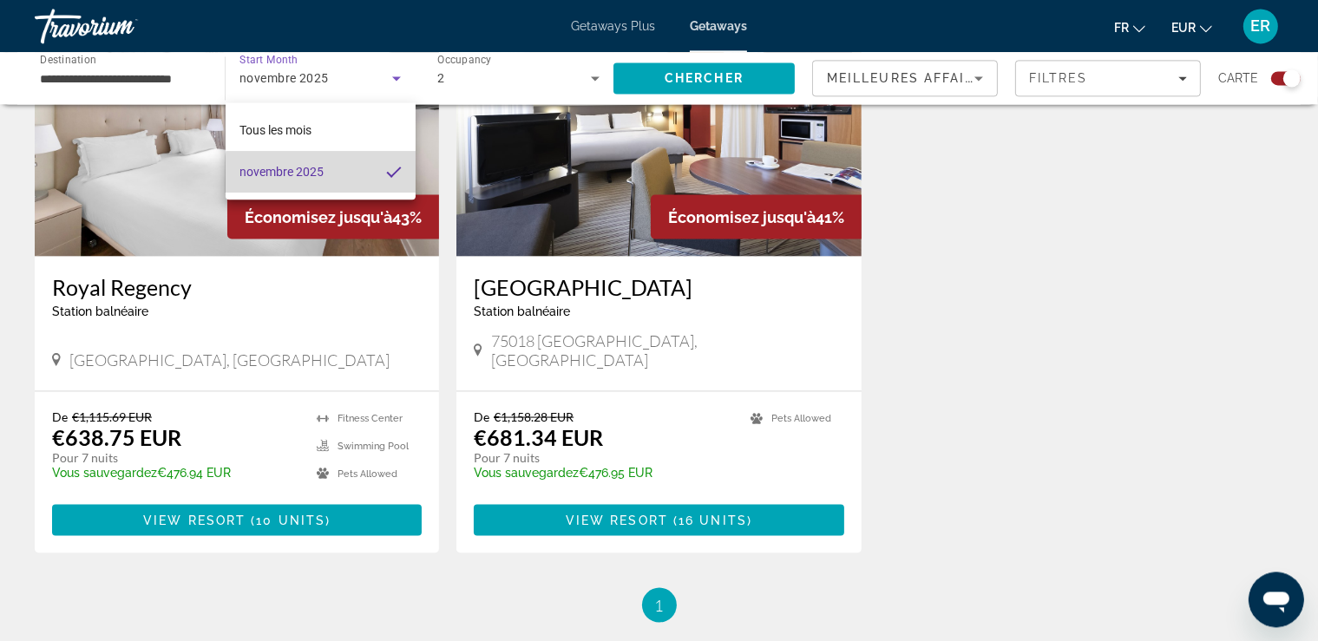
click at [329, 182] on mat-option "novembre 2025" at bounding box center [321, 172] width 190 height 42
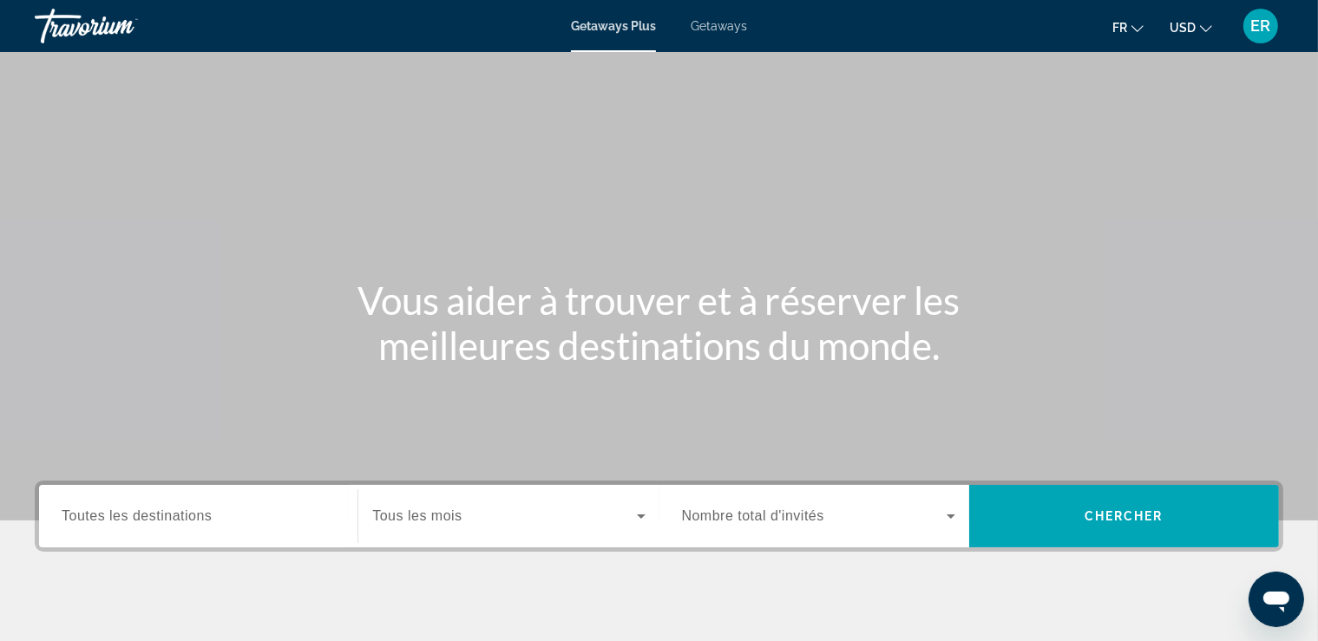
click at [204, 521] on span "Toutes les destinations" at bounding box center [137, 515] width 150 height 15
click at [204, 521] on input "Destination Toutes les destinations" at bounding box center [198, 517] width 273 height 21
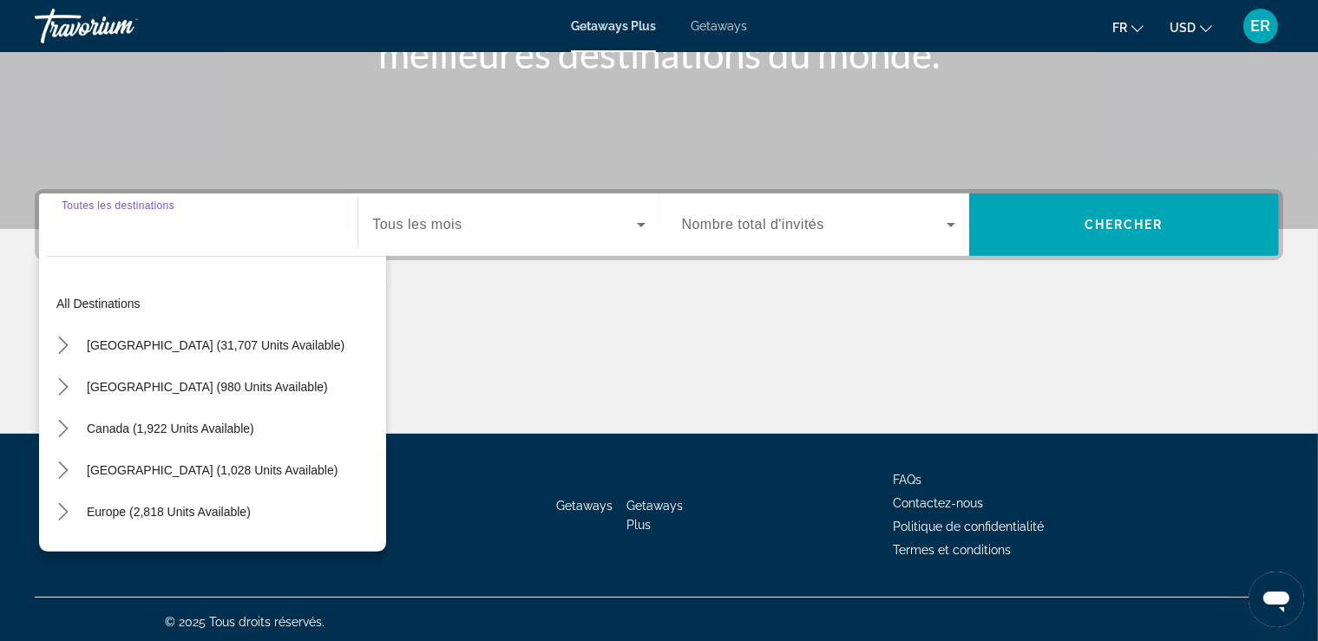
scroll to position [296, 0]
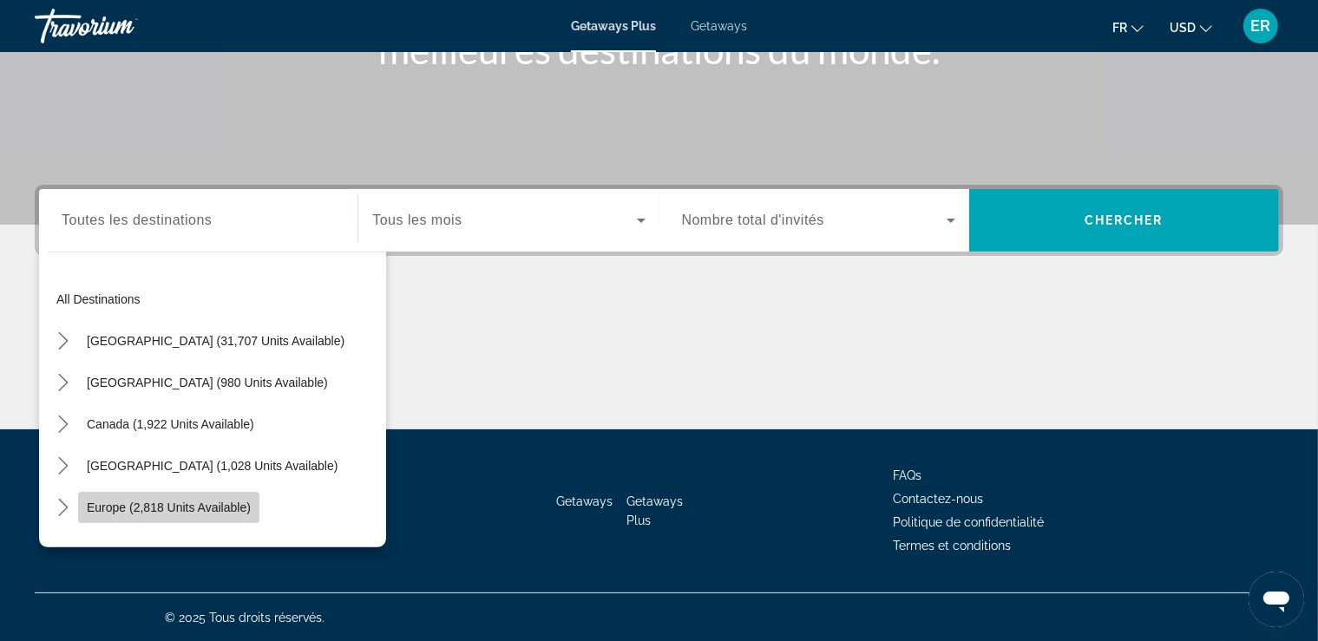
click at [196, 508] on span "Europe (2,818 units available)" at bounding box center [169, 508] width 164 height 14
type input "**********"
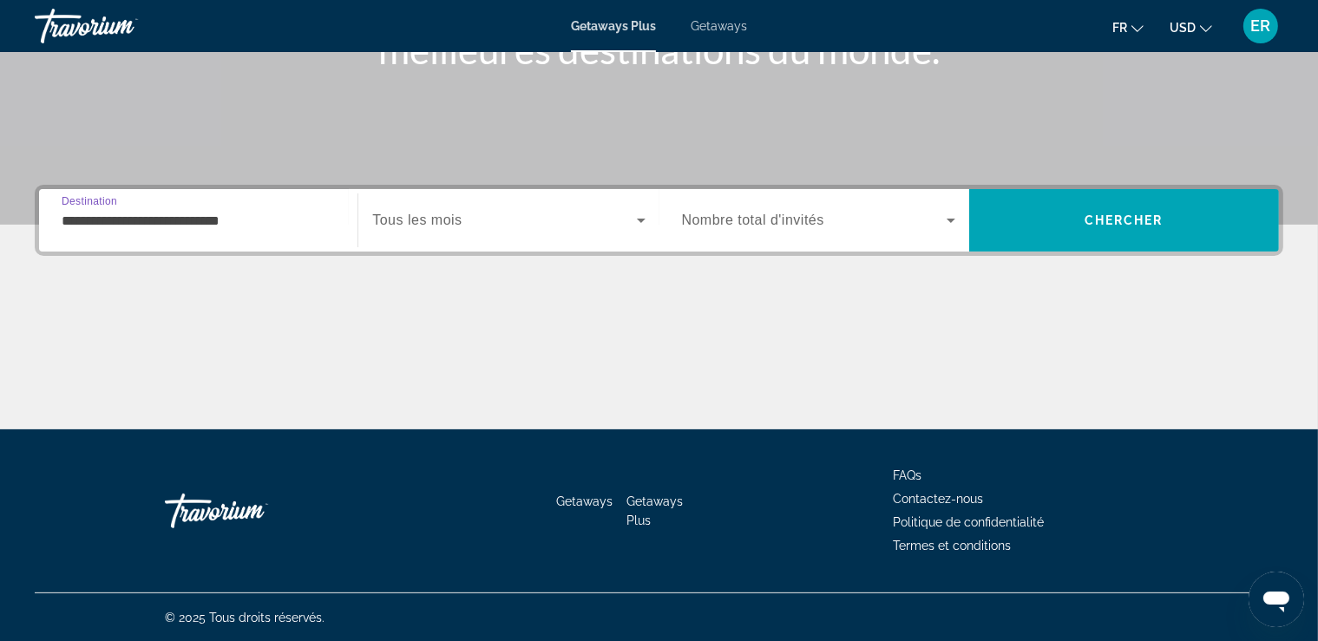
click at [478, 217] on span "Search widget" at bounding box center [504, 220] width 264 height 21
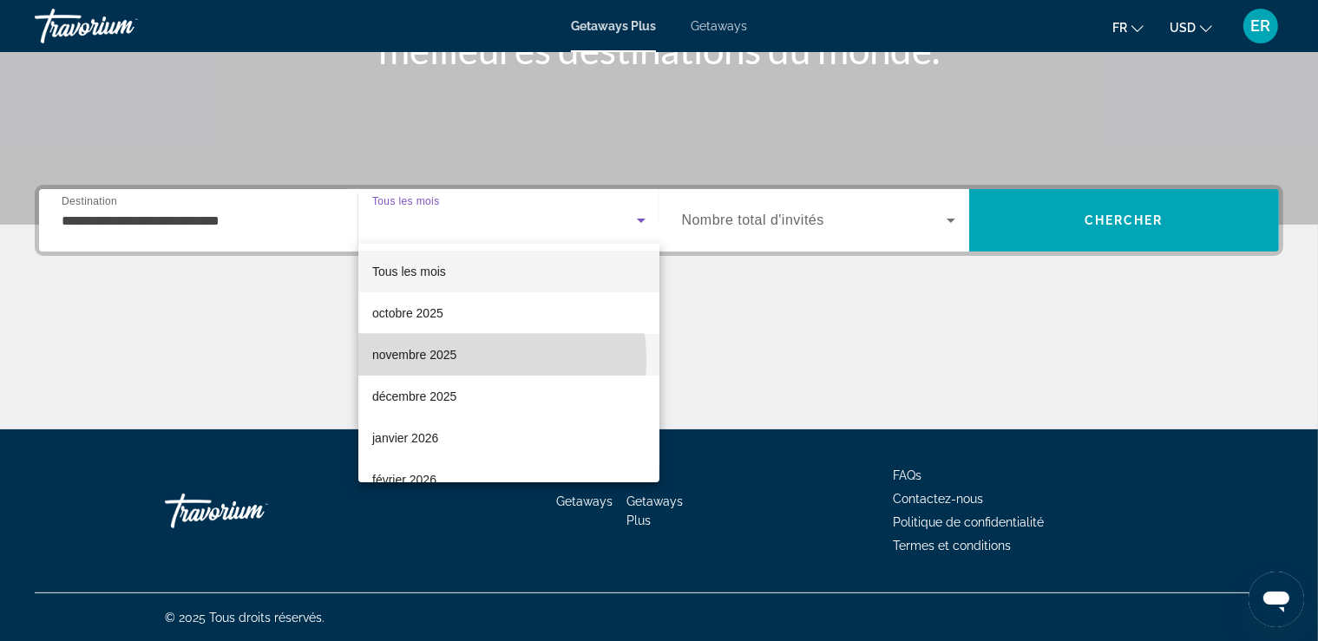
click at [449, 360] on span "novembre 2025" at bounding box center [414, 354] width 84 height 21
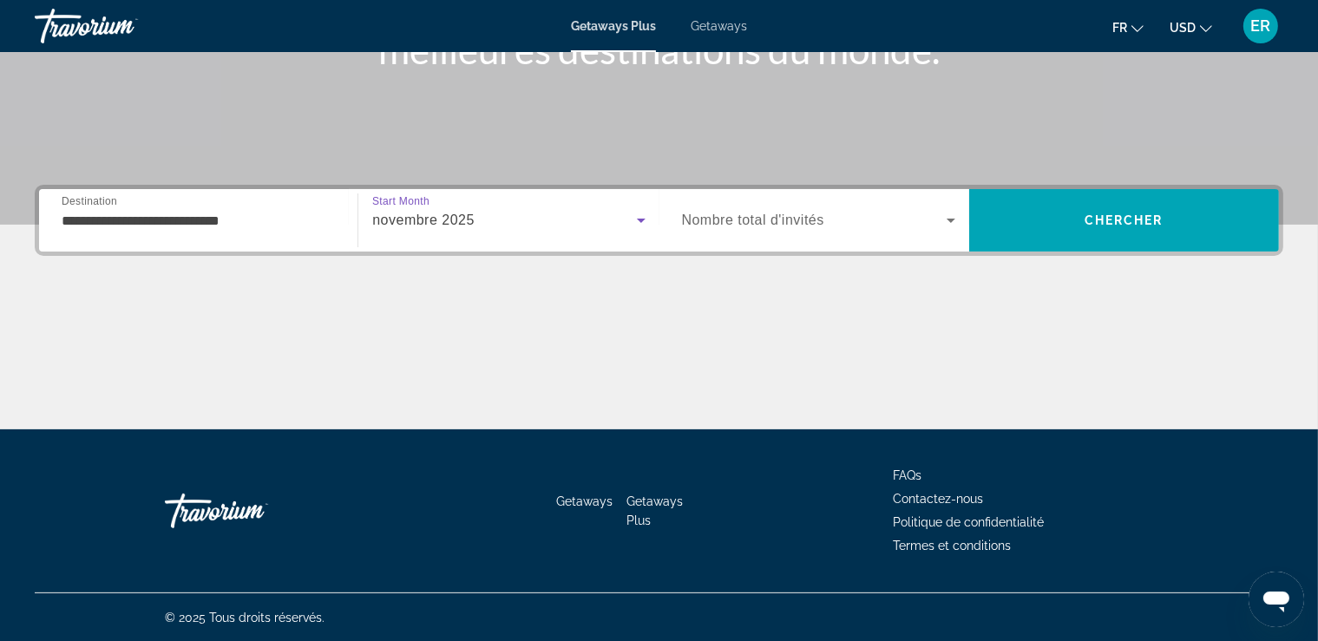
click at [934, 226] on span "Search widget" at bounding box center [814, 220] width 265 height 21
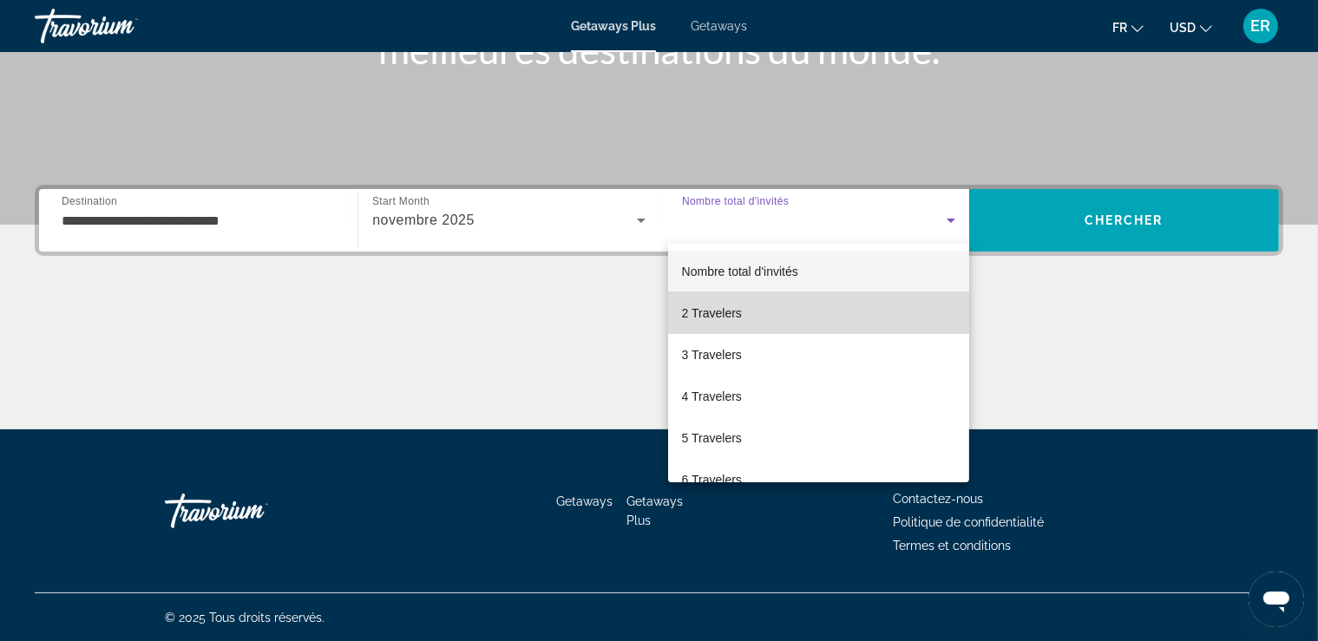
click at [844, 305] on mat-option "2 Travelers" at bounding box center [818, 313] width 301 height 42
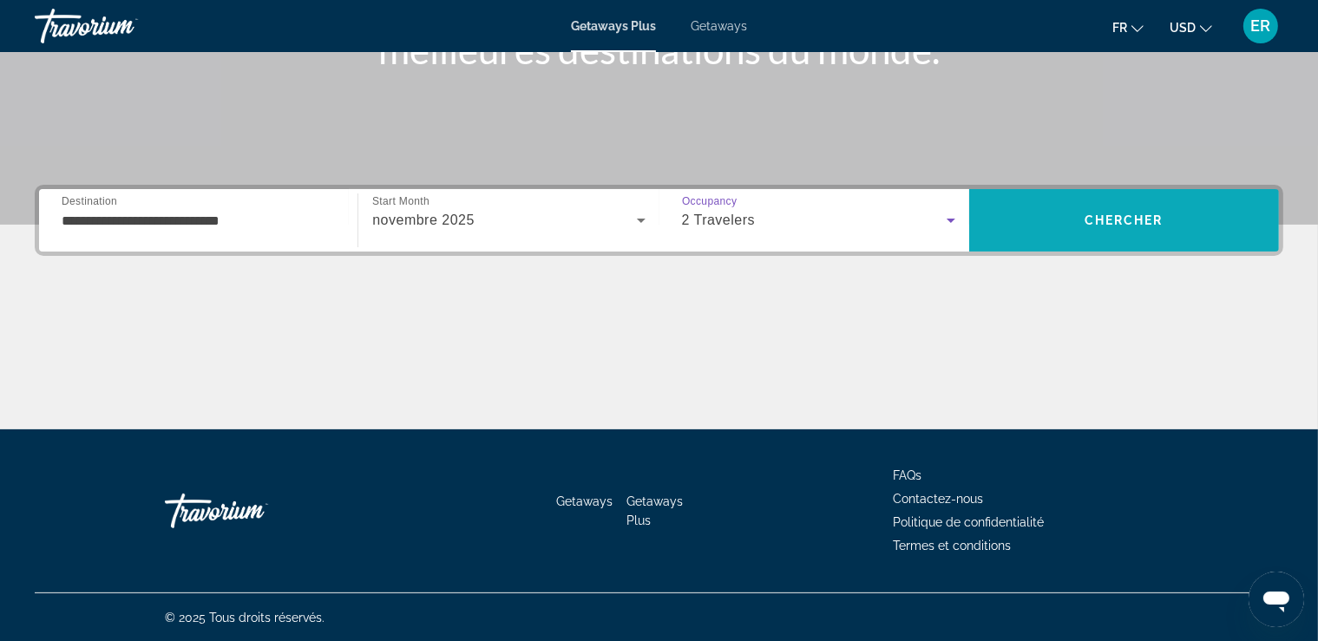
click at [1164, 203] on span "Search" at bounding box center [1124, 221] width 310 height 42
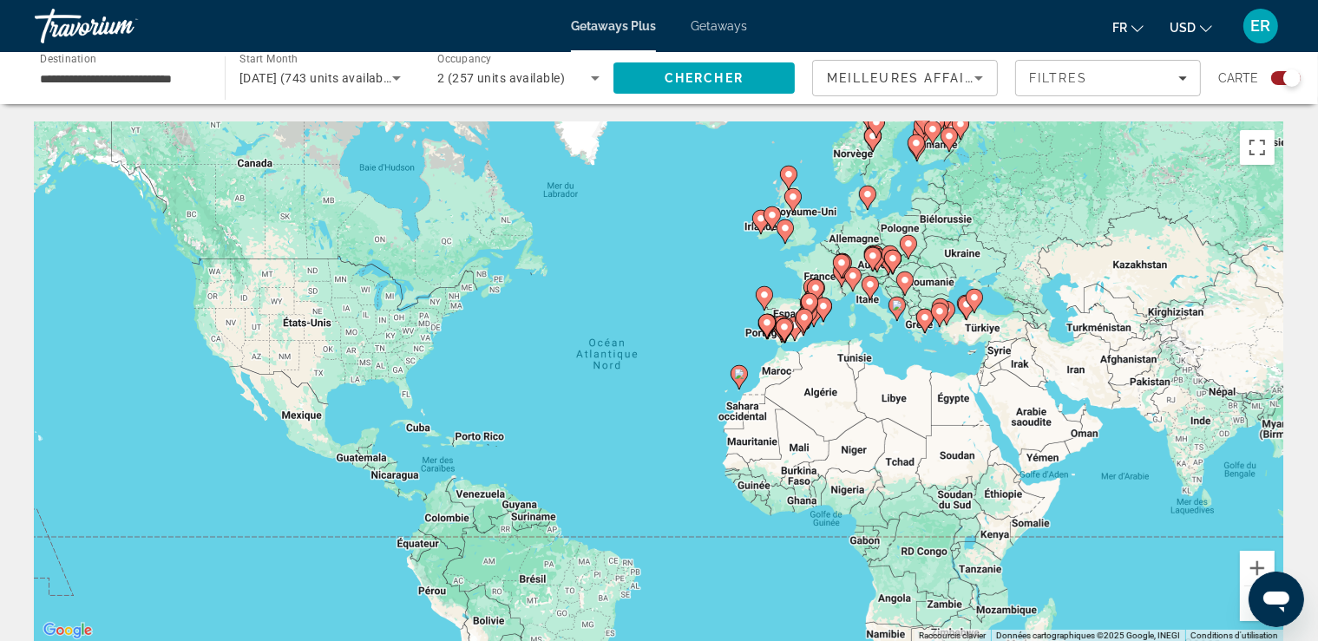
click at [954, 78] on span "Meilleures affaires" at bounding box center [910, 78] width 167 height 14
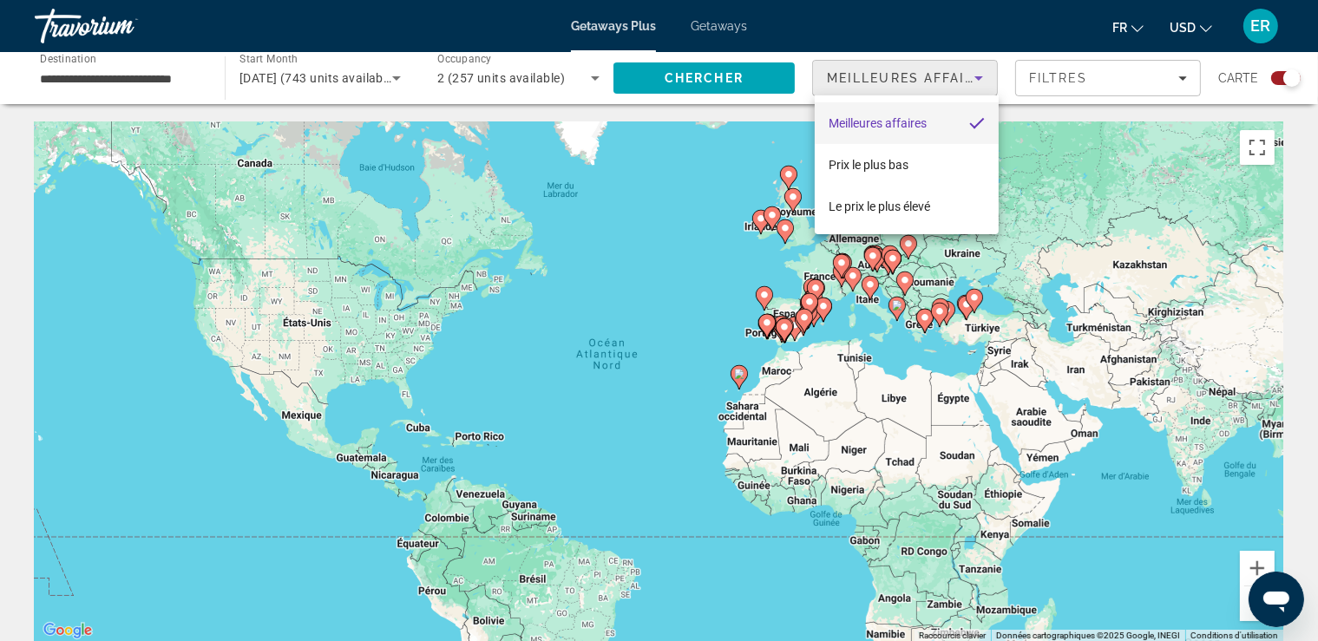
click at [954, 78] on div at bounding box center [659, 320] width 1318 height 641
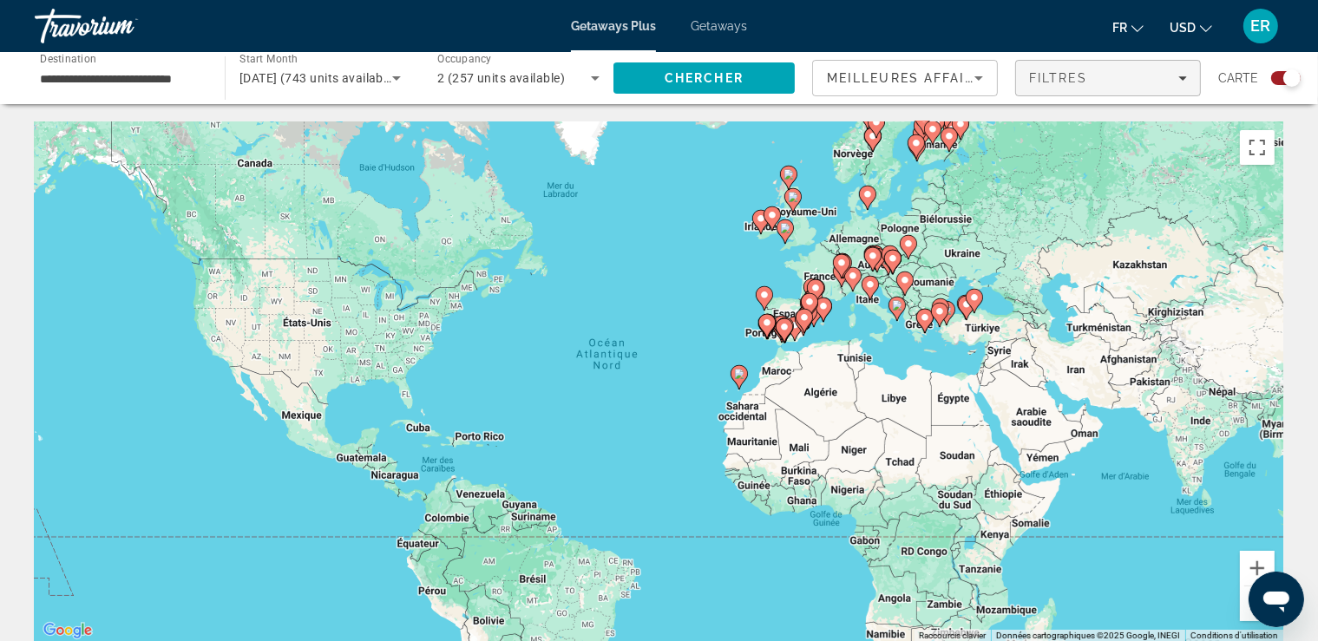
click at [1186, 79] on icon "Filters" at bounding box center [1182, 78] width 9 height 9
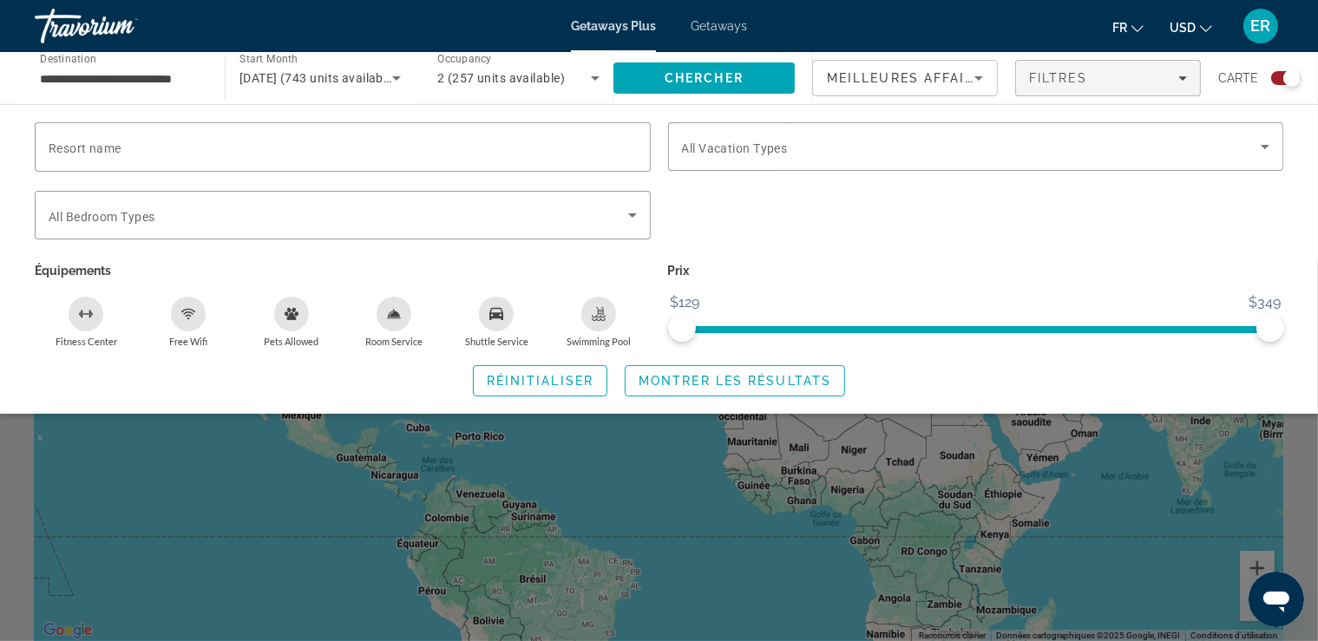
click at [294, 308] on icon "Pets Allowed" at bounding box center [292, 314] width 14 height 12
click at [709, 386] on span "Montrer les résultats" at bounding box center [735, 381] width 193 height 14
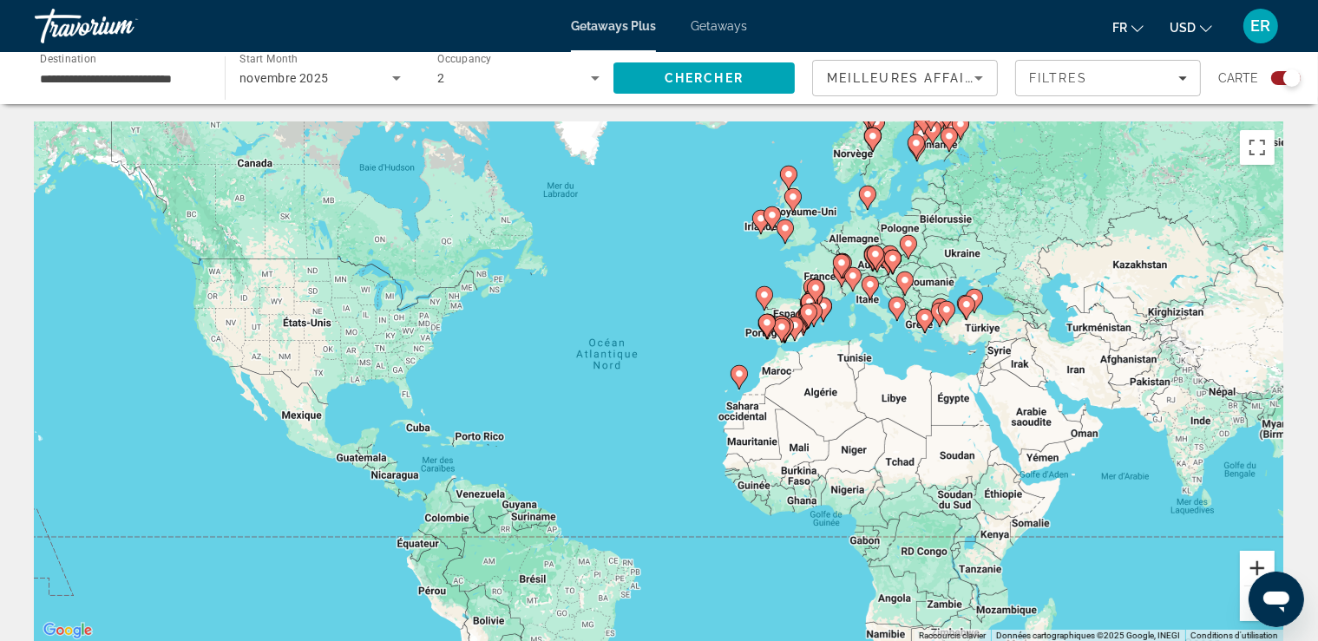
click at [1254, 567] on button "Zoom avant" at bounding box center [1257, 568] width 35 height 35
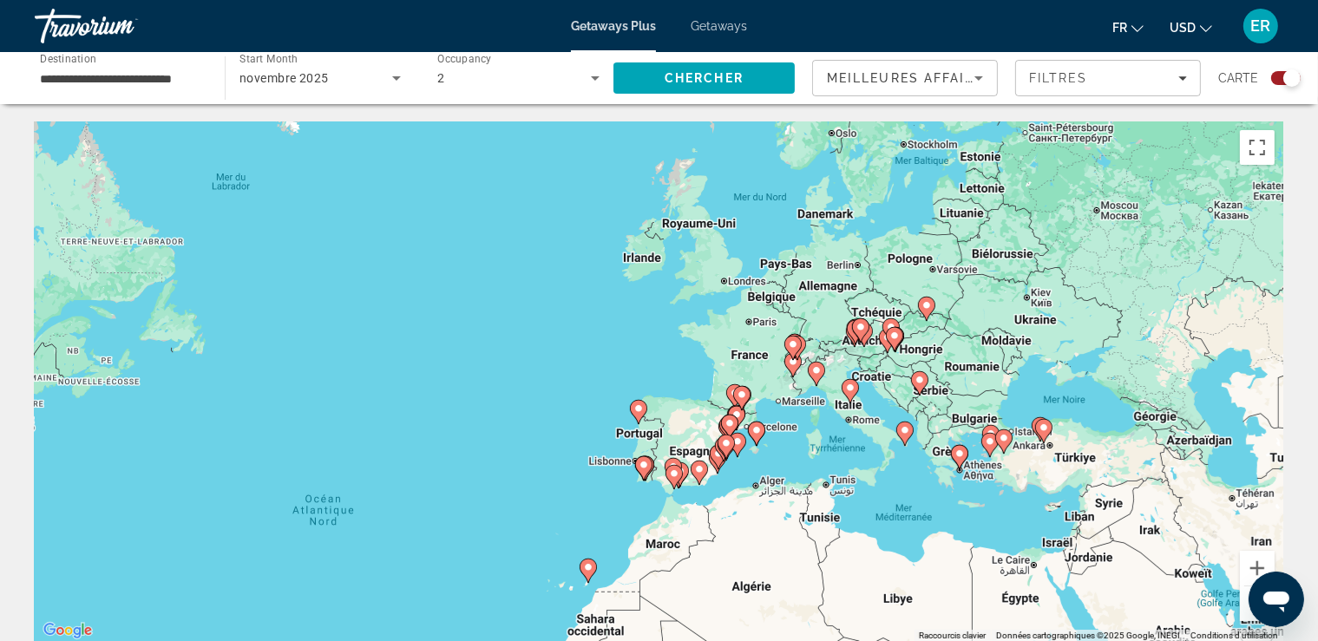
drag, startPoint x: 1066, startPoint y: 264, endPoint x: 826, endPoint y: 457, distance: 308.5
click at [826, 457] on div "Pour activer le glissement avec le clavier, appuyez sur Alt+Entrée. Une fois ce…" at bounding box center [659, 381] width 1249 height 521
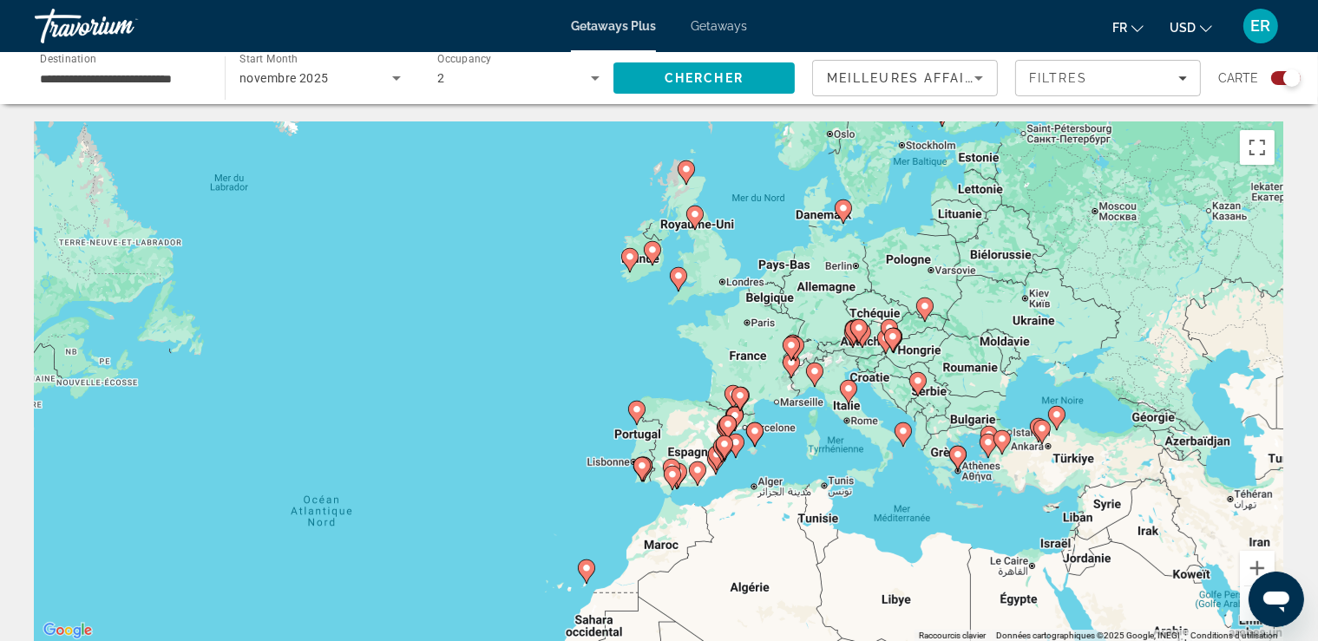
click at [793, 362] on gmp-advanced-marker "Main content" at bounding box center [791, 349] width 17 height 26
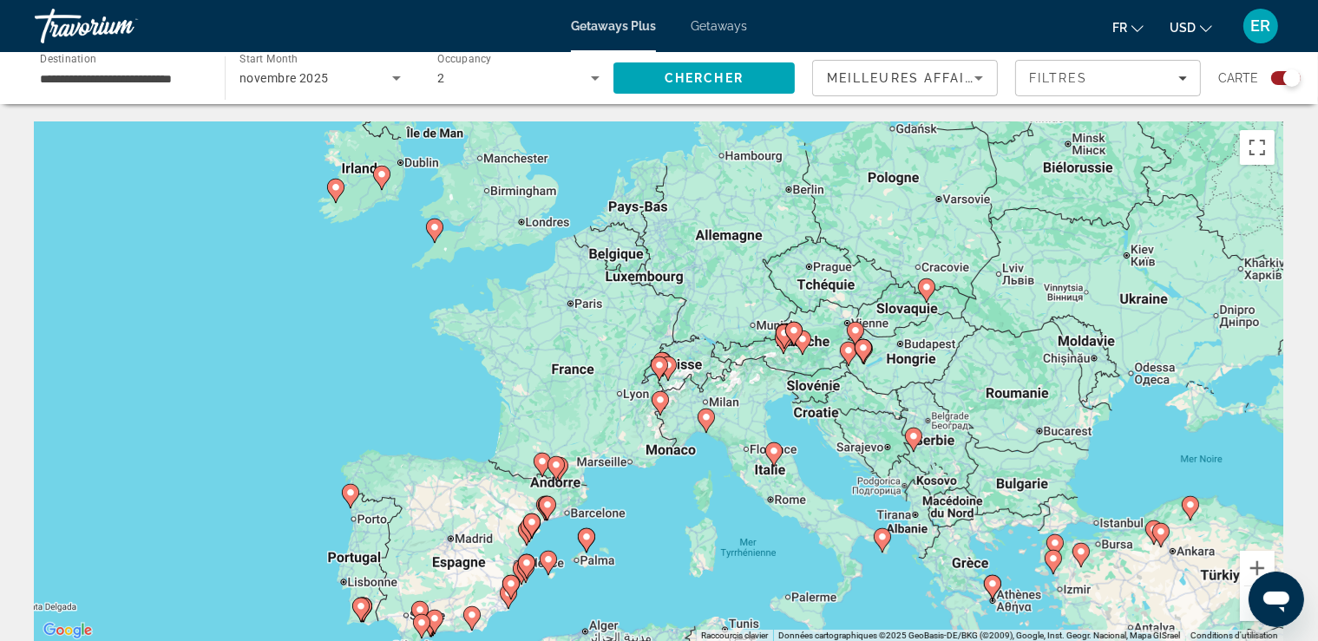
click at [658, 363] on image "Main content" at bounding box center [659, 365] width 10 height 10
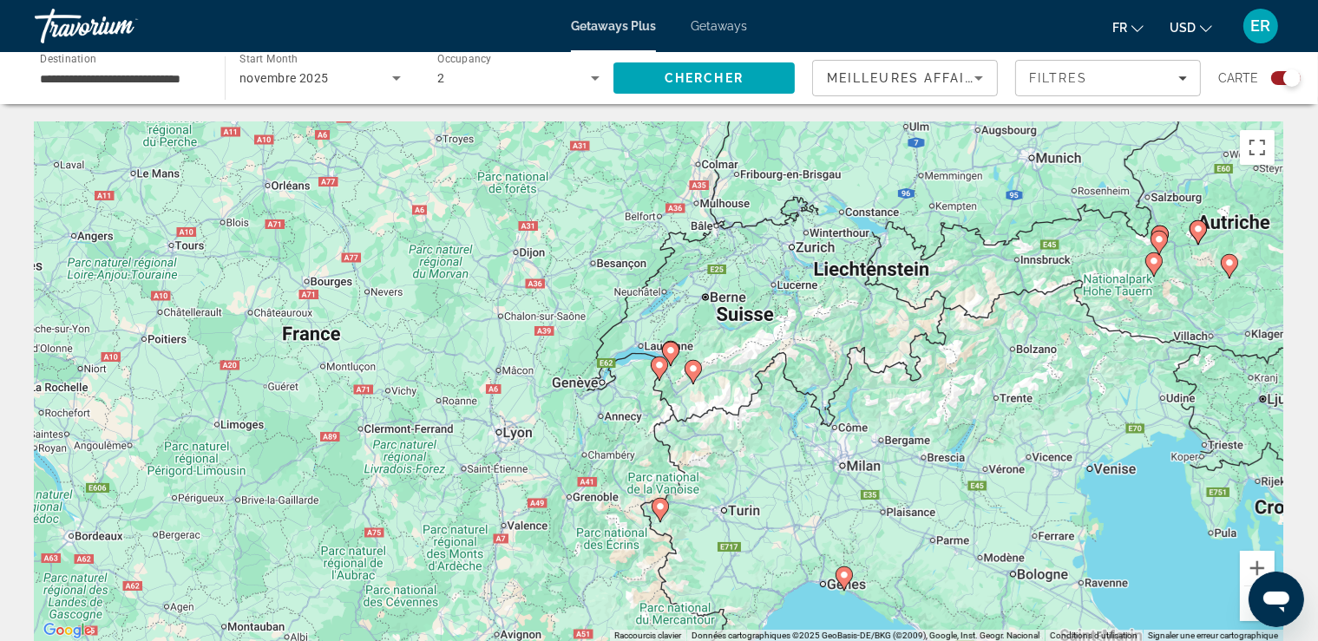
click at [657, 370] on image "Main content" at bounding box center [659, 365] width 10 height 10
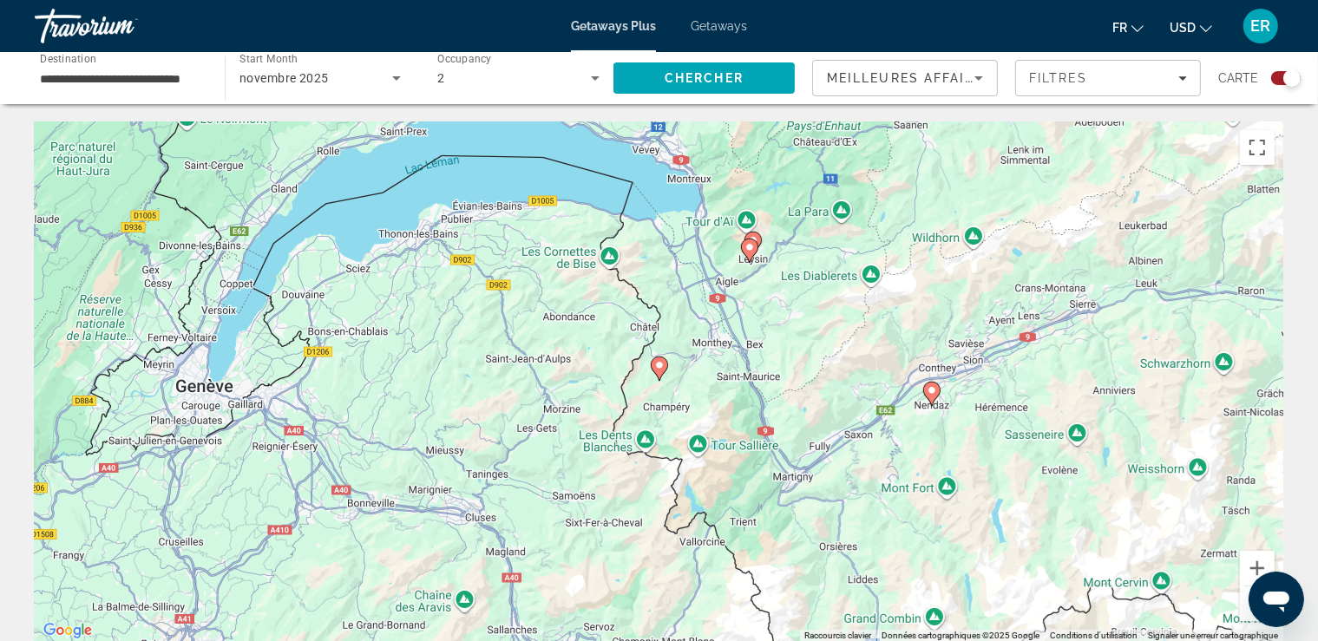
click at [657, 370] on image "Main content" at bounding box center [659, 365] width 10 height 10
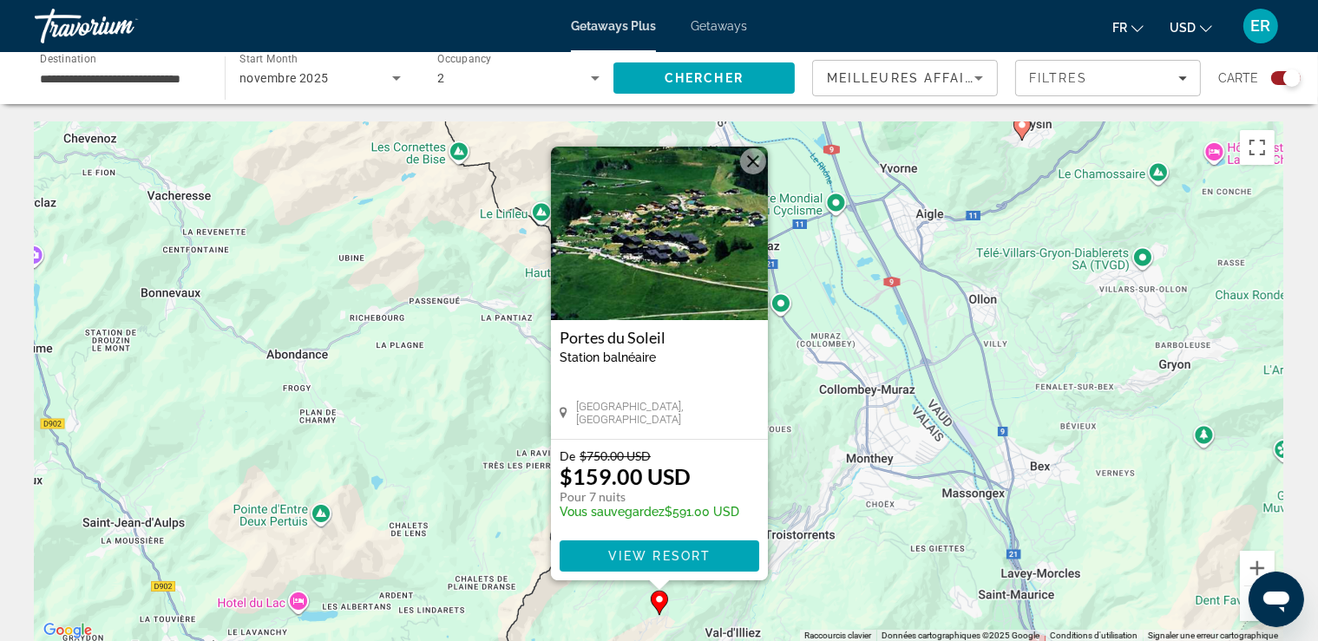
click at [747, 165] on button "Fermer" at bounding box center [753, 161] width 26 height 26
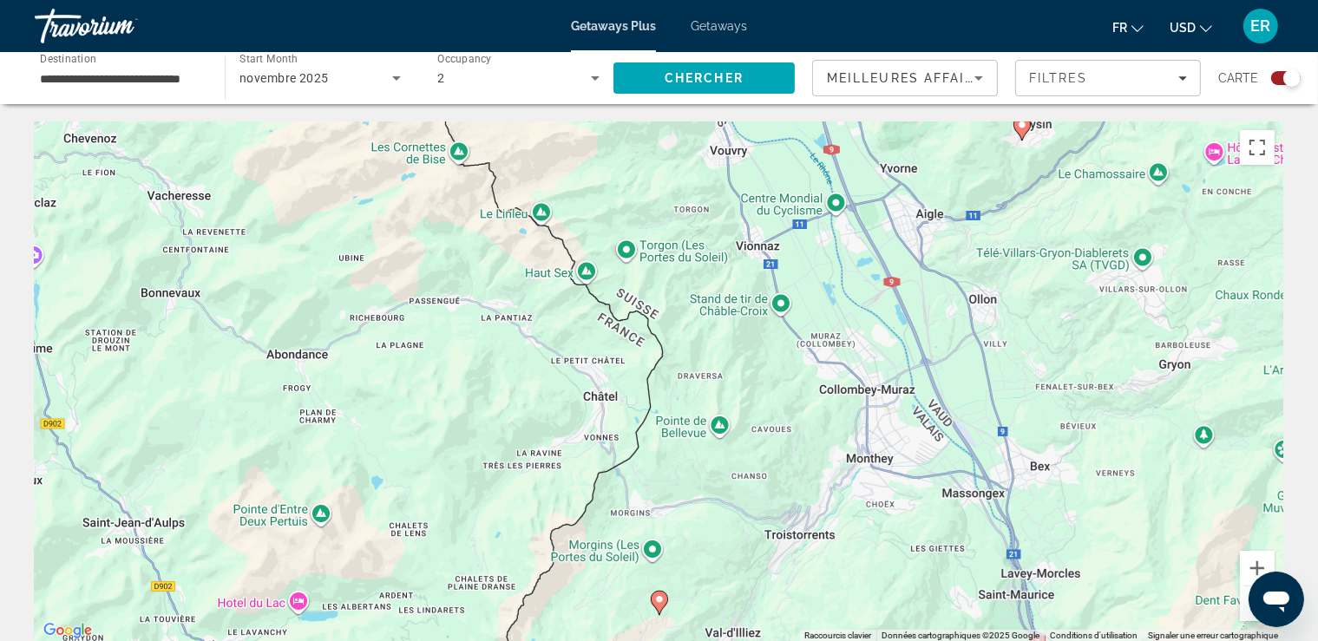
click at [1019, 130] on image "Main content" at bounding box center [1022, 125] width 10 height 10
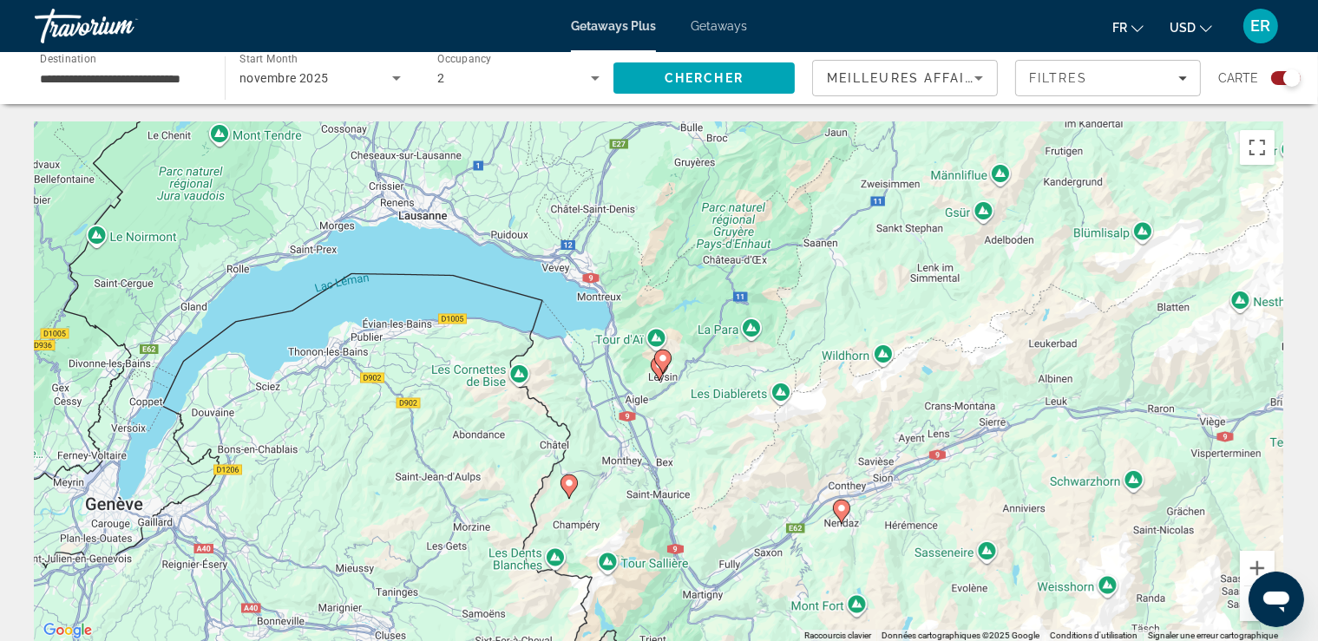
click at [665, 357] on image "Main content" at bounding box center [663, 358] width 10 height 10
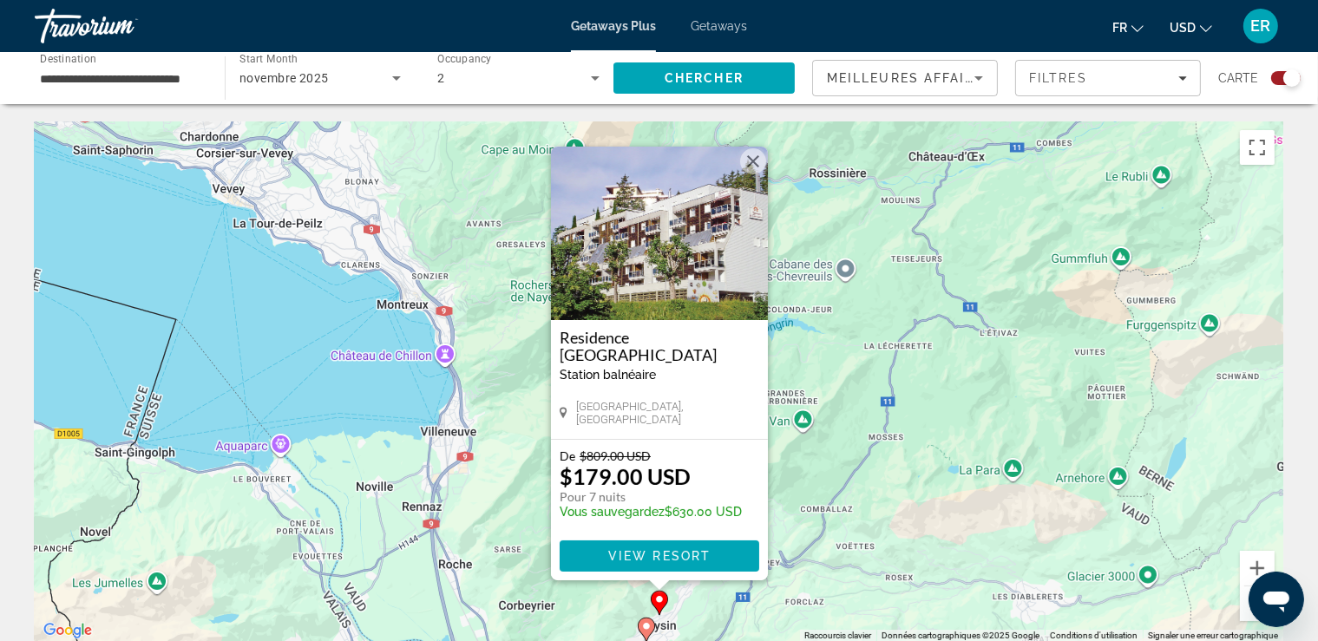
click at [753, 161] on button "Fermer" at bounding box center [753, 161] width 26 height 26
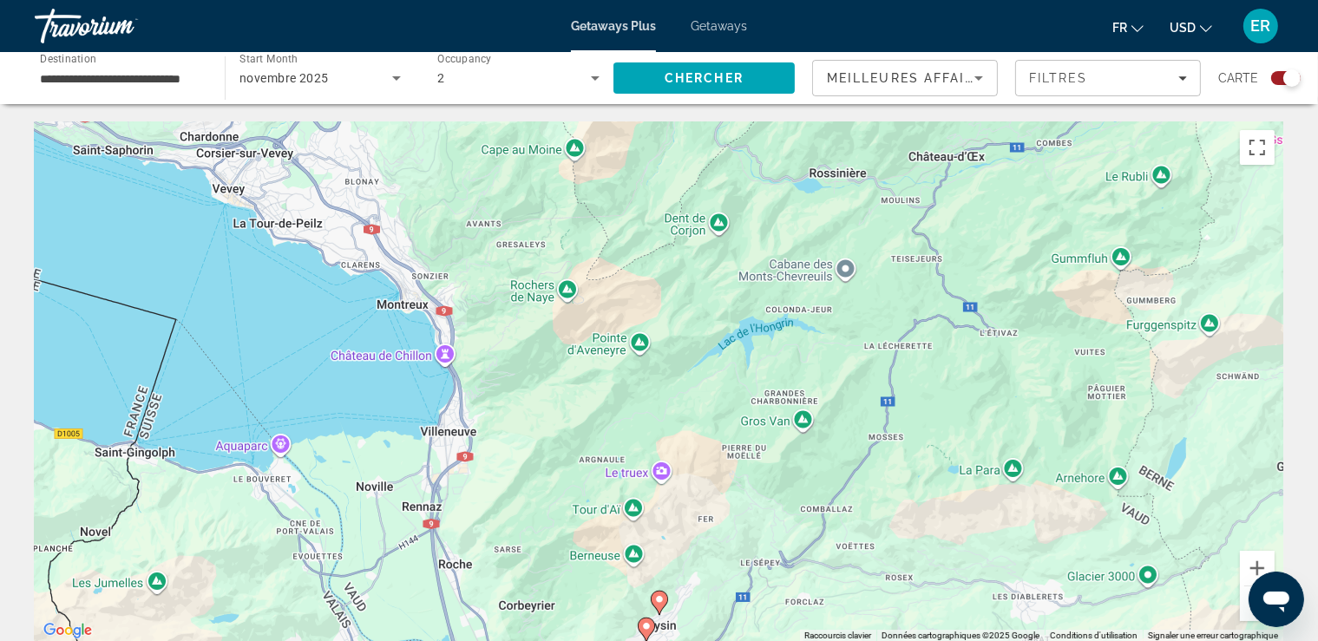
click at [1244, 611] on button "Zoom arrière" at bounding box center [1257, 604] width 35 height 35
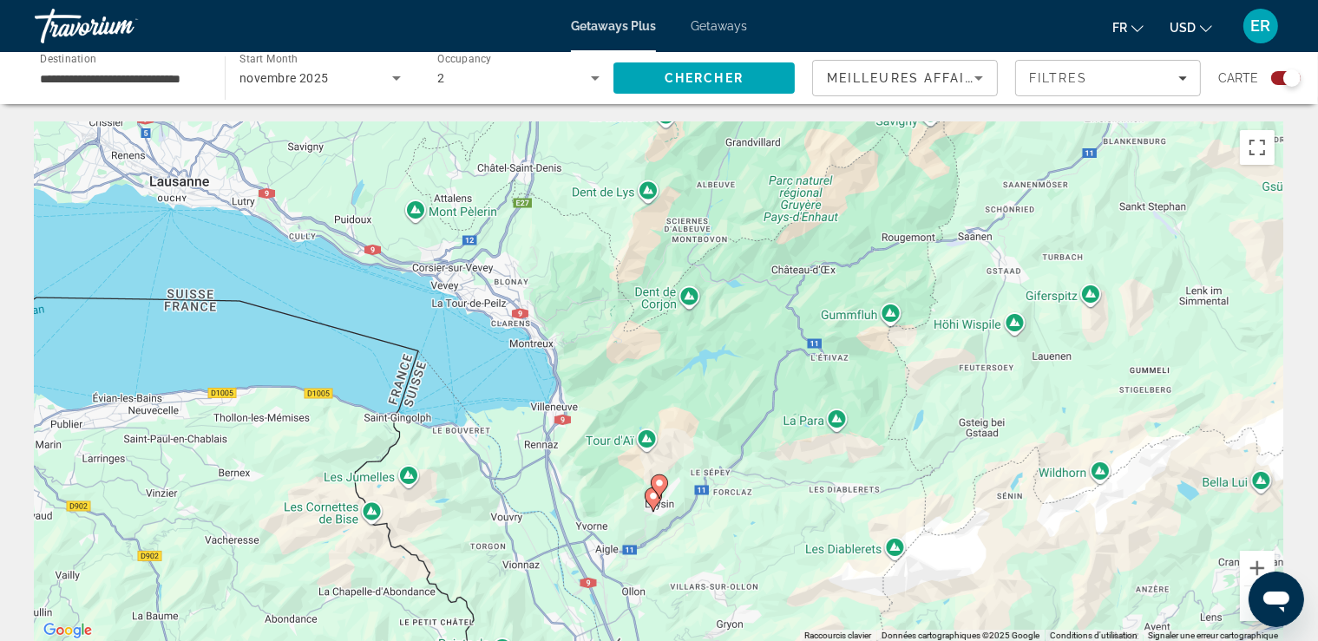
click at [1244, 611] on button "Zoom arrière" at bounding box center [1257, 604] width 35 height 35
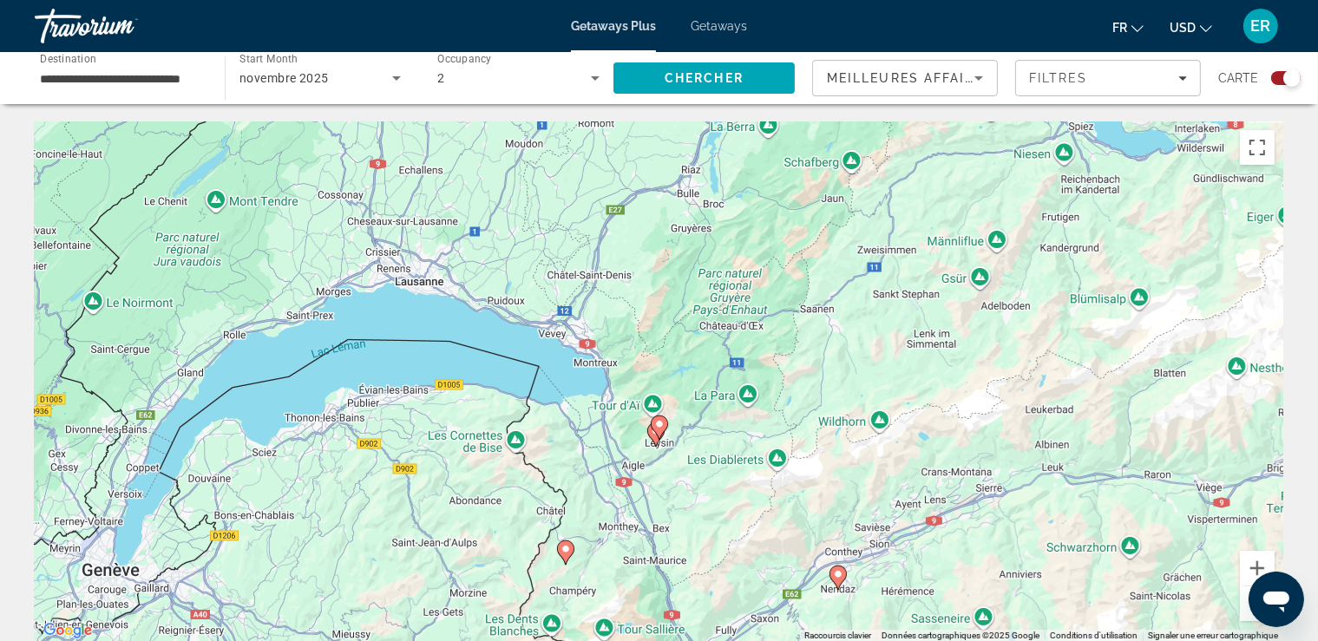
click at [1244, 611] on button "Zoom arrière" at bounding box center [1257, 604] width 35 height 35
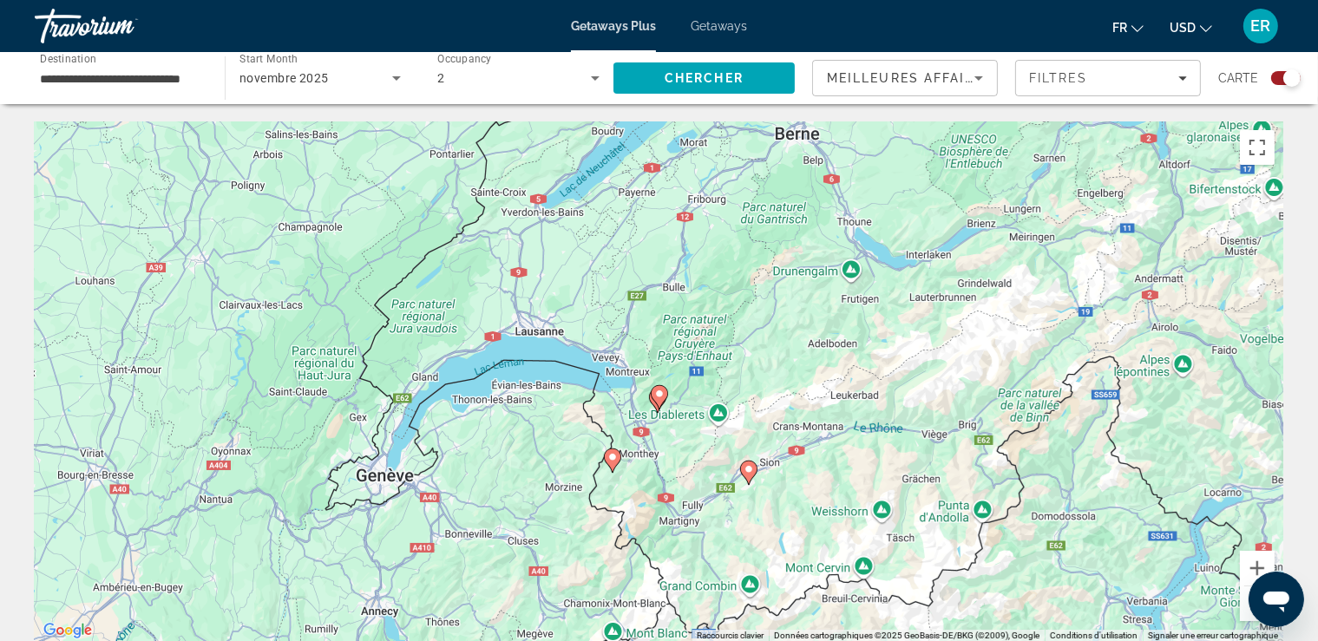
click at [1244, 611] on button "Zoom arrière" at bounding box center [1257, 604] width 35 height 35
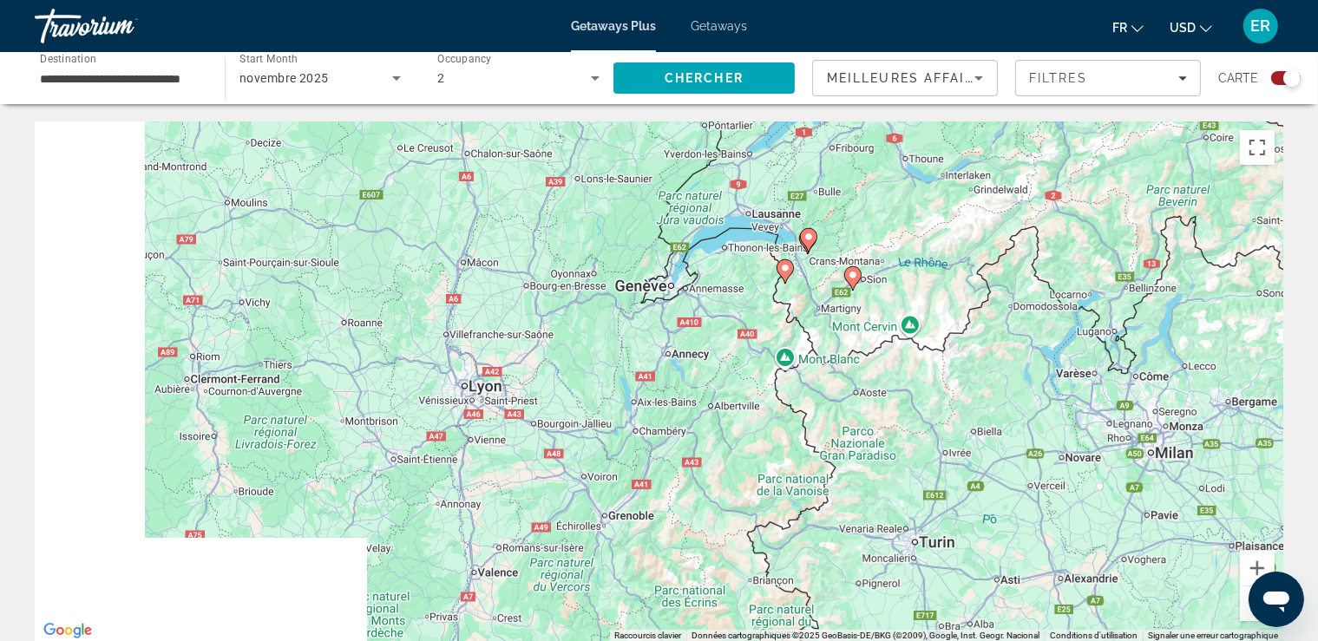
drag, startPoint x: 335, startPoint y: 403, endPoint x: 488, endPoint y: 250, distance: 217.2
click at [488, 250] on div "Pour activer le glissement avec le clavier, appuyez sur Alt+Entrée. Une fois ce…" at bounding box center [659, 381] width 1249 height 521
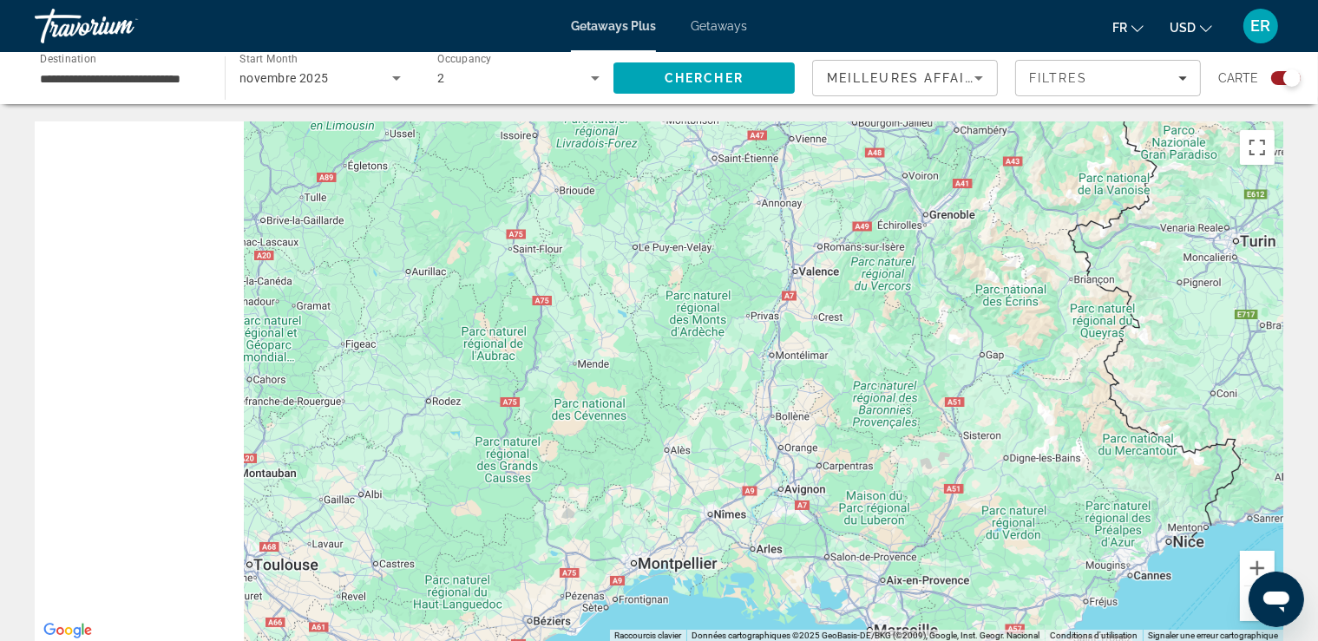
drag, startPoint x: 223, startPoint y: 466, endPoint x: 594, endPoint y: 121, distance: 506.5
click at [594, 121] on div "Pour activer le glissement avec le clavier, appuyez sur Alt+Entrée. Une fois ce…" at bounding box center [659, 381] width 1249 height 521
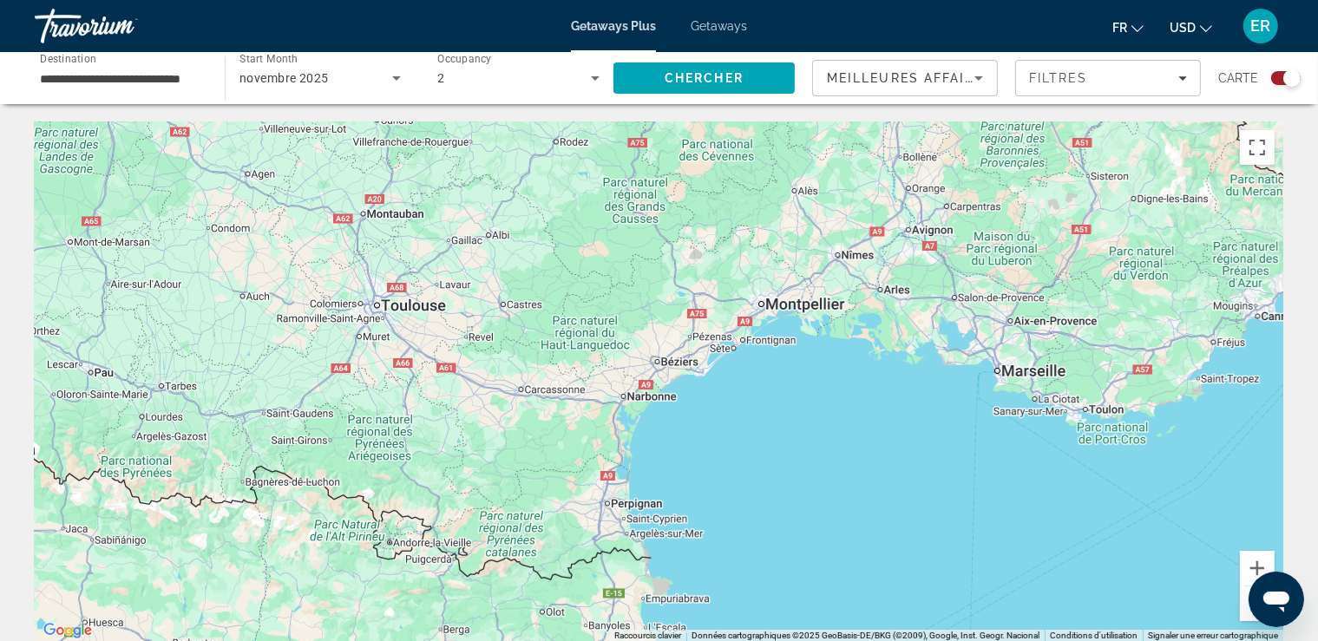
drag, startPoint x: 421, startPoint y: 460, endPoint x: 426, endPoint y: 339, distance: 120.7
click at [426, 341] on div "Main content" at bounding box center [659, 381] width 1249 height 521
click at [1245, 603] on button "Zoom arrière" at bounding box center [1257, 604] width 35 height 35
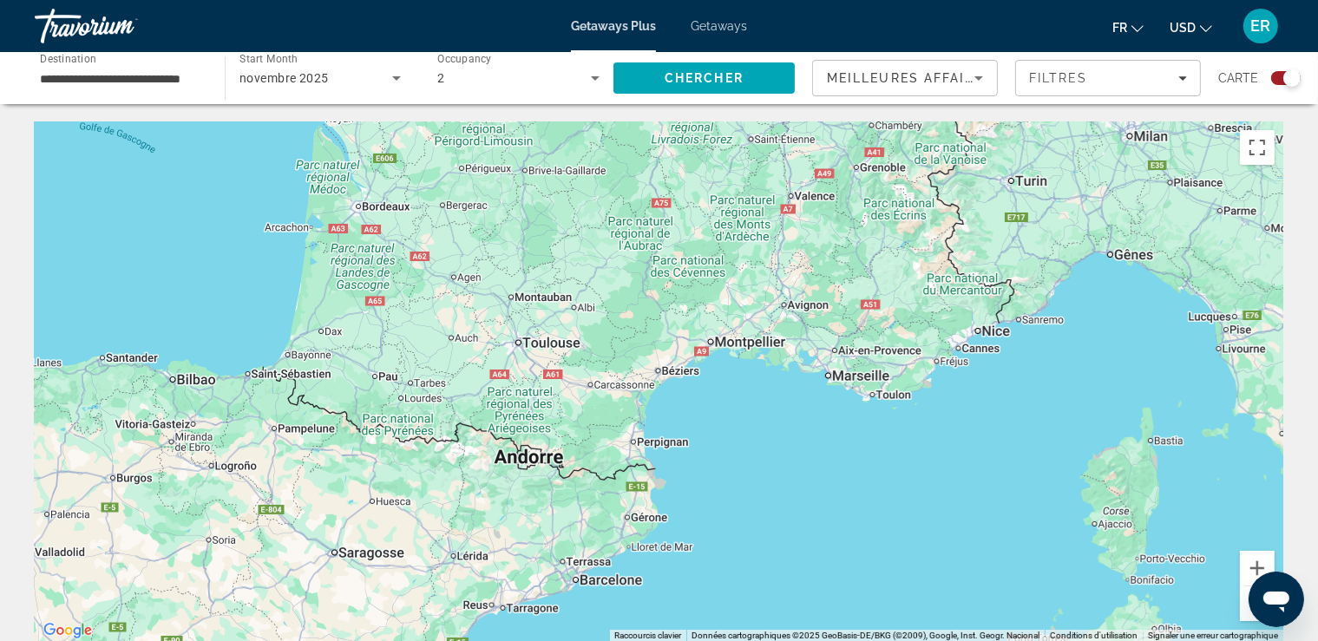
click at [1245, 603] on button "Zoom arrière" at bounding box center [1257, 604] width 35 height 35
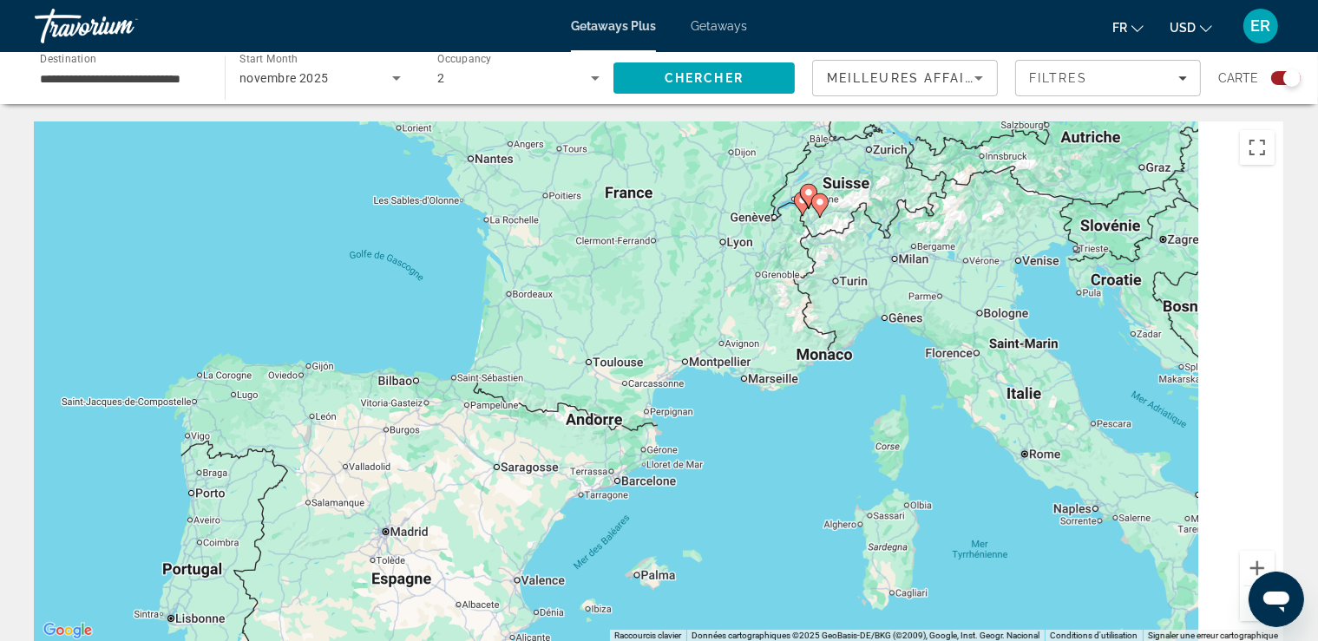
click at [1245, 603] on button "Zoom arrière" at bounding box center [1257, 604] width 35 height 35
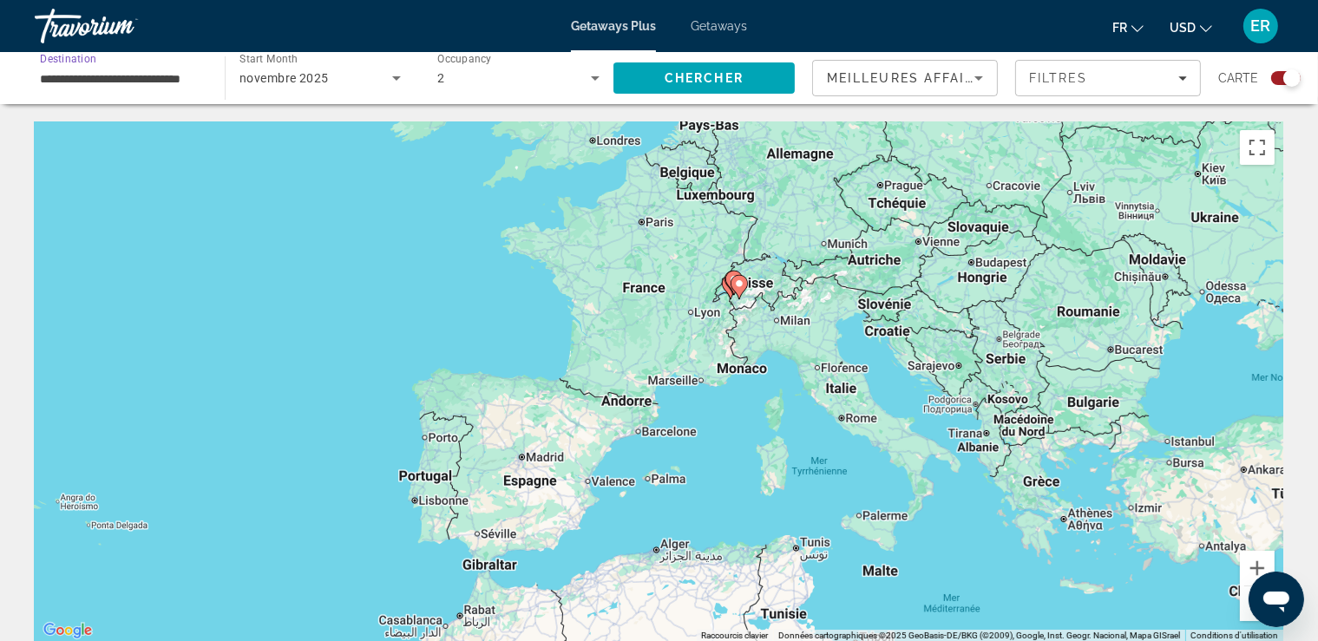
click at [153, 80] on input "**********" at bounding box center [121, 79] width 162 height 21
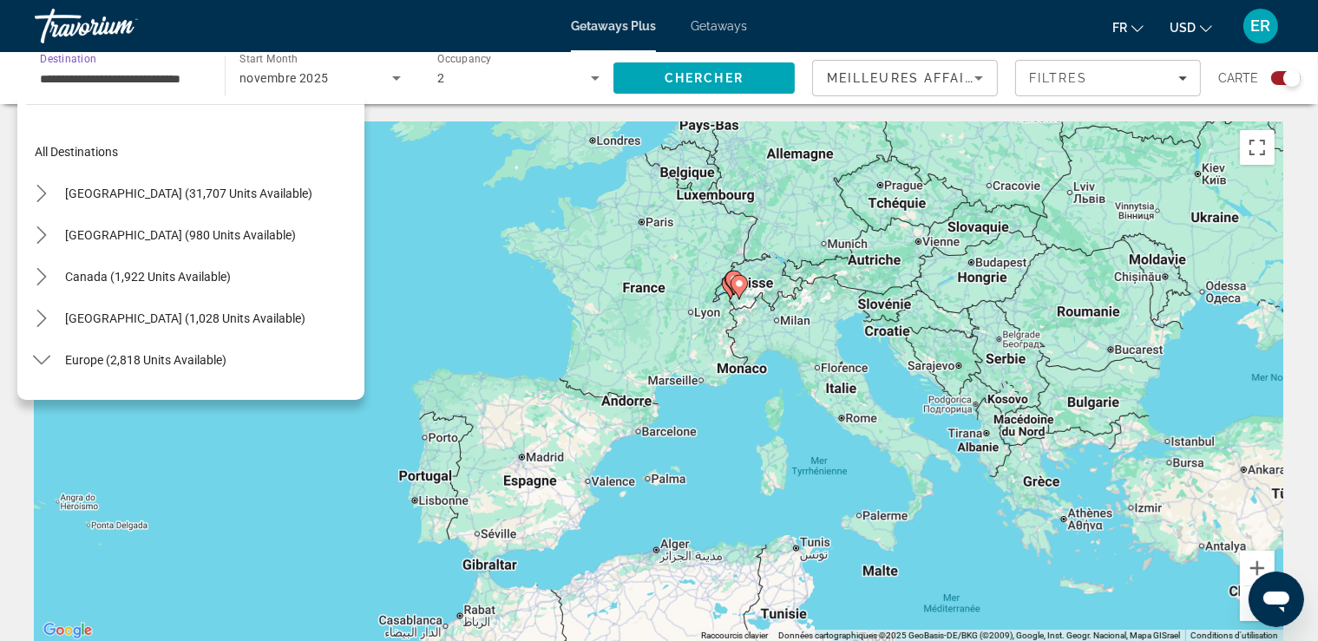
scroll to position [811, 0]
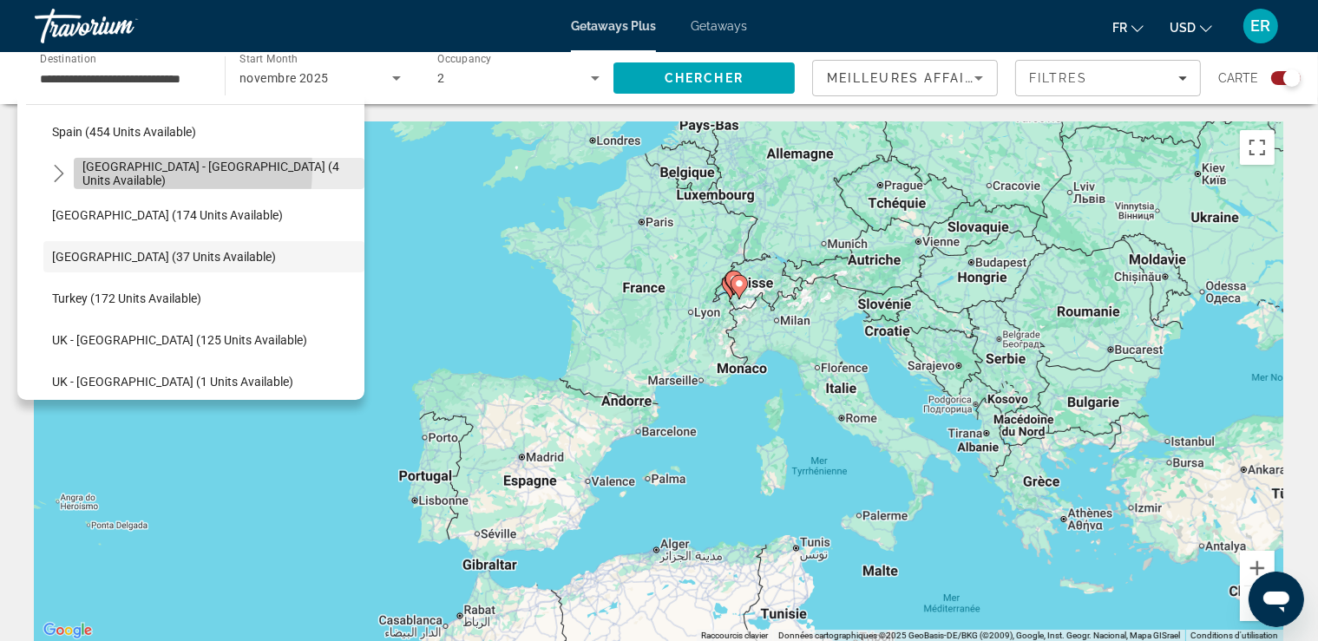
click at [105, 167] on span "[GEOGRAPHIC_DATA] - [GEOGRAPHIC_DATA] (4 units available)" at bounding box center [218, 174] width 273 height 28
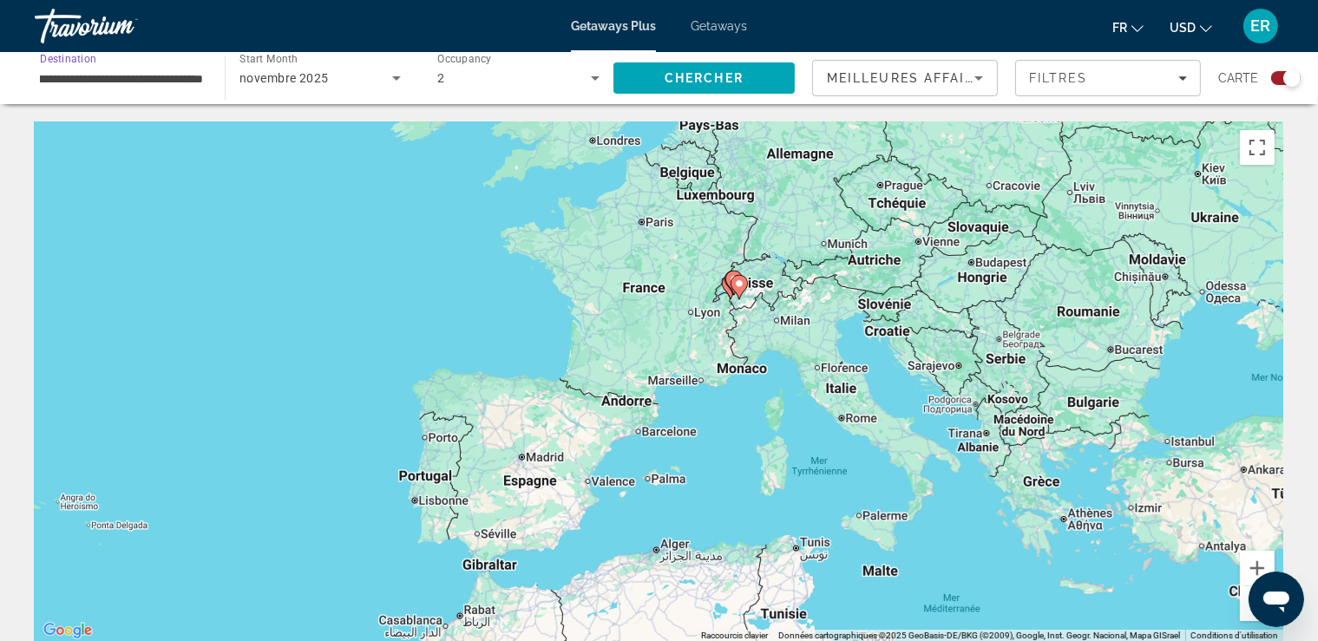
click at [133, 85] on input "**********" at bounding box center [121, 79] width 163 height 21
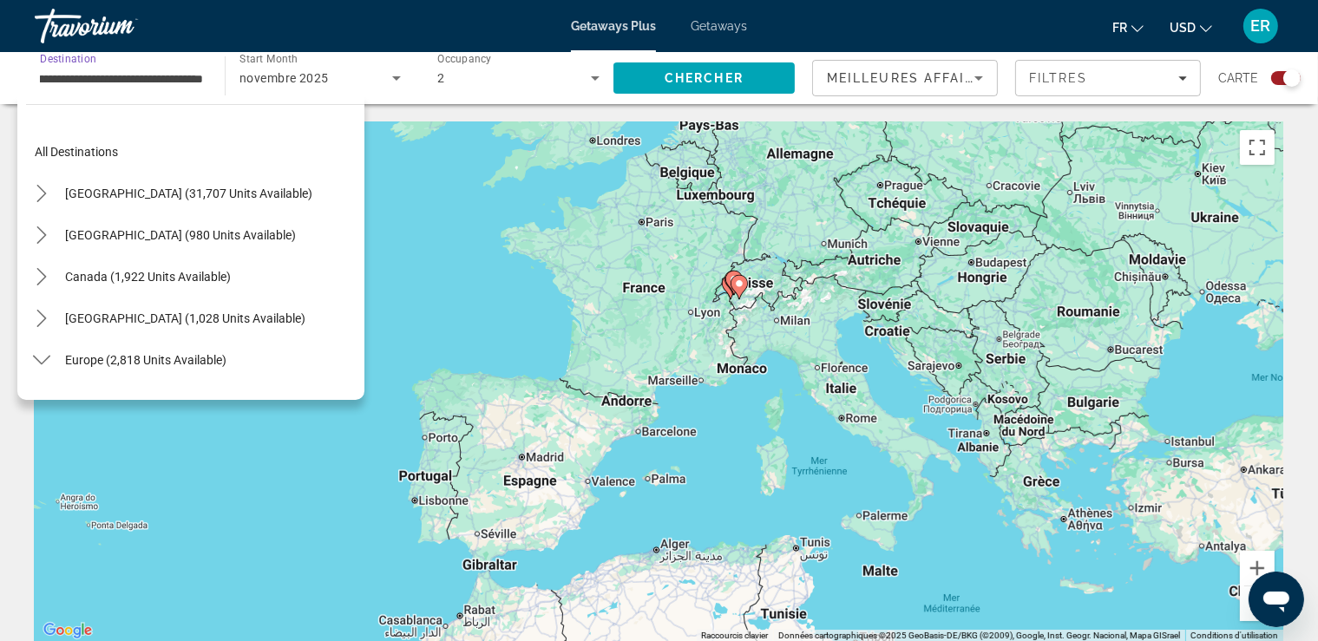
scroll to position [728, 0]
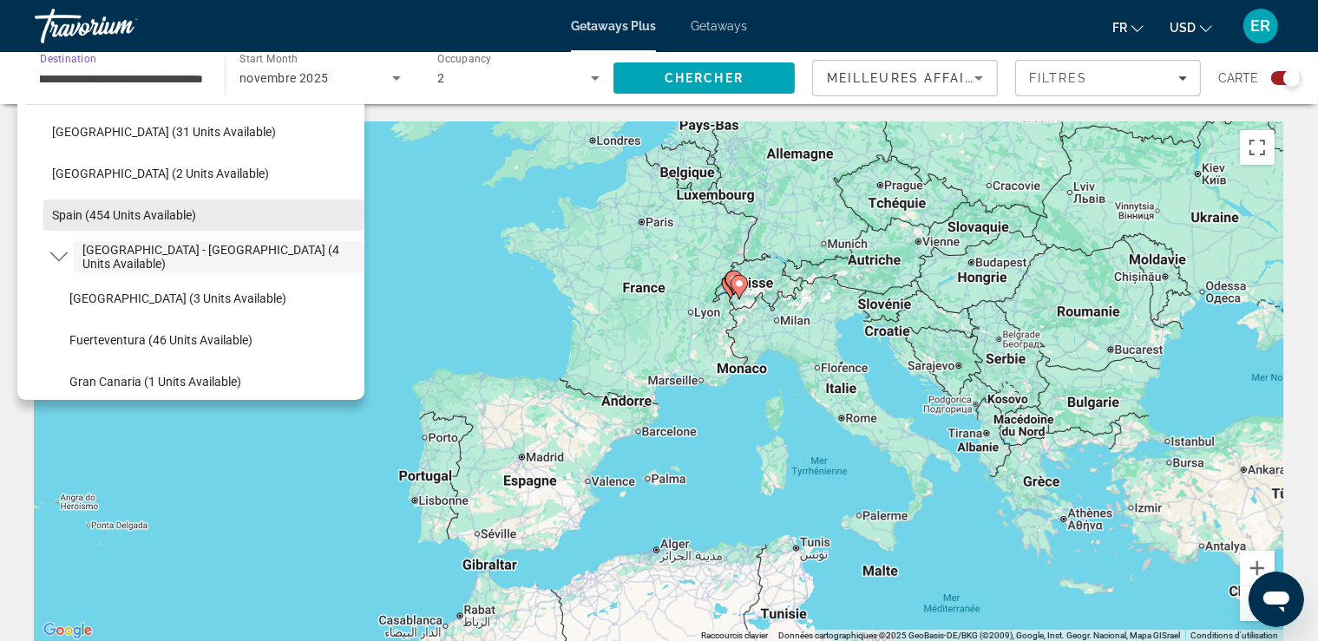
click at [169, 221] on span "Spain (454 units available)" at bounding box center [124, 215] width 144 height 14
type input "**********"
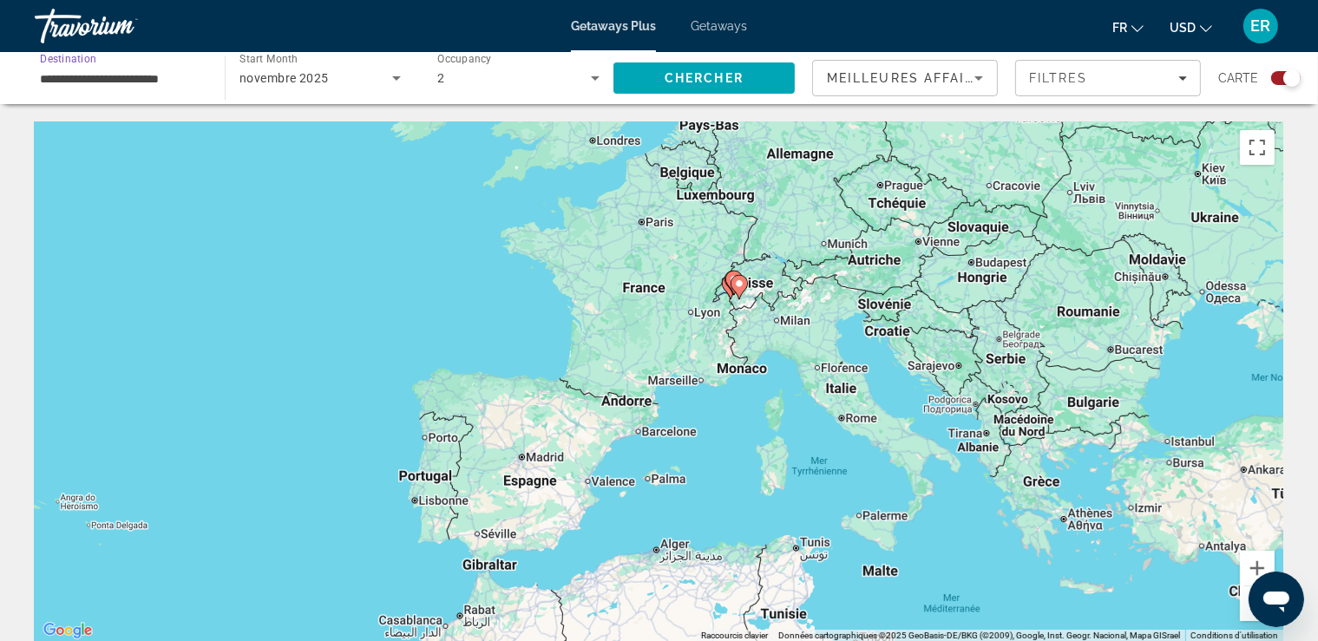
scroll to position [0, 0]
click at [705, 82] on span "Chercher" at bounding box center [704, 78] width 79 height 14
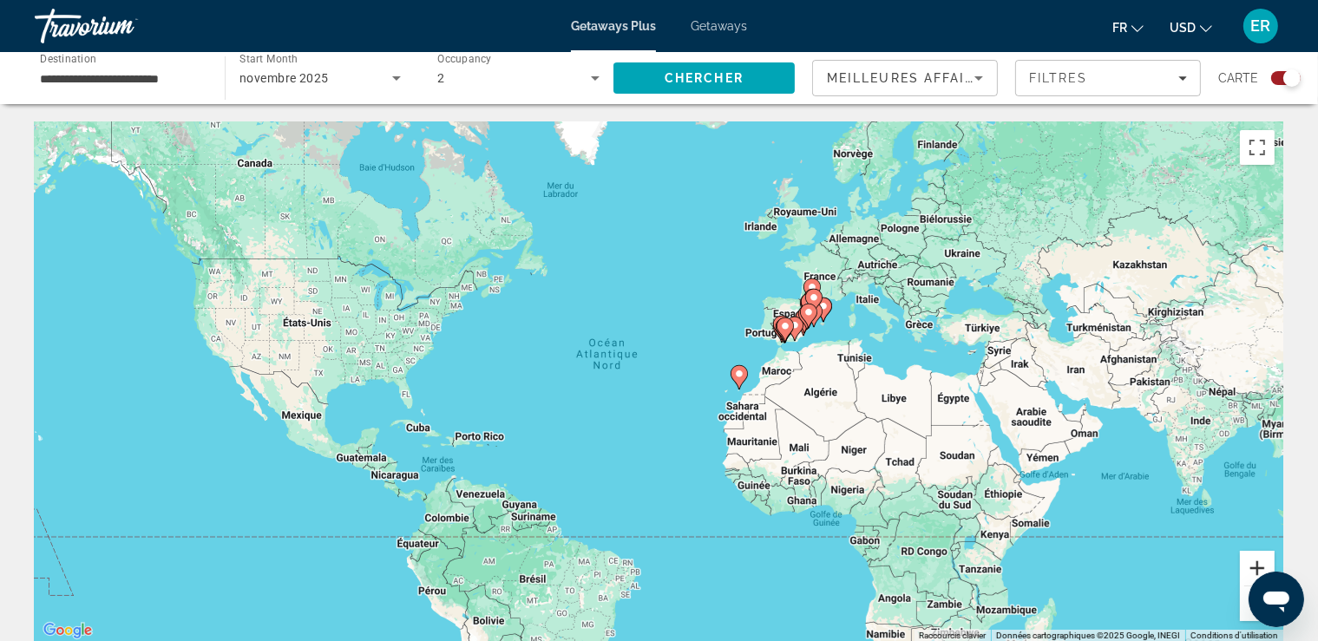
click at [1256, 560] on button "Zoom avant" at bounding box center [1257, 568] width 35 height 35
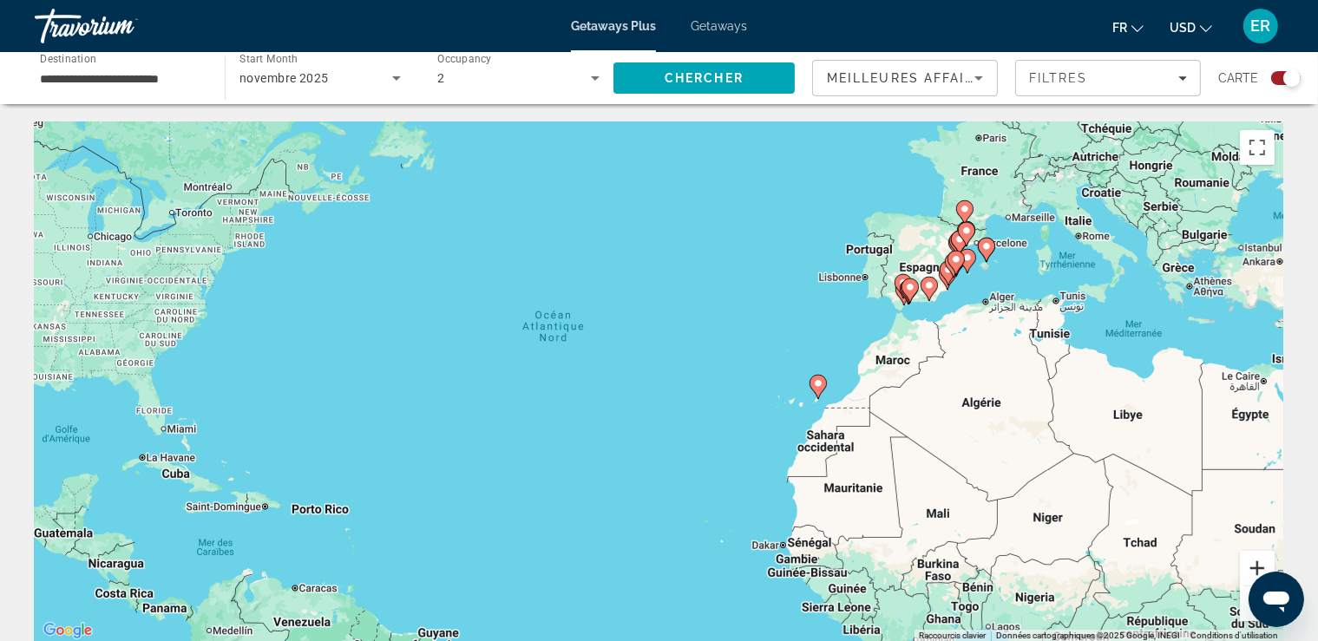
click at [1256, 560] on button "Zoom avant" at bounding box center [1257, 568] width 35 height 35
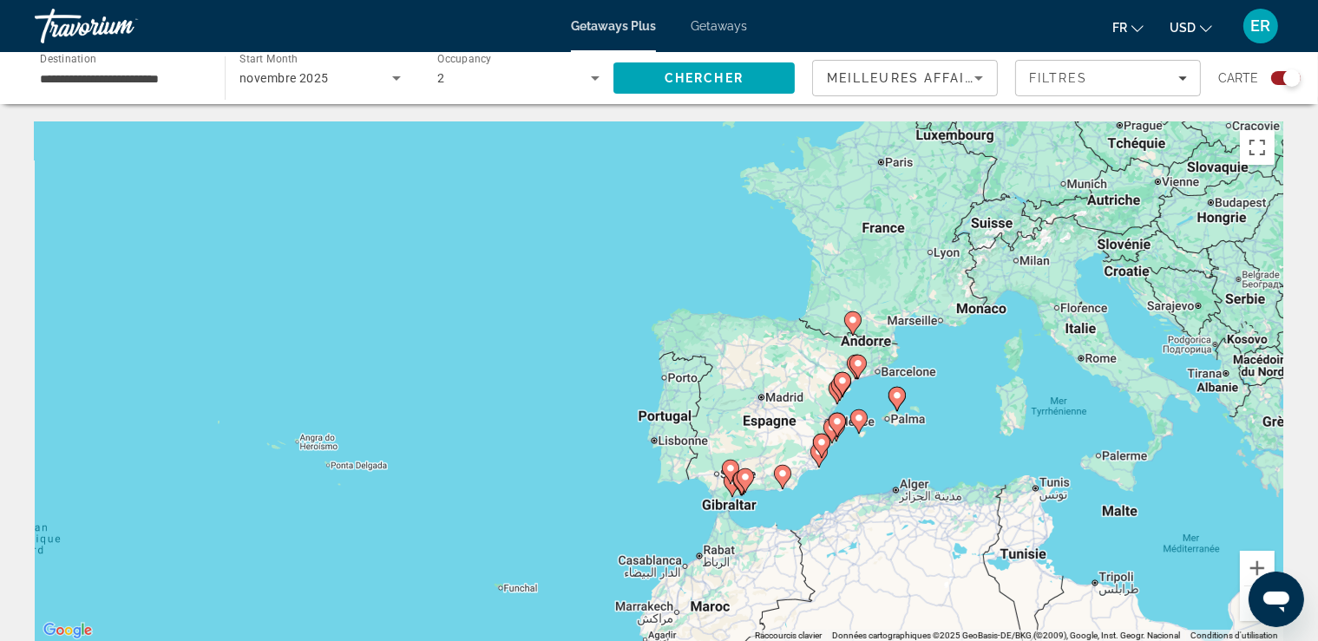
drag, startPoint x: 1221, startPoint y: 266, endPoint x: 797, endPoint y: 542, distance: 505.4
click at [797, 542] on div "Pour activer le glissement avec le clavier, appuyez sur Alt+Entrée. Une fois ce…" at bounding box center [659, 381] width 1249 height 521
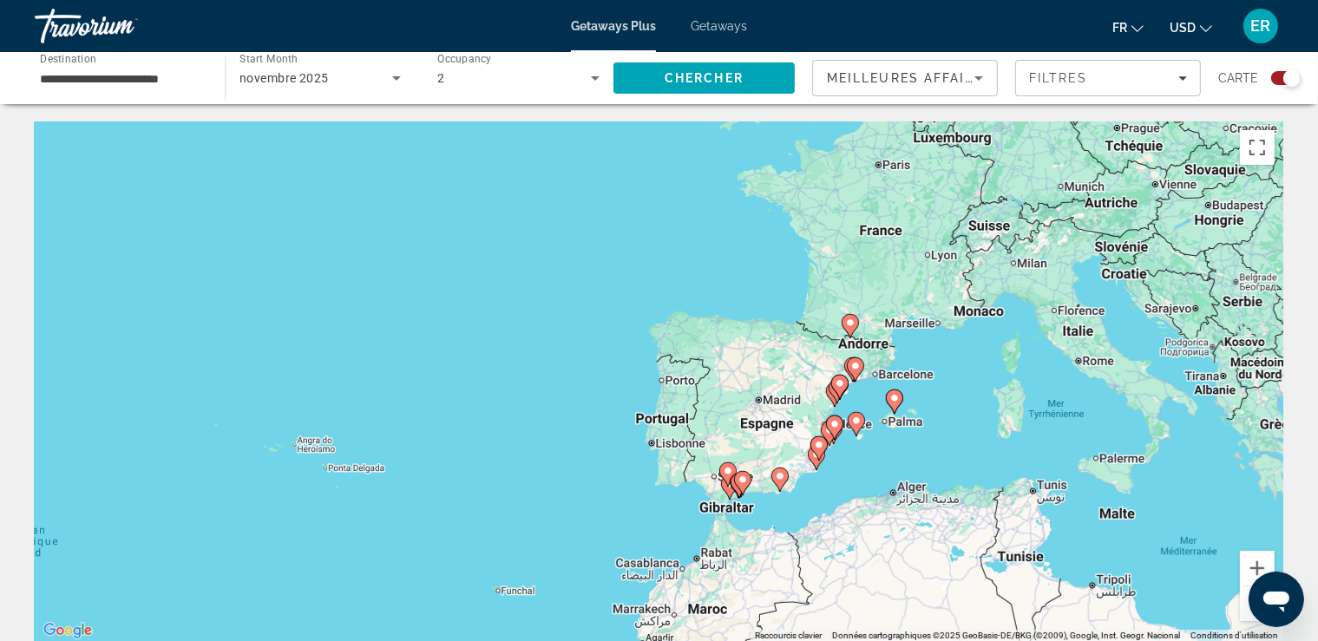
click at [851, 319] on image "Main content" at bounding box center [850, 323] width 10 height 10
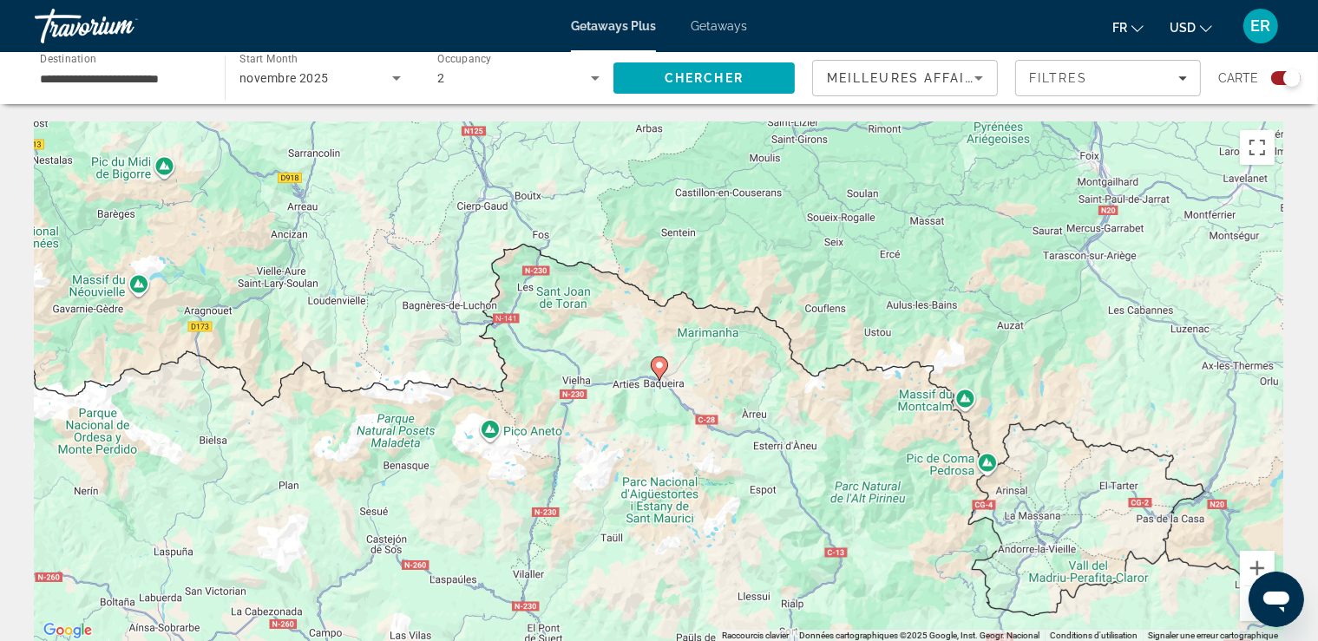
click at [658, 364] on image "Main content" at bounding box center [659, 365] width 10 height 10
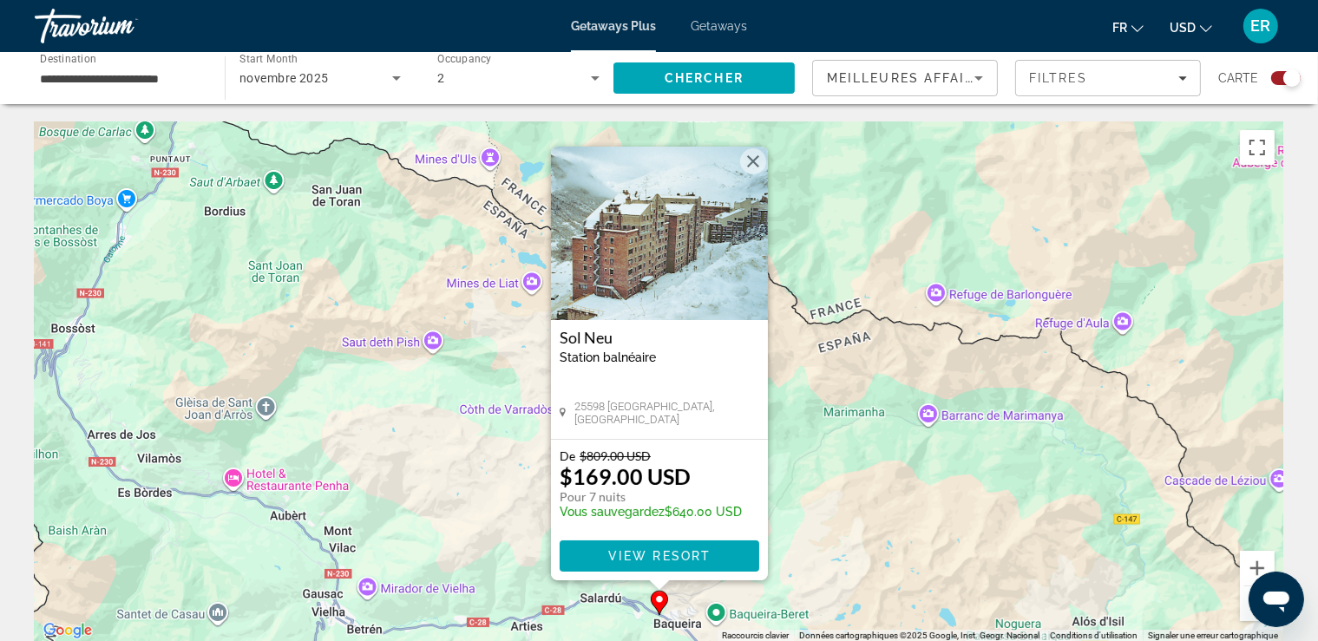
click at [755, 163] on button "Fermer" at bounding box center [753, 161] width 26 height 26
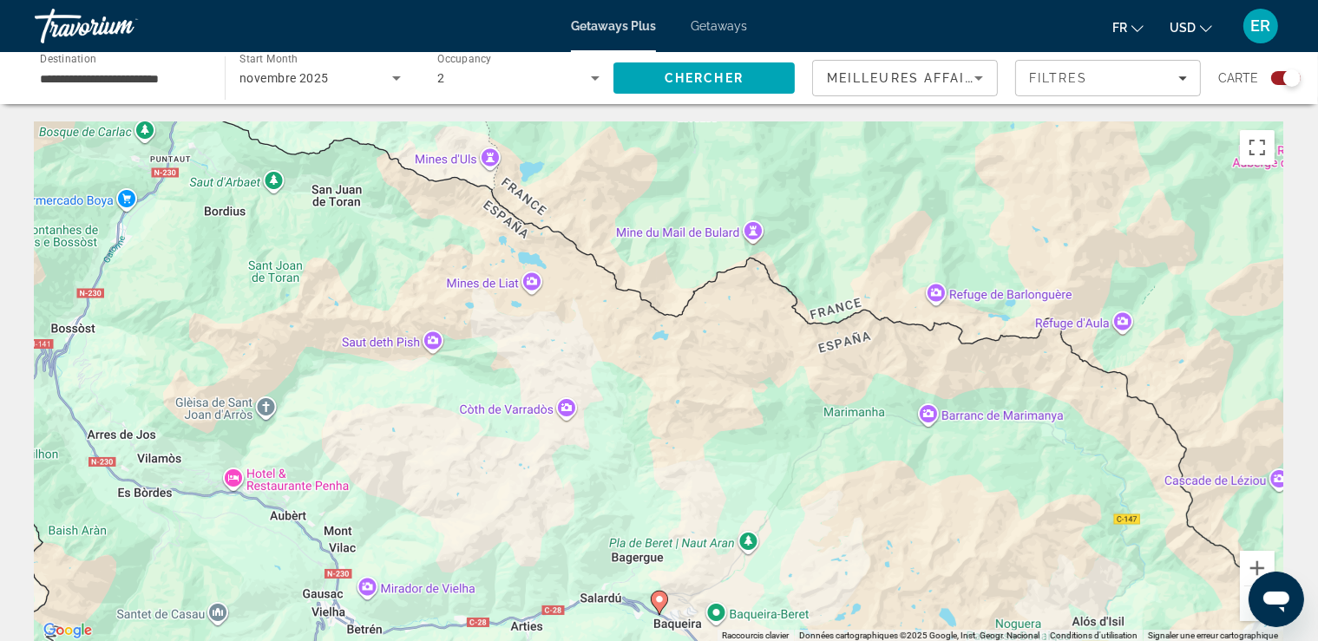
click at [1248, 619] on button "Zoom arrière" at bounding box center [1257, 604] width 35 height 35
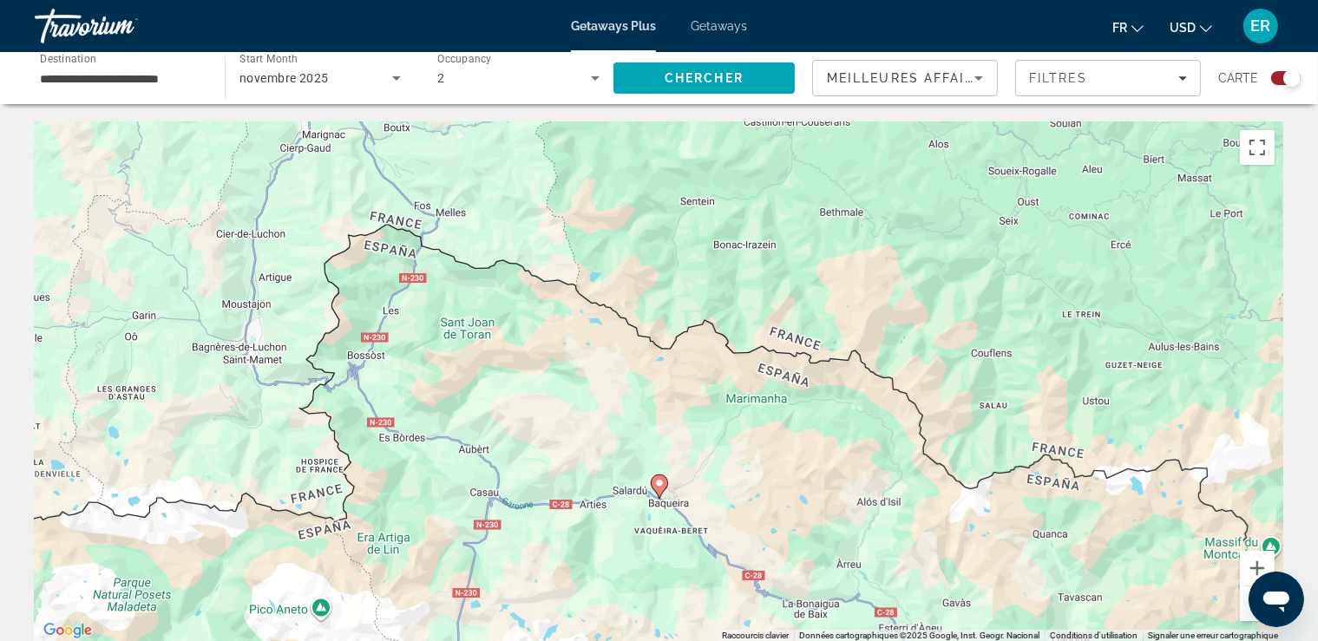
click at [1249, 613] on button "Zoom arrière" at bounding box center [1257, 604] width 35 height 35
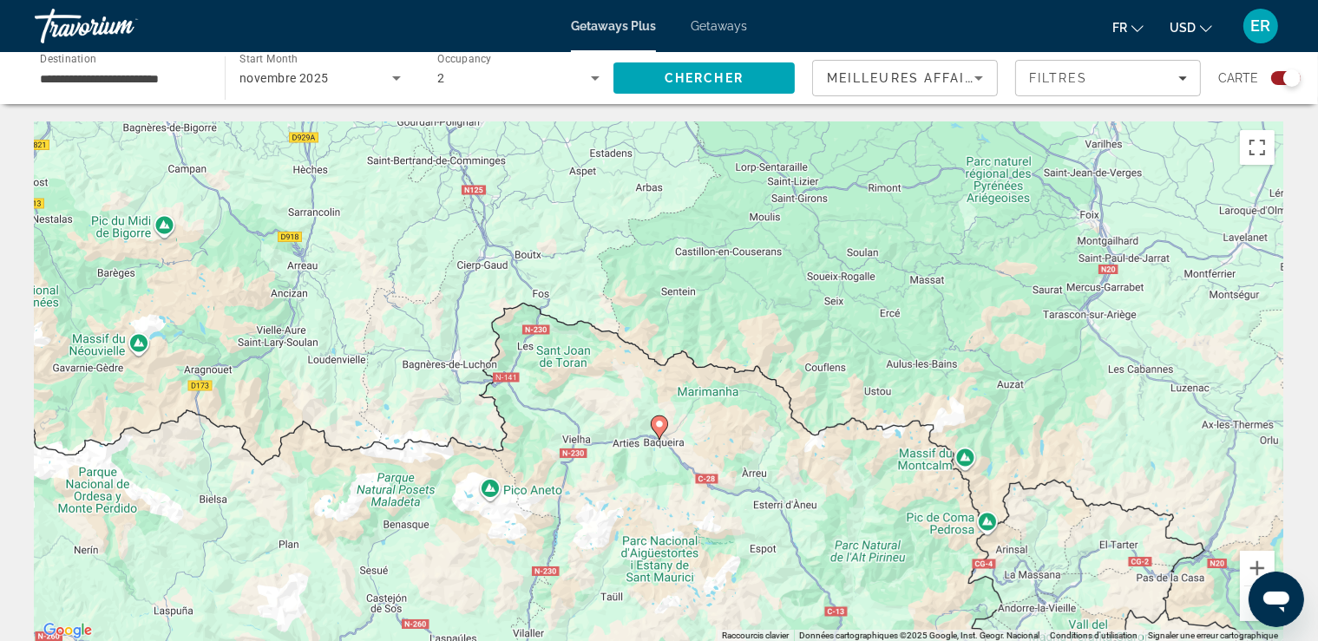
click at [1249, 613] on button "Zoom arrière" at bounding box center [1257, 604] width 35 height 35
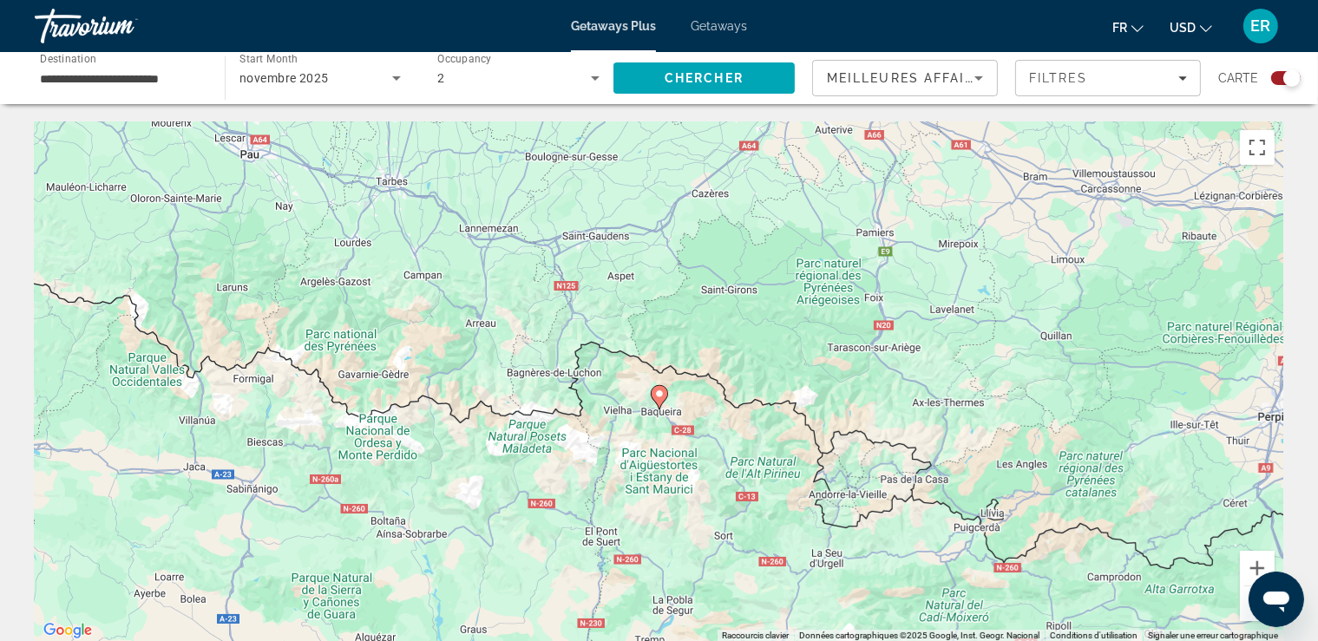
click at [1249, 613] on button "Zoom arrière" at bounding box center [1257, 604] width 35 height 35
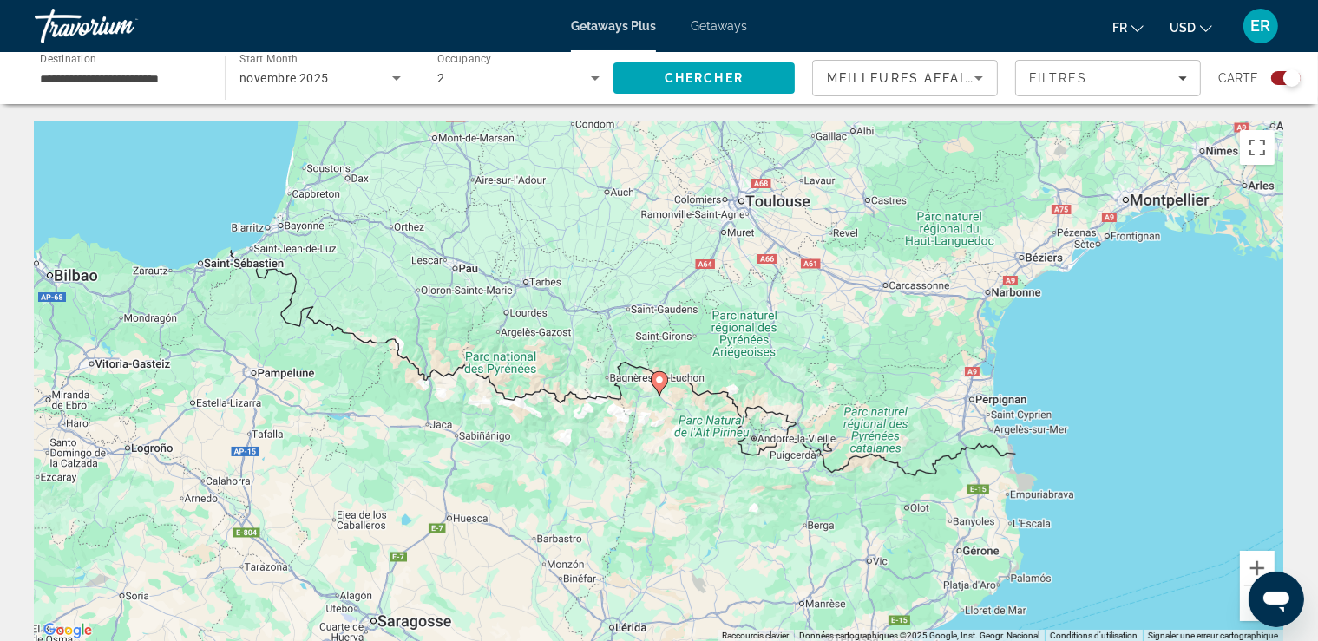
click at [1249, 613] on button "Zoom arrière" at bounding box center [1257, 604] width 35 height 35
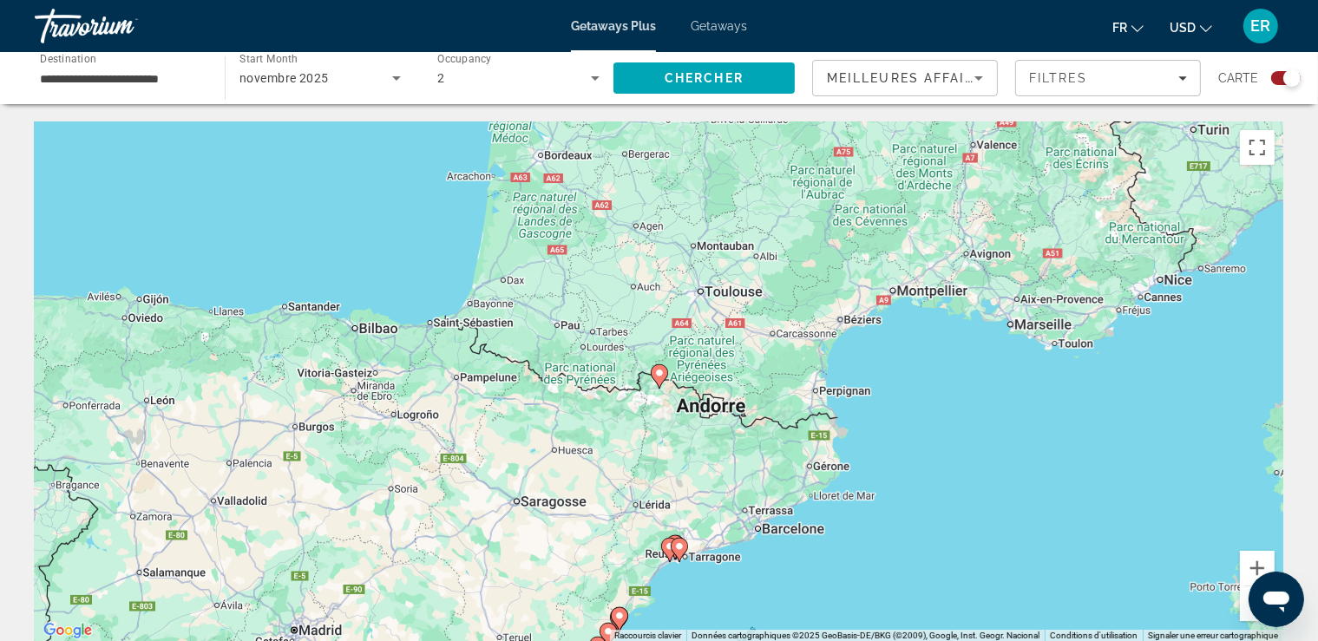
click at [678, 541] on icon "Main content" at bounding box center [679, 550] width 16 height 23
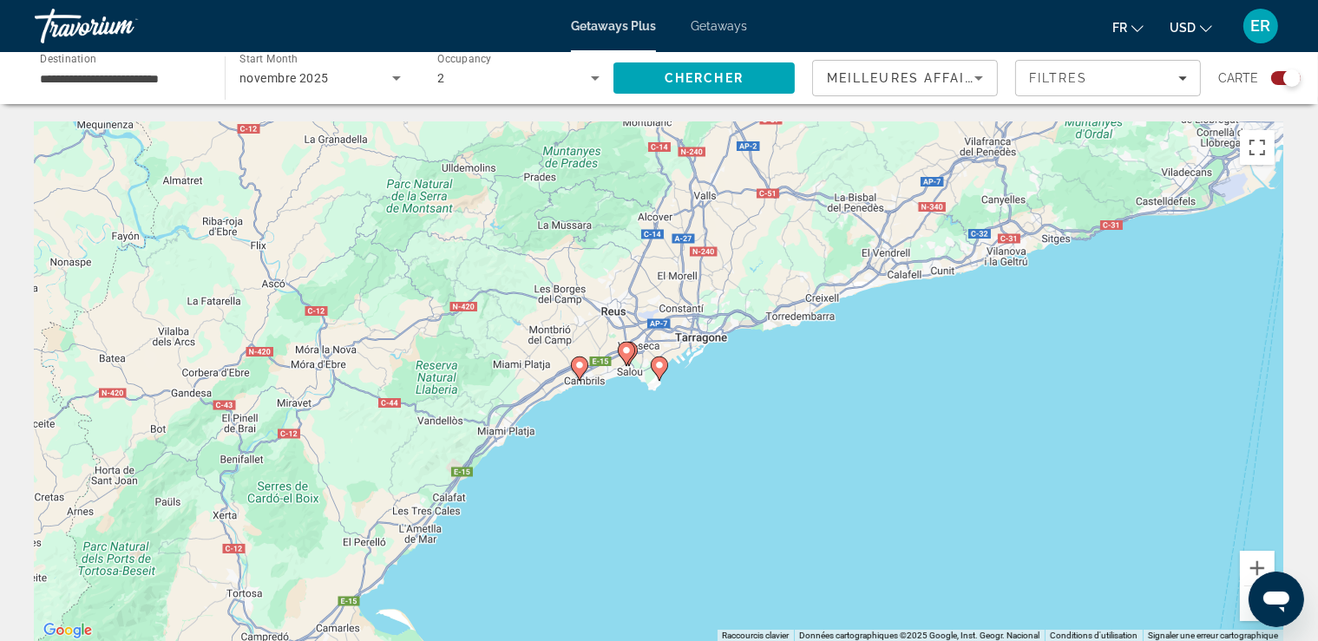
click at [663, 366] on image "Main content" at bounding box center [659, 365] width 10 height 10
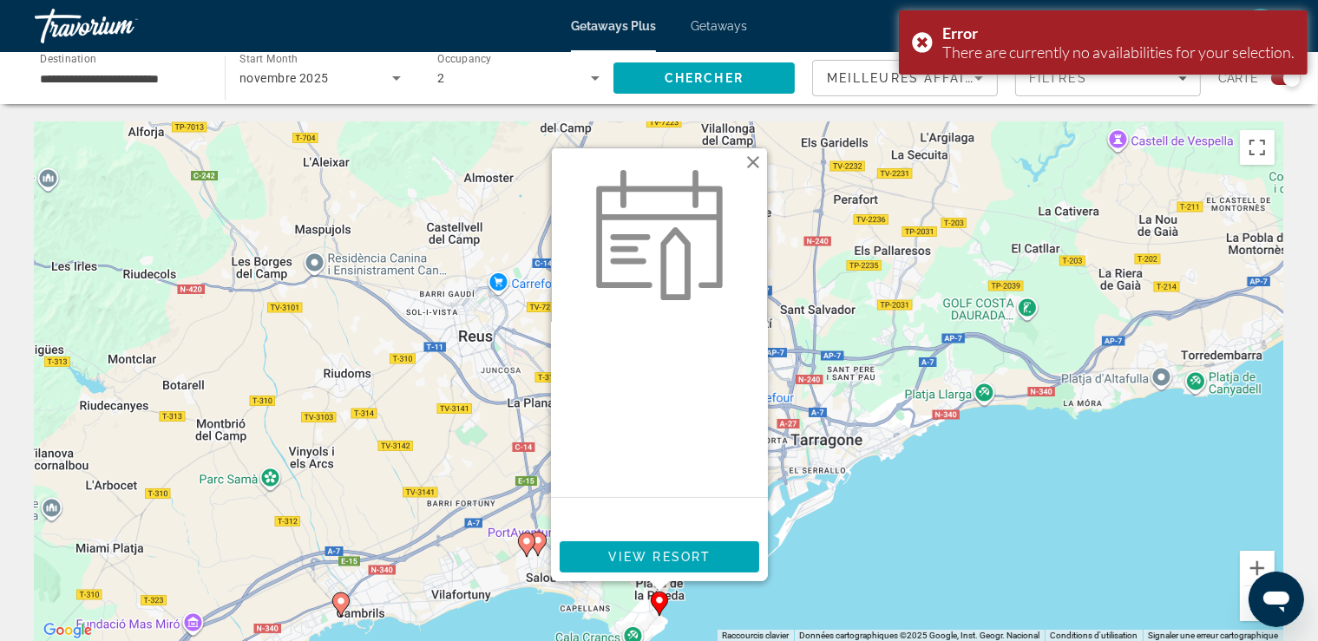
click at [515, 557] on div "Pour activer le glissement avec le clavier, appuyez sur Alt+Entrée. Une fois ce…" at bounding box center [659, 381] width 1249 height 521
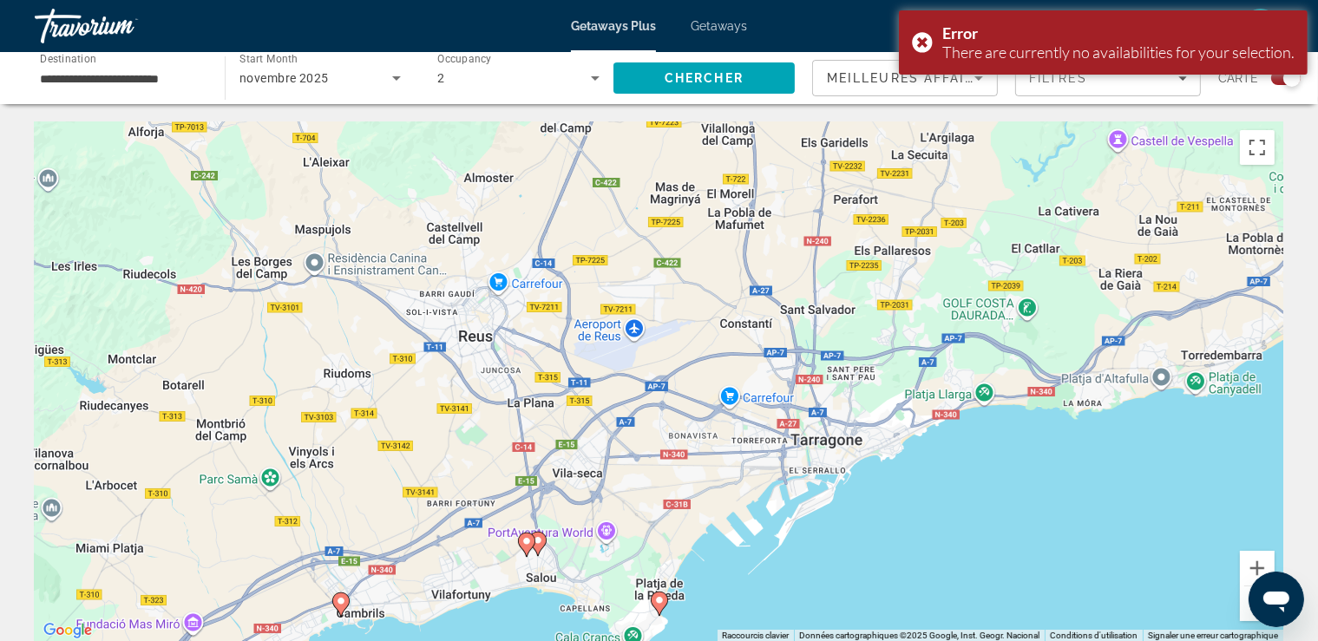
click at [541, 541] on image "Main content" at bounding box center [538, 540] width 10 height 10
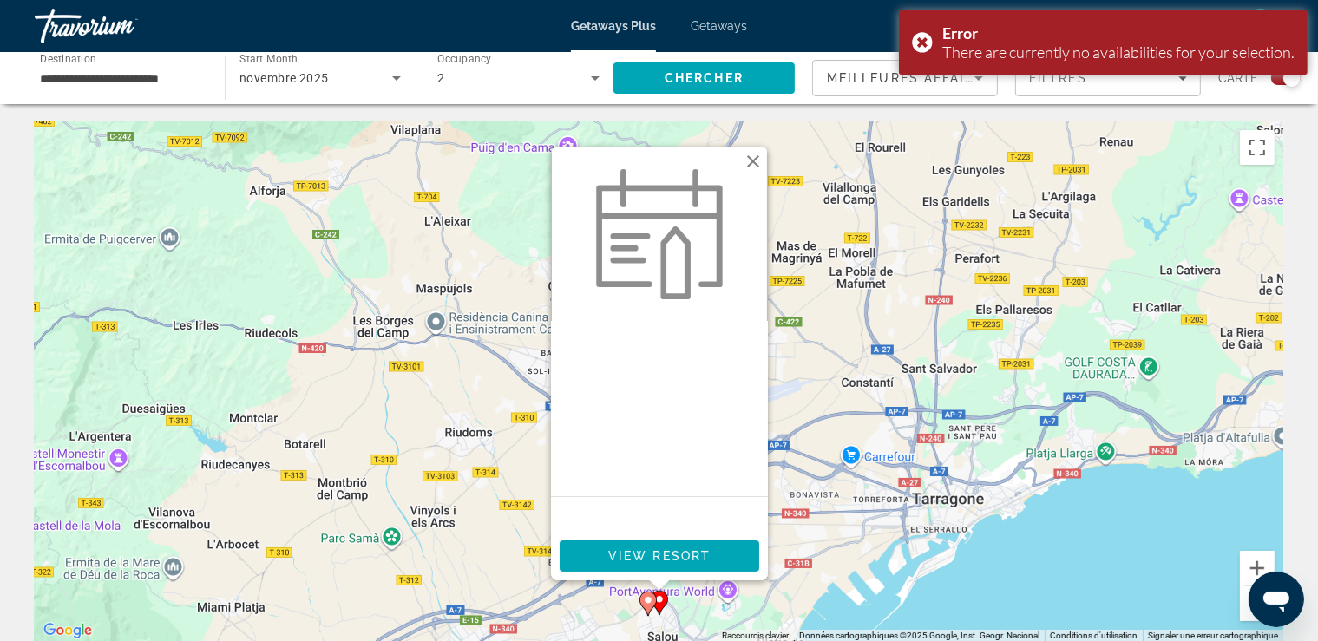
click at [754, 159] on button "Fermer" at bounding box center [753, 161] width 26 height 26
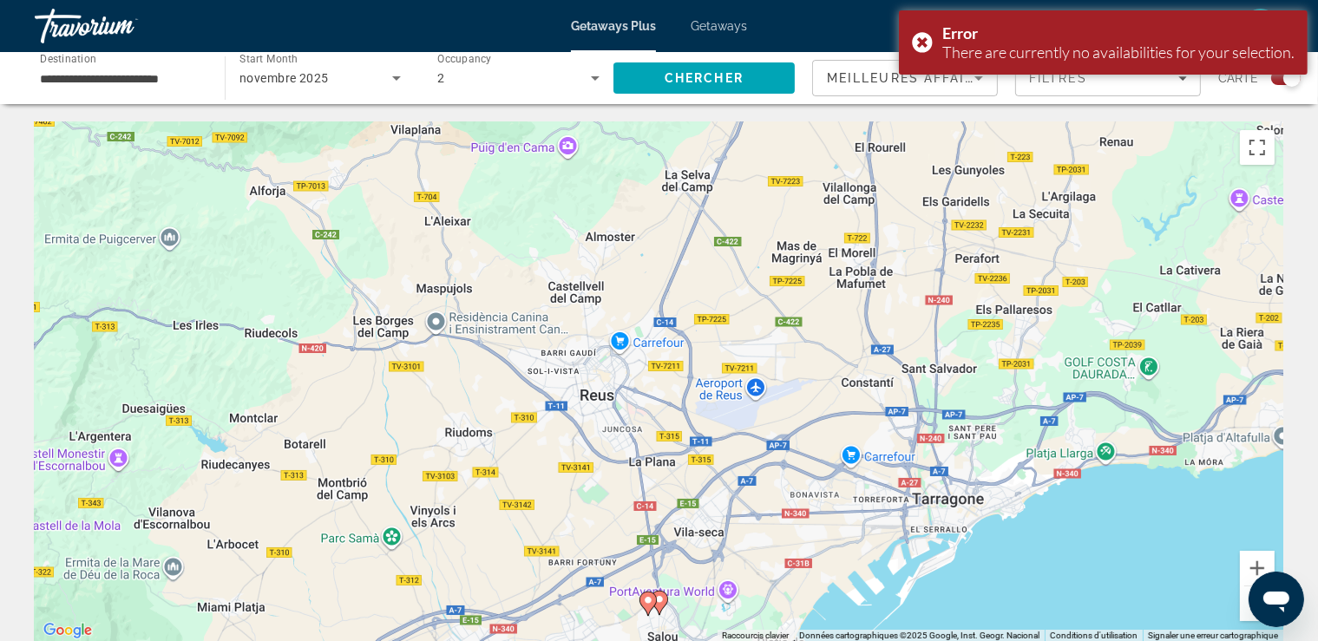
click at [645, 602] on image "Main content" at bounding box center [648, 600] width 10 height 10
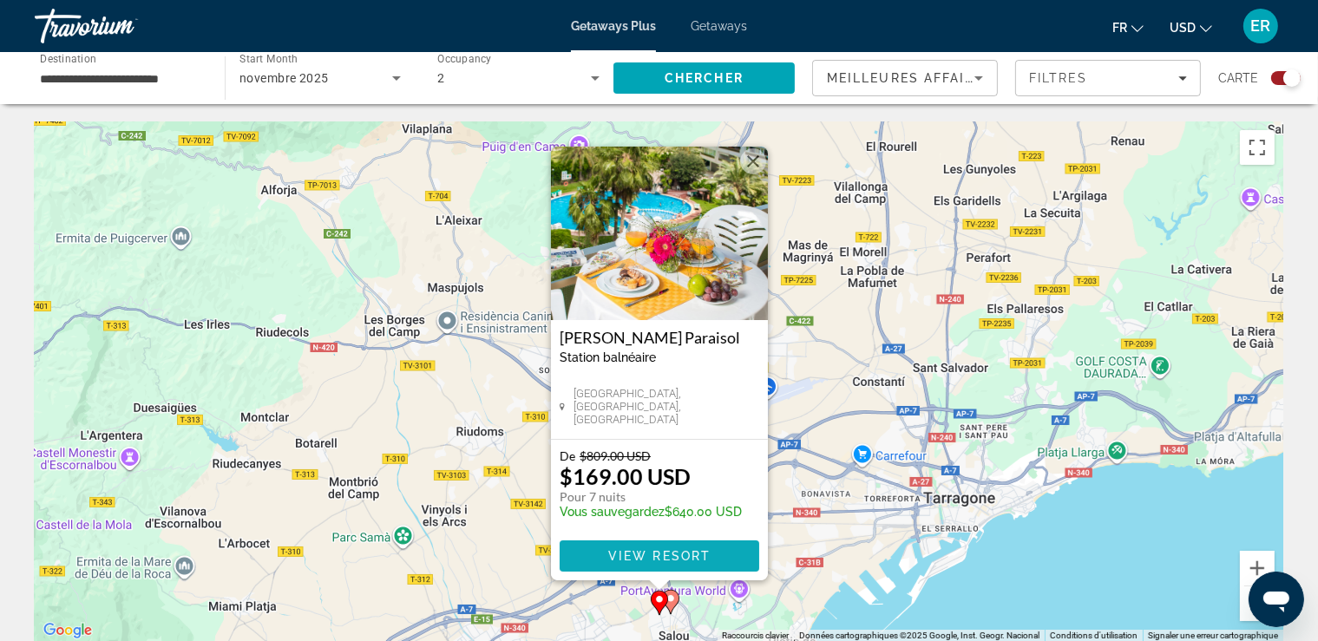
click at [661, 560] on span "View Resort" at bounding box center [658, 556] width 102 height 14
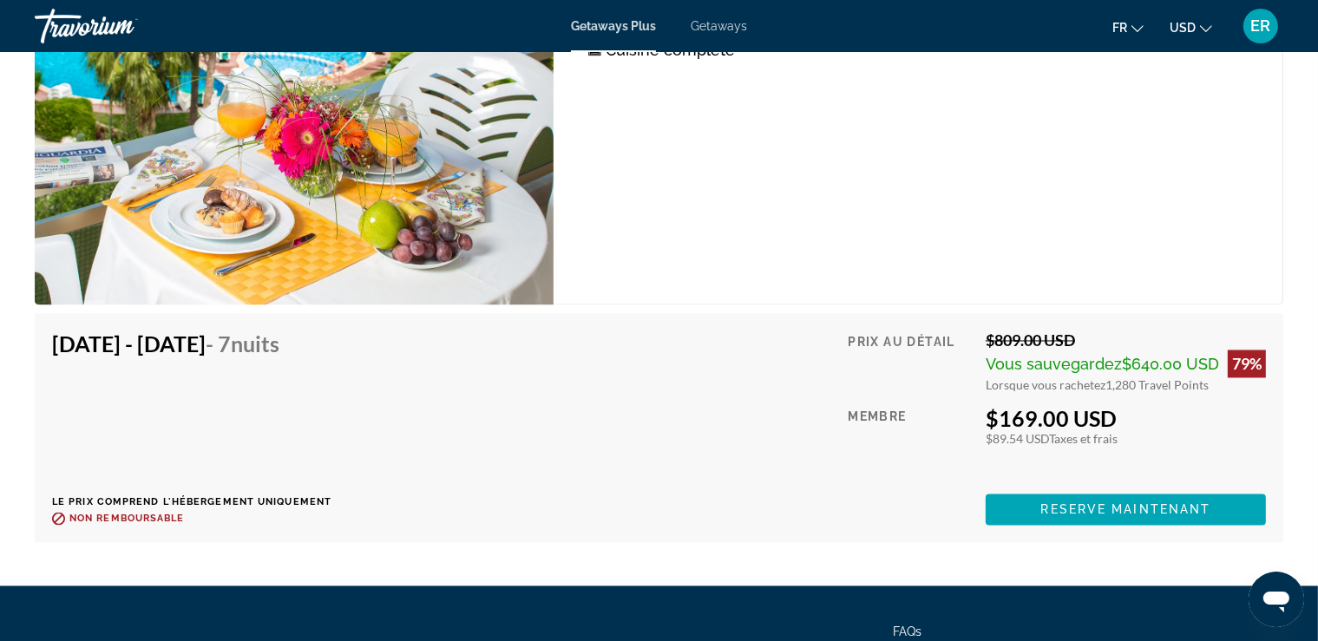
scroll to position [3207, 0]
